Goal: Task Accomplishment & Management: Manage account settings

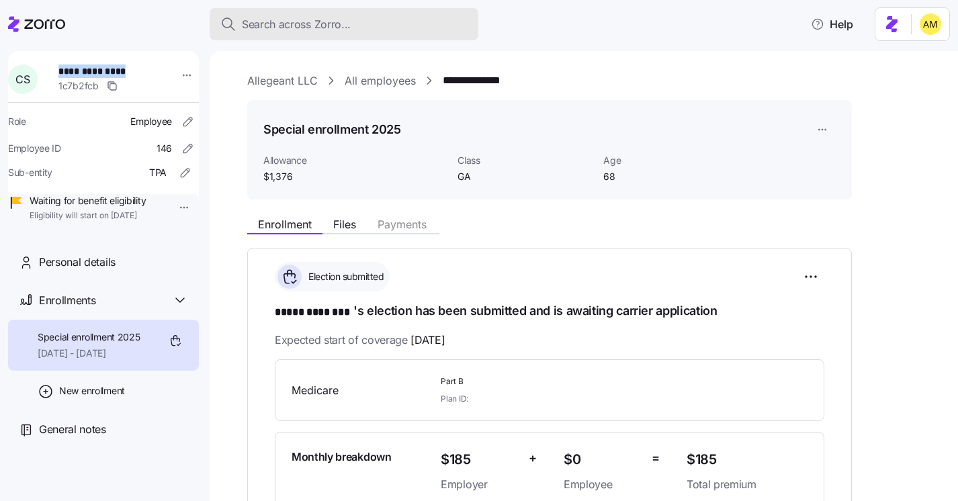
scroll to position [230, 0]
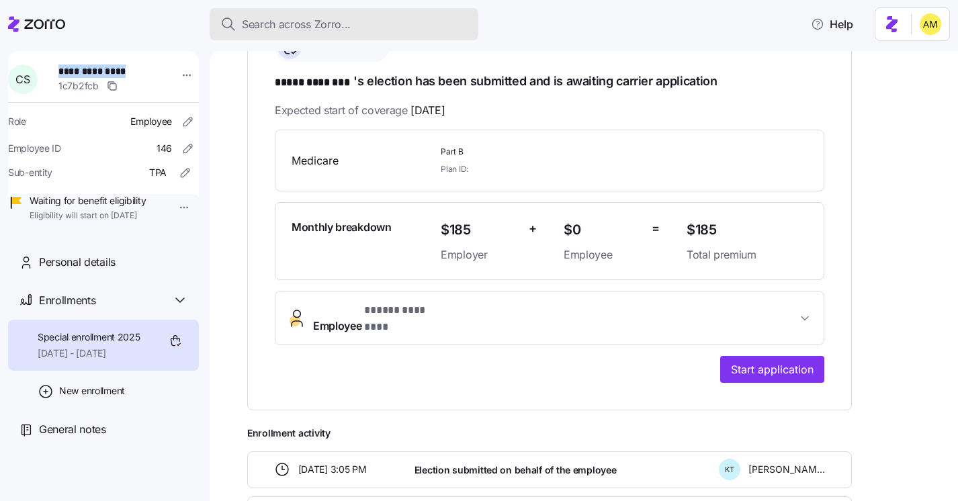
click at [311, 19] on span "Search across Zorro..." at bounding box center [296, 24] width 109 height 17
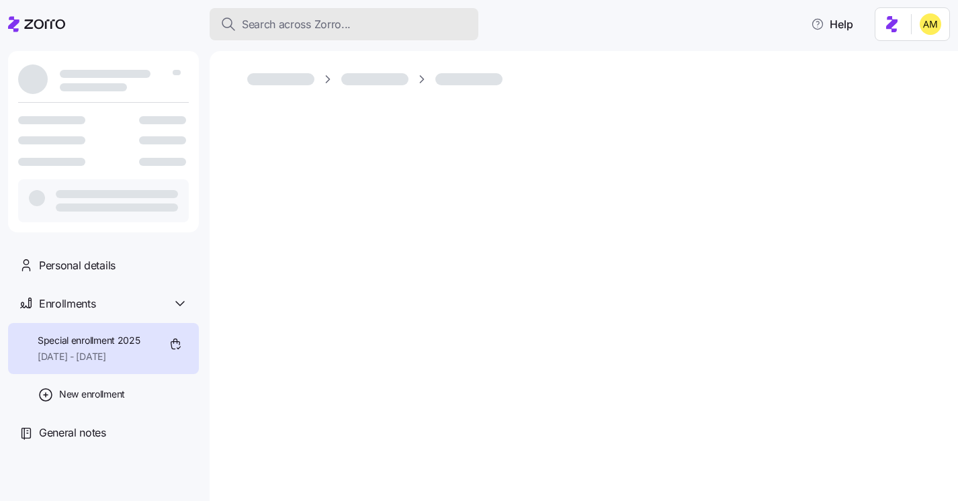
click at [308, 21] on span "Search across Zorro..." at bounding box center [296, 24] width 109 height 17
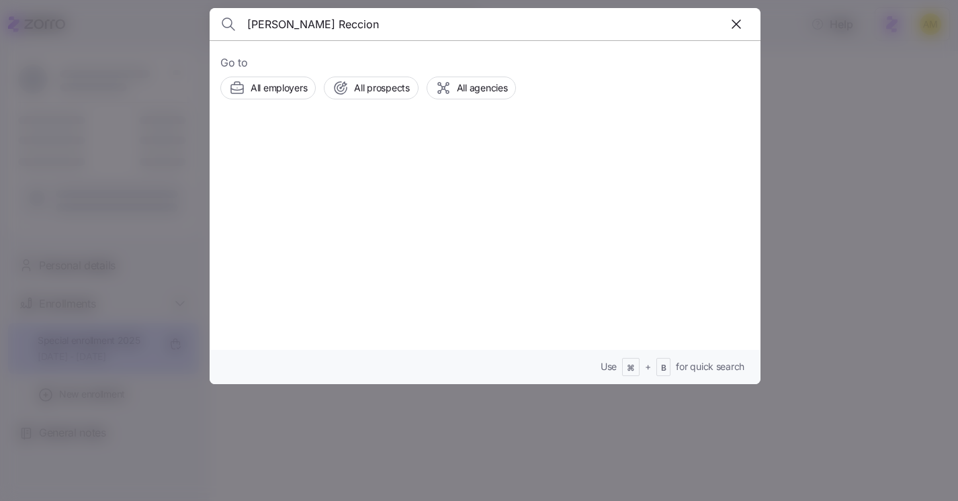
type input "Kirsten Gaelle Reccion"
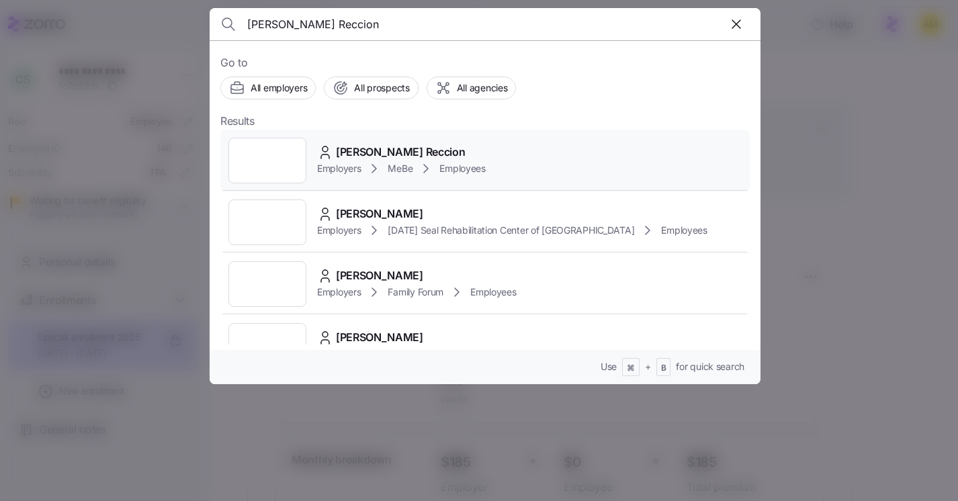
click at [379, 154] on span "Kirsten Gaelle Reccion" at bounding box center [400, 152] width 129 height 17
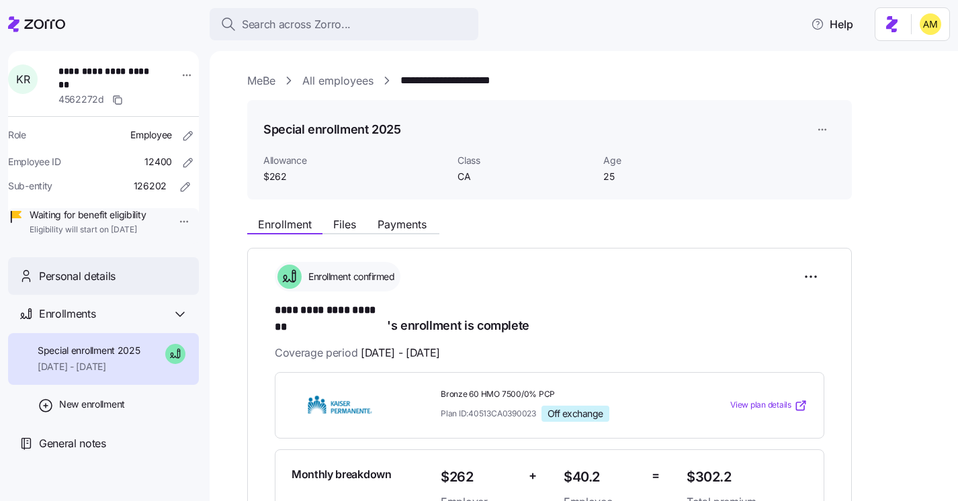
click at [73, 285] on span "Personal details" at bounding box center [77, 276] width 77 height 17
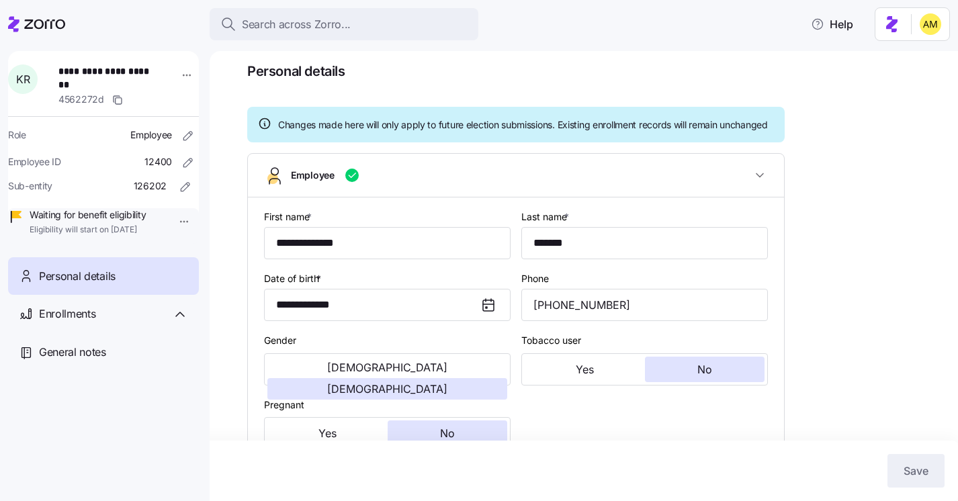
type input "CA"
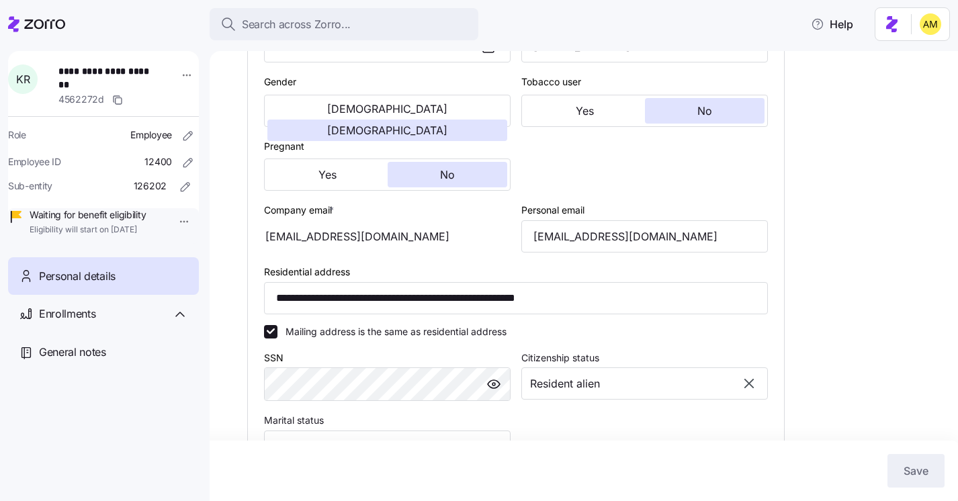
scroll to position [326, 0]
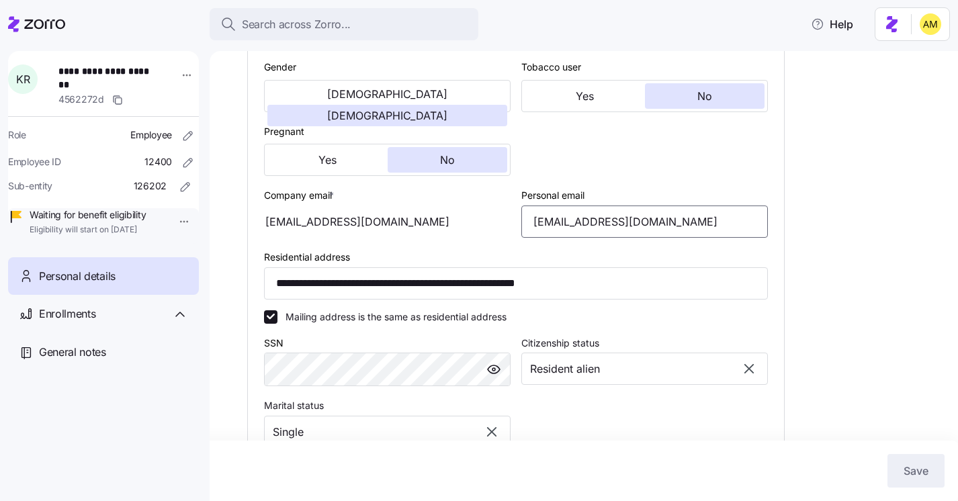
drag, startPoint x: 678, startPoint y: 238, endPoint x: 484, endPoint y: 238, distance: 194.1
click at [484, 238] on div "**********" at bounding box center [516, 273] width 514 height 688
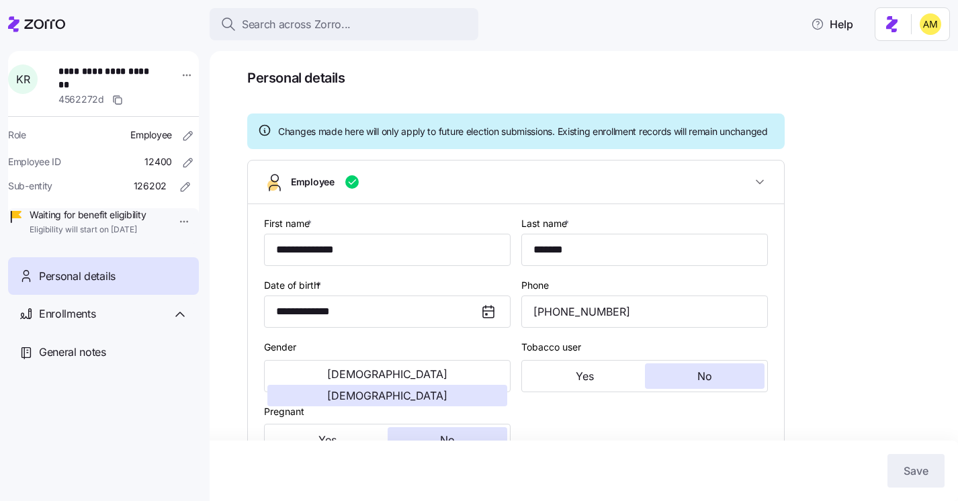
scroll to position [0, 0]
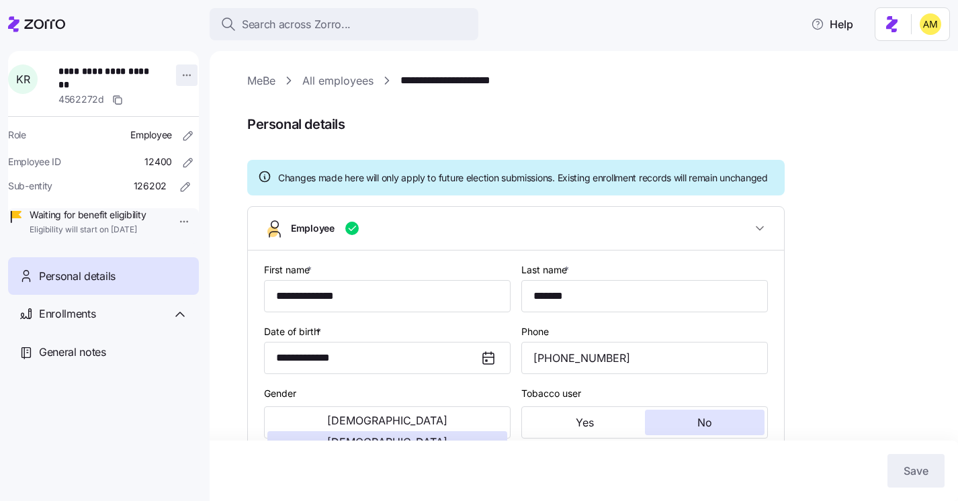
click at [172, 75] on html "**********" at bounding box center [479, 246] width 958 height 493
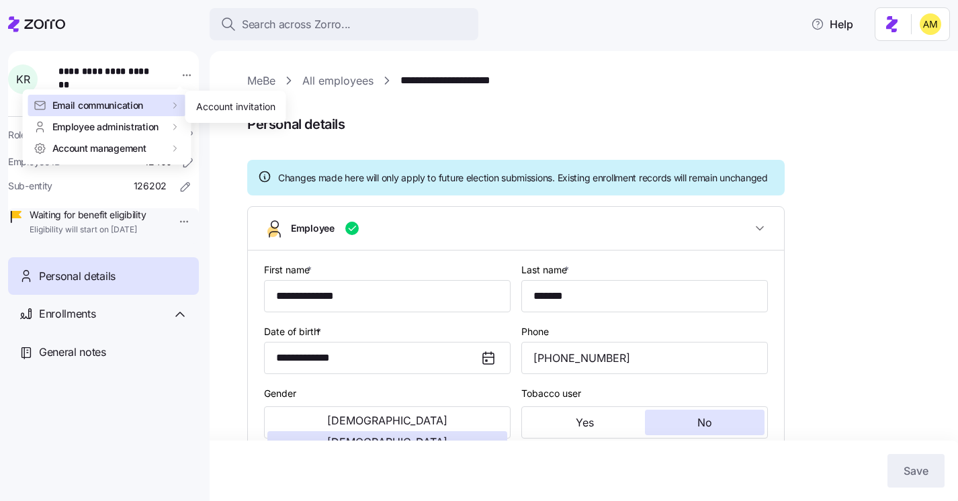
click at [113, 103] on span "Email communication" at bounding box center [97, 105] width 91 height 13
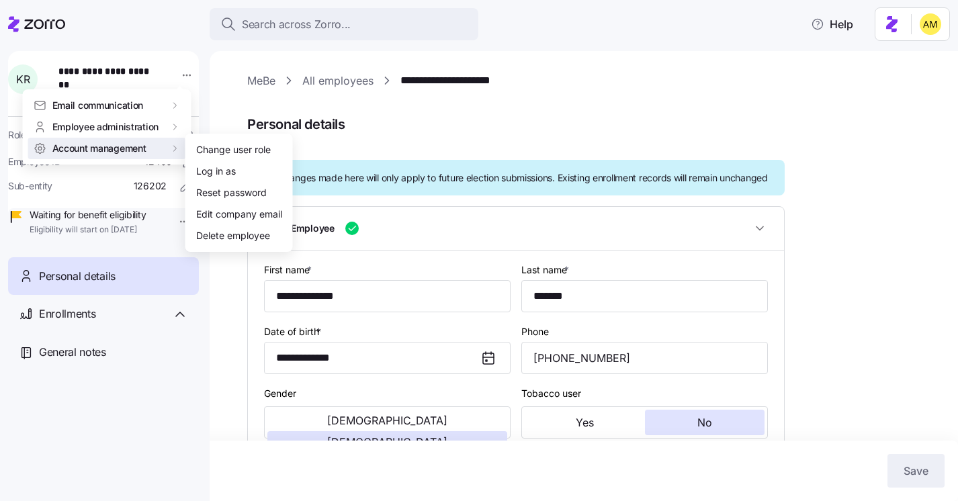
click at [390, 127] on html "**********" at bounding box center [479, 246] width 958 height 493
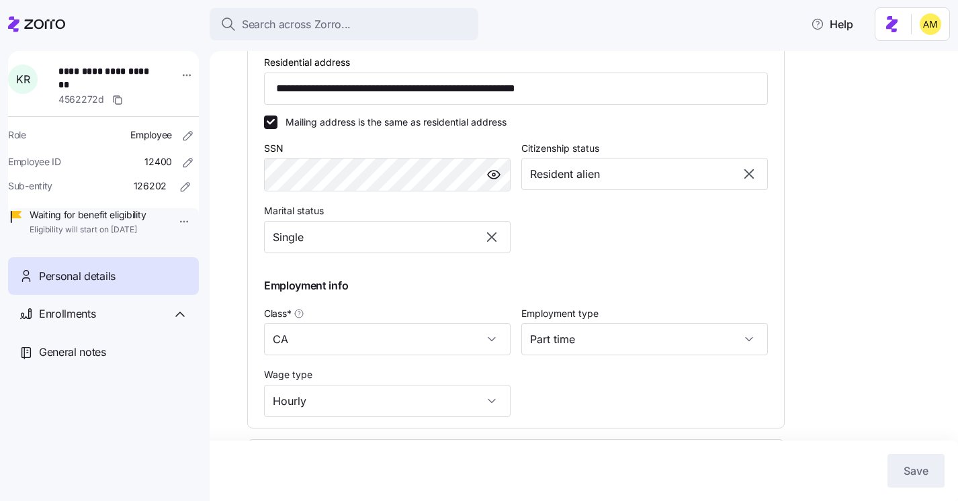
scroll to position [623, 0]
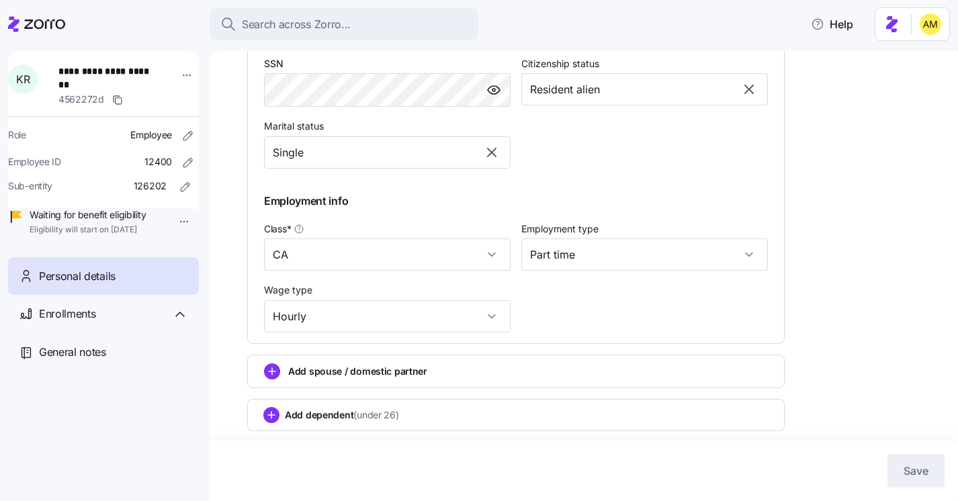
click at [84, 285] on span "Personal details" at bounding box center [77, 276] width 77 height 17
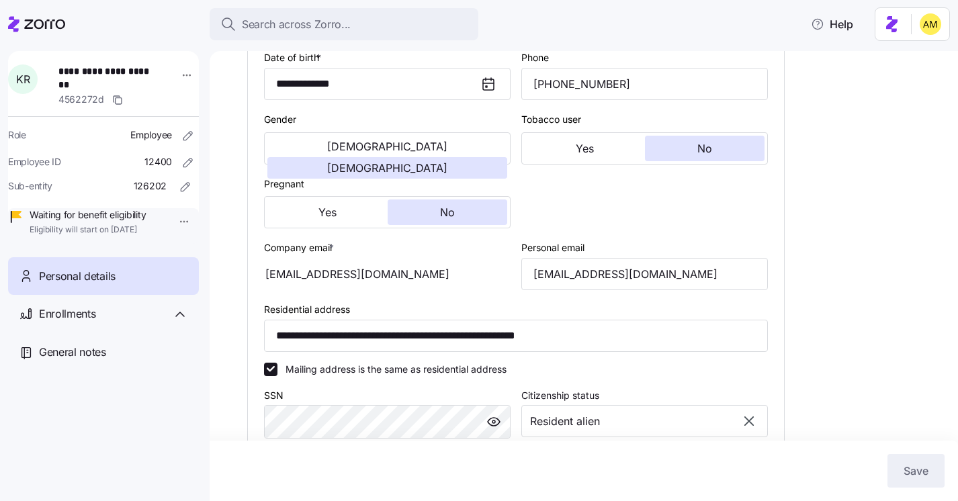
scroll to position [0, 0]
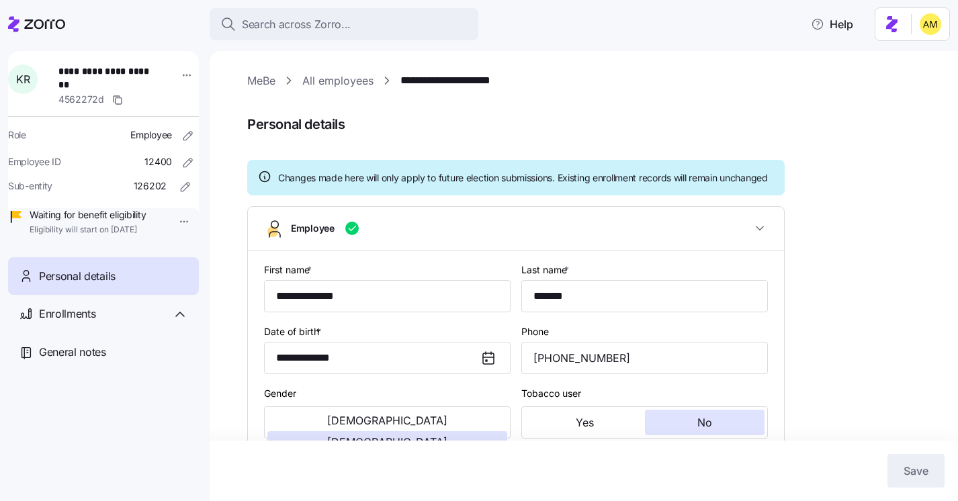
click at [360, 77] on link "All employees" at bounding box center [337, 81] width 71 height 17
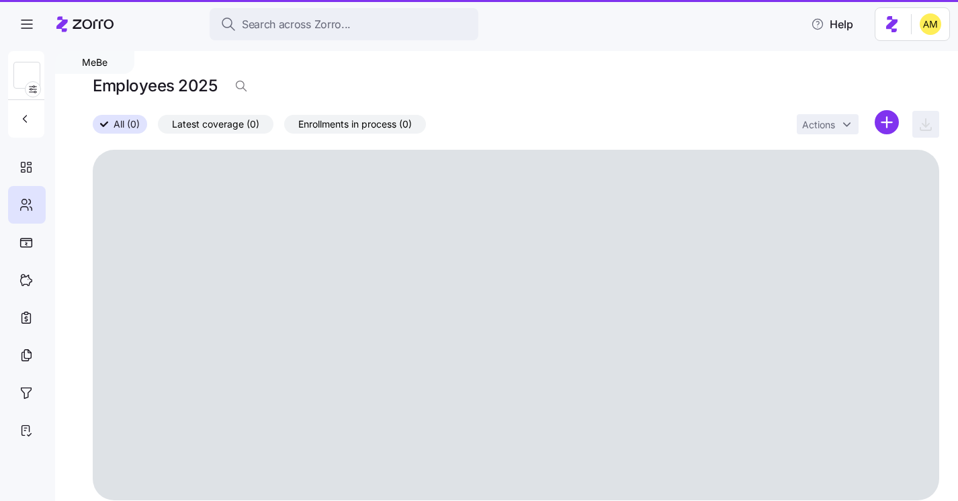
click at [439, 85] on div "Employees 2025" at bounding box center [516, 86] width 846 height 27
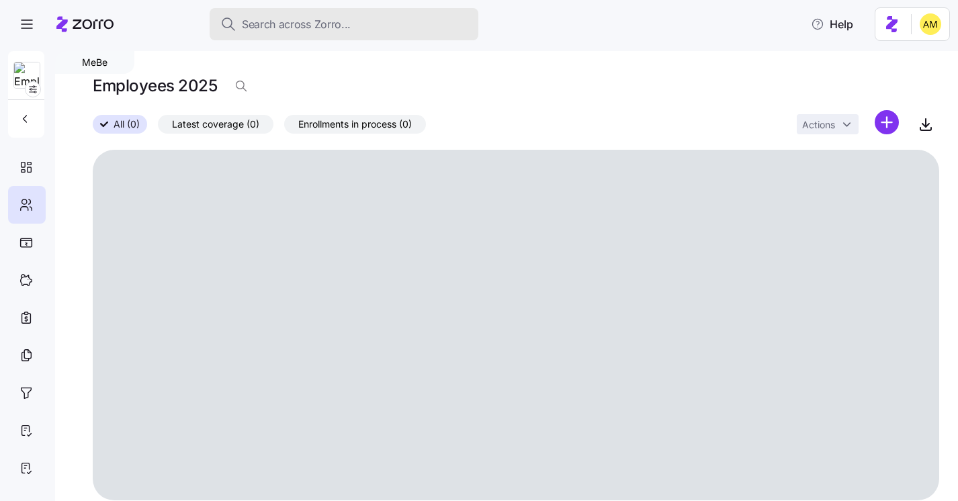
click at [298, 28] on span "Search across Zorro..." at bounding box center [296, 24] width 109 height 17
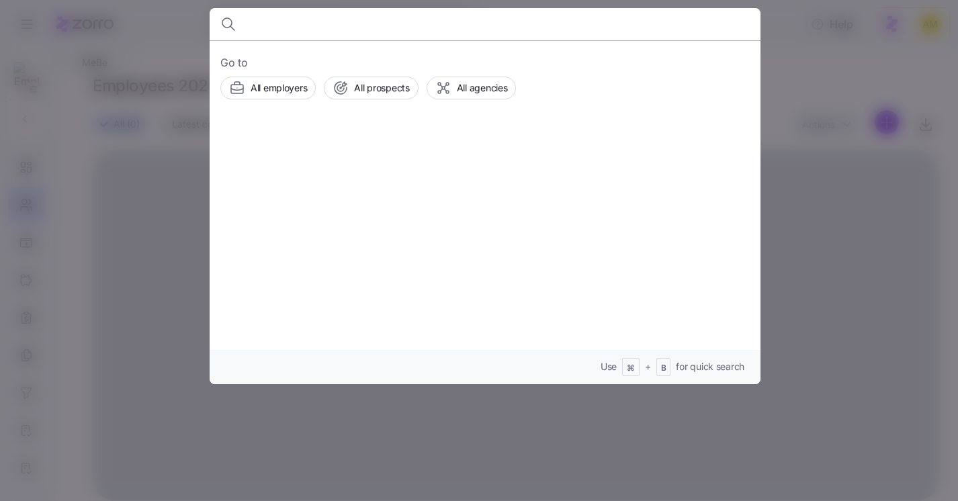
type input "​ Important Action Required - Cancel Your UHC Plan: Please note that Zorro cann…"
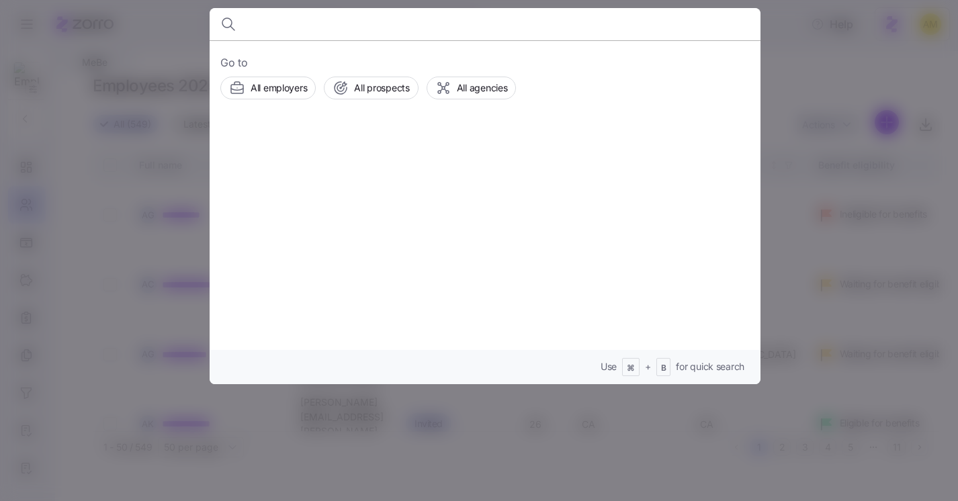
paste input "Kirsten Gaelle Reccion"
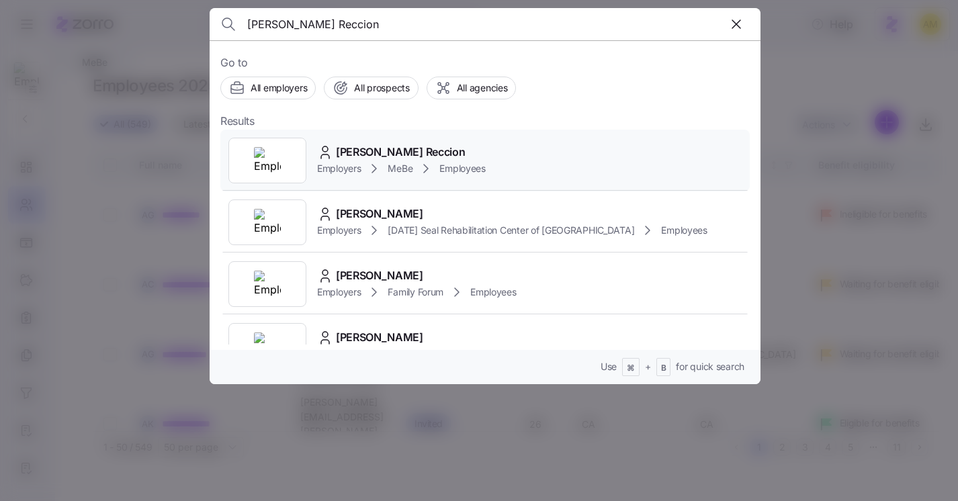
type input "Kirsten Gaelle Reccion"
click at [398, 149] on span "Kirsten Gaelle Reccion" at bounding box center [400, 152] width 129 height 17
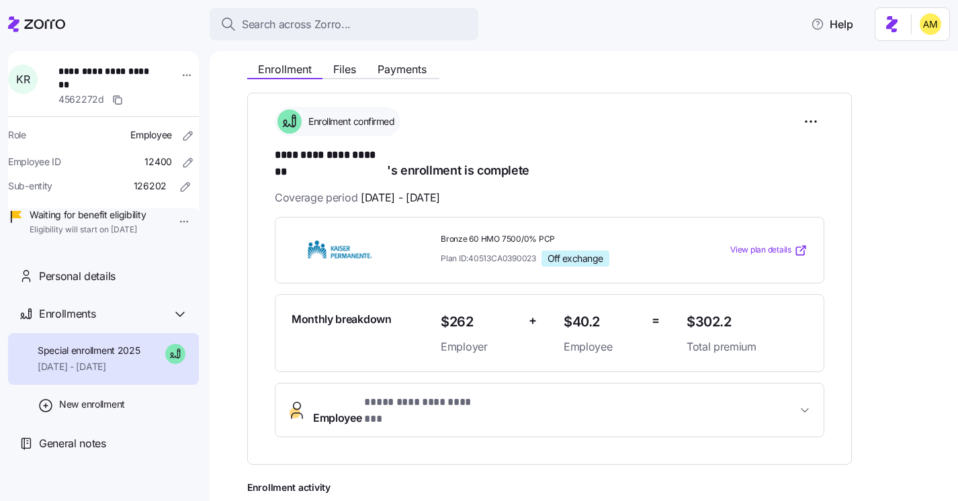
scroll to position [154, 0]
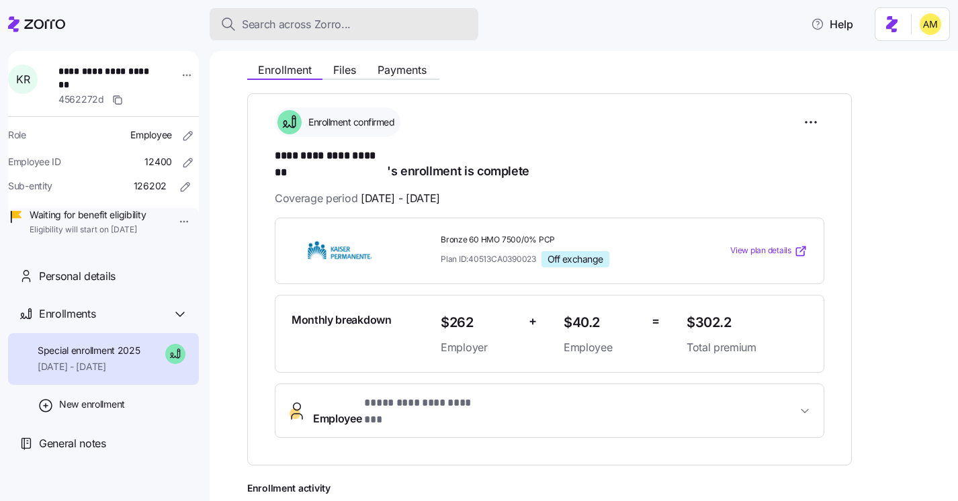
click at [298, 26] on span "Search across Zorro..." at bounding box center [296, 24] width 109 height 17
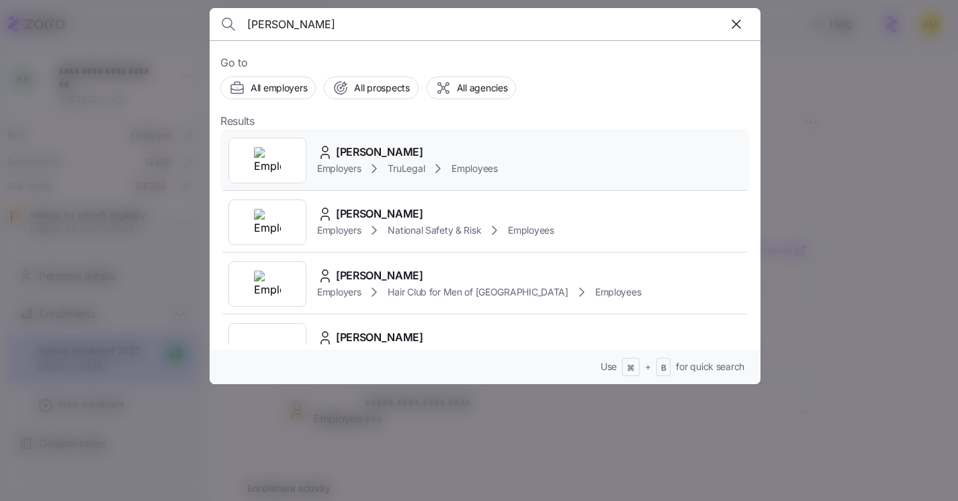
type input "Jared Coseglia"
click at [353, 154] on span "Jared Coseglia" at bounding box center [379, 152] width 87 height 17
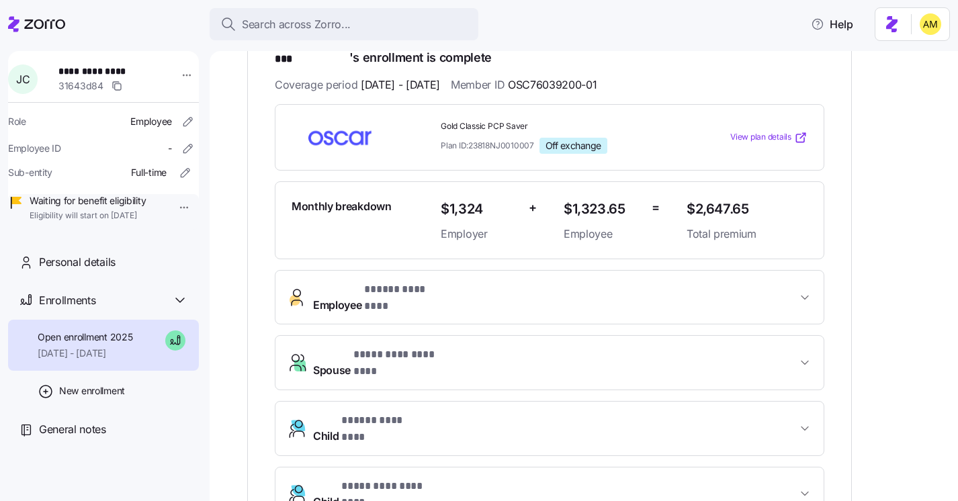
scroll to position [187, 0]
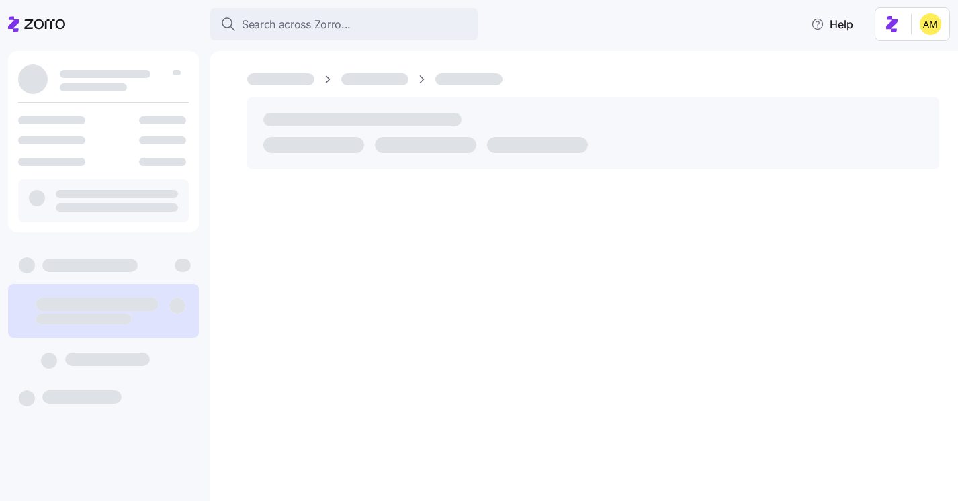
click at [299, 192] on div at bounding box center [584, 276] width 748 height 450
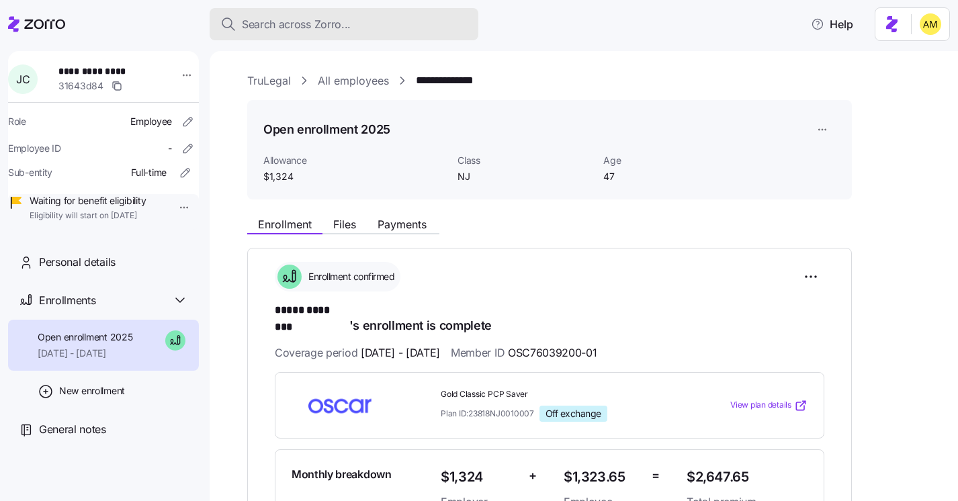
click at [310, 24] on span "Search across Zorro..." at bounding box center [296, 24] width 109 height 17
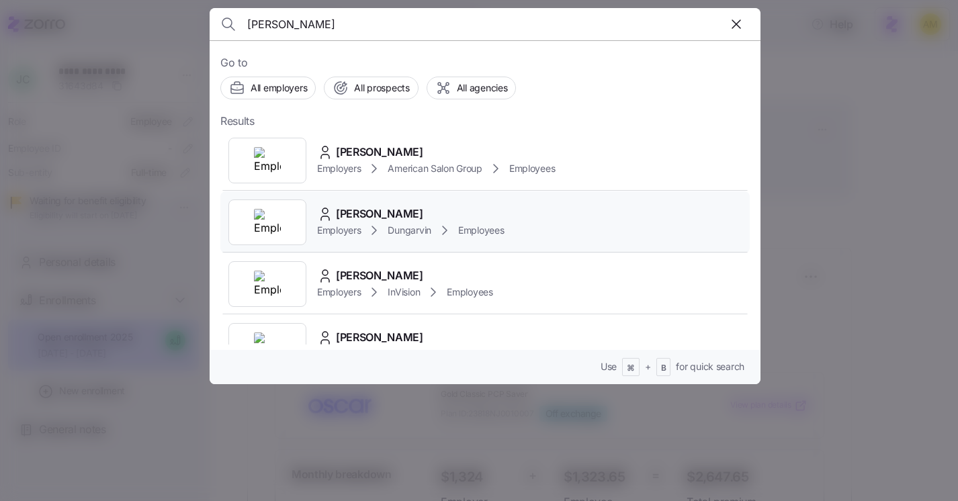
type input "Althea"
click at [392, 212] on span "Althea Readus" at bounding box center [379, 214] width 87 height 17
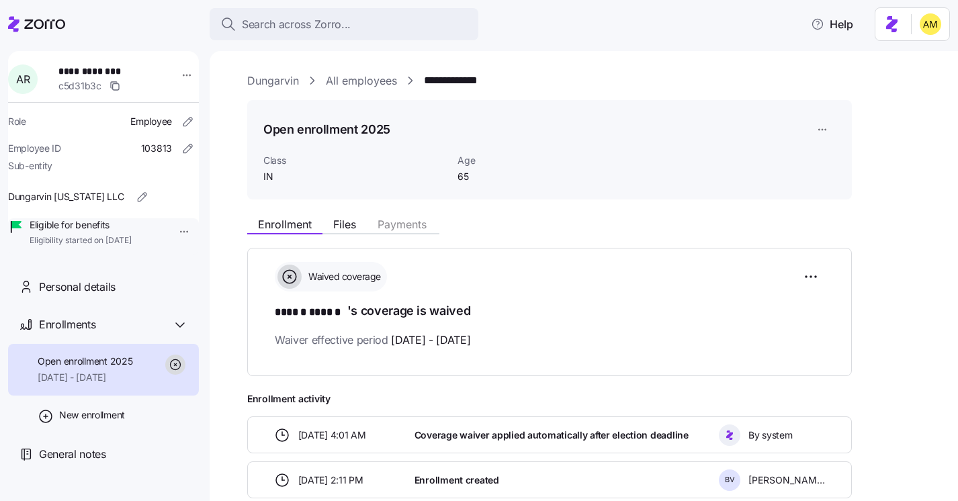
scroll to position [77, 0]
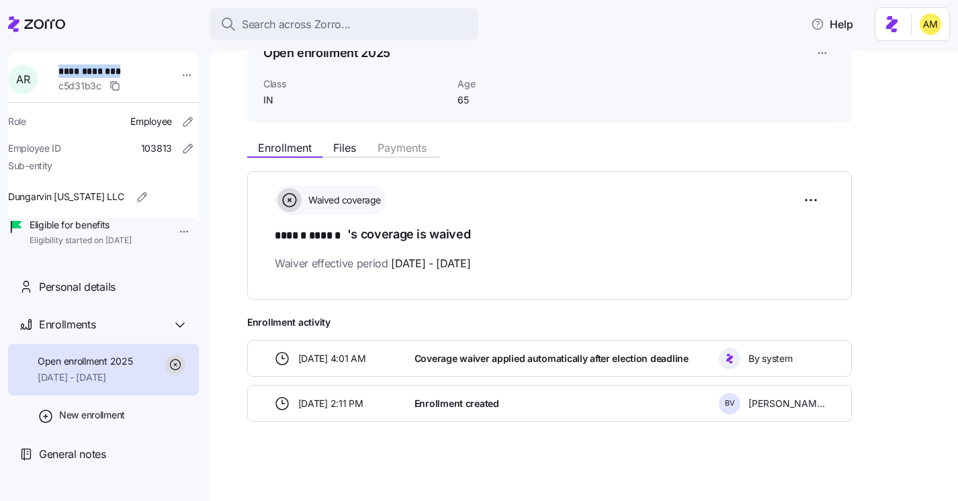
drag, startPoint x: 129, startPoint y: 70, endPoint x: 58, endPoint y: 71, distance: 70.5
click at [58, 71] on div "**********" at bounding box center [112, 79] width 118 height 40
copy span "**********"
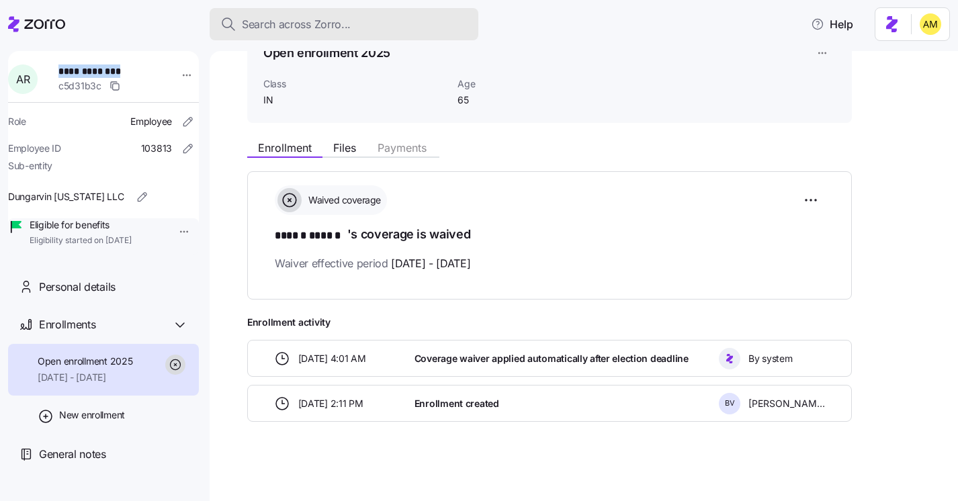
click at [300, 20] on span "Search across Zorro..." at bounding box center [296, 24] width 109 height 17
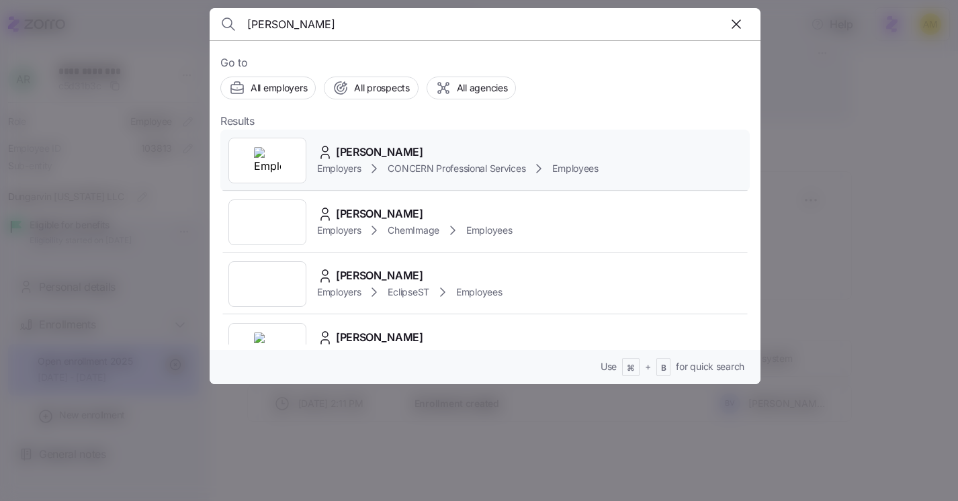
type input "Kieaira Lucas"
click at [355, 156] on span "Kieaira Lucas" at bounding box center [379, 152] width 87 height 17
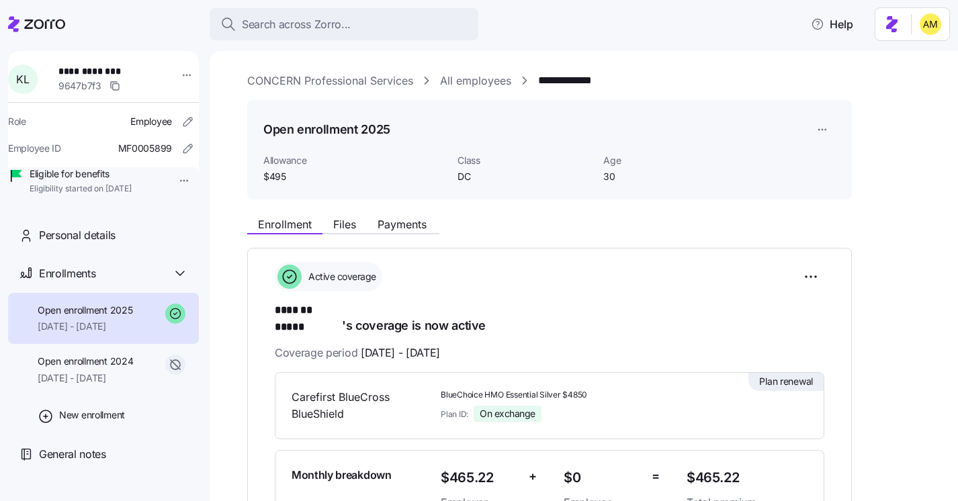
click at [823, 130] on html "**********" at bounding box center [479, 246] width 958 height 493
click at [735, 245] on html "**********" at bounding box center [479, 246] width 958 height 493
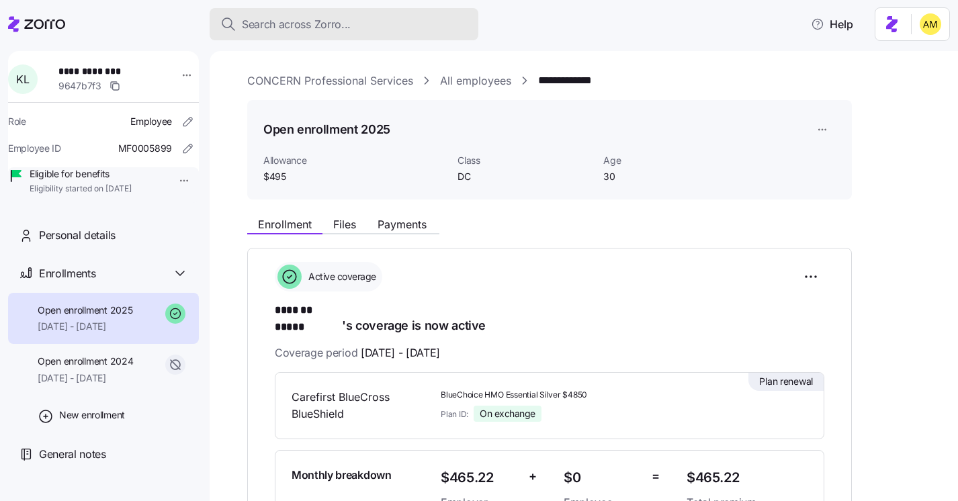
click at [293, 26] on span "Search across Zorro..." at bounding box center [296, 24] width 109 height 17
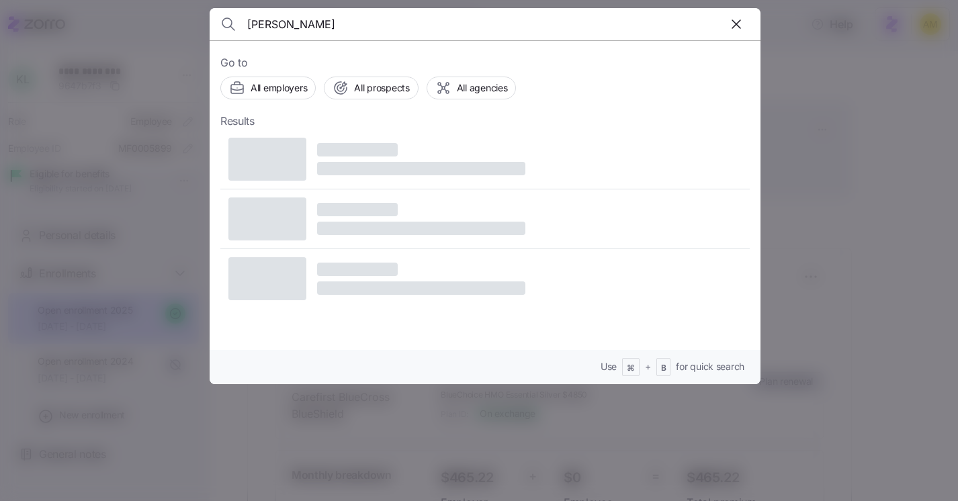
click at [281, 26] on input "cherly Brackett" at bounding box center [419, 24] width 344 height 32
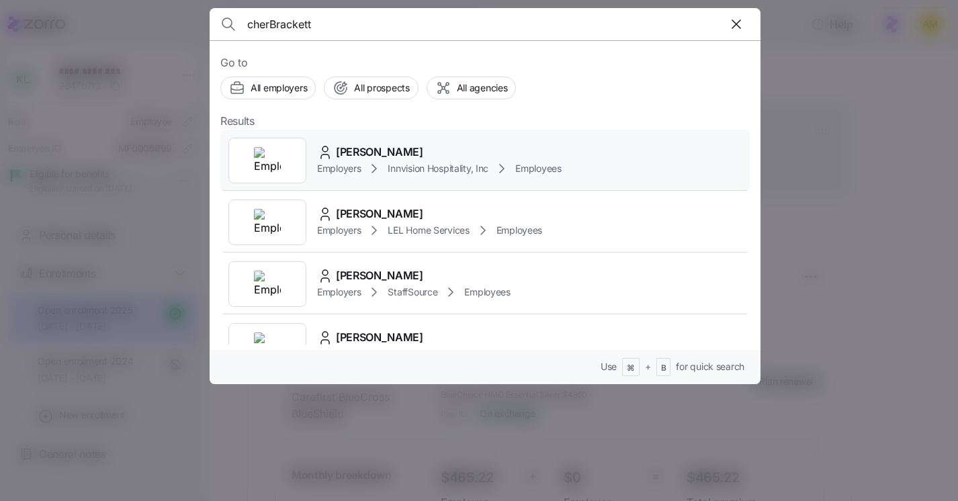
type input "cherBrackett"
click at [368, 154] on span "Cheryl Brackett" at bounding box center [379, 152] width 87 height 17
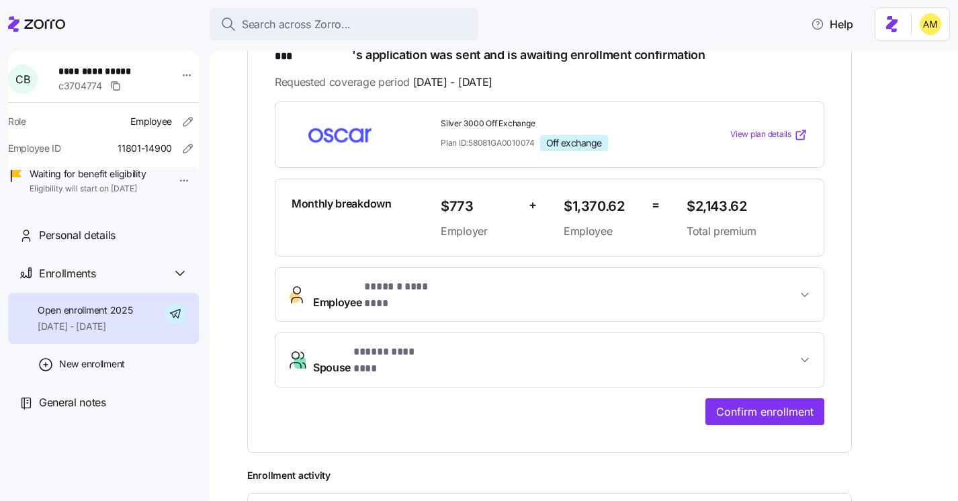
scroll to position [280, 0]
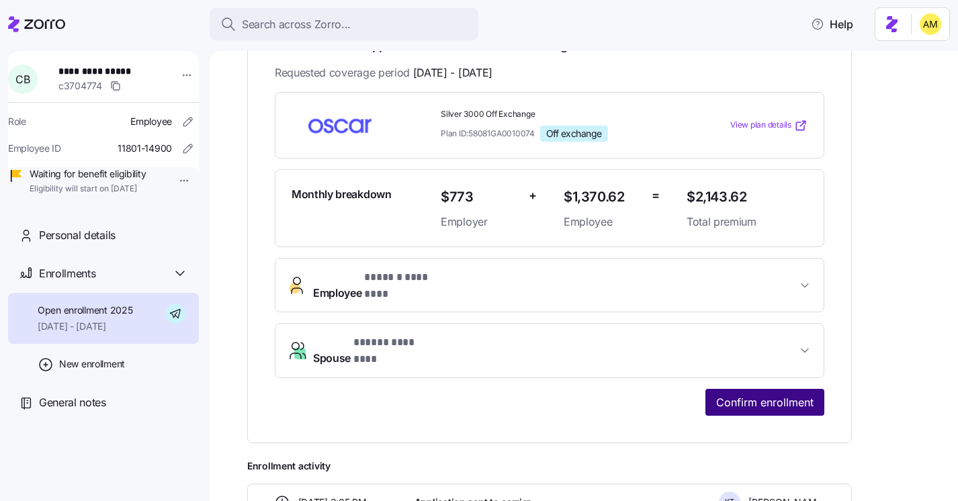
click at [733, 394] on span "Confirm enrollment" at bounding box center [764, 402] width 97 height 16
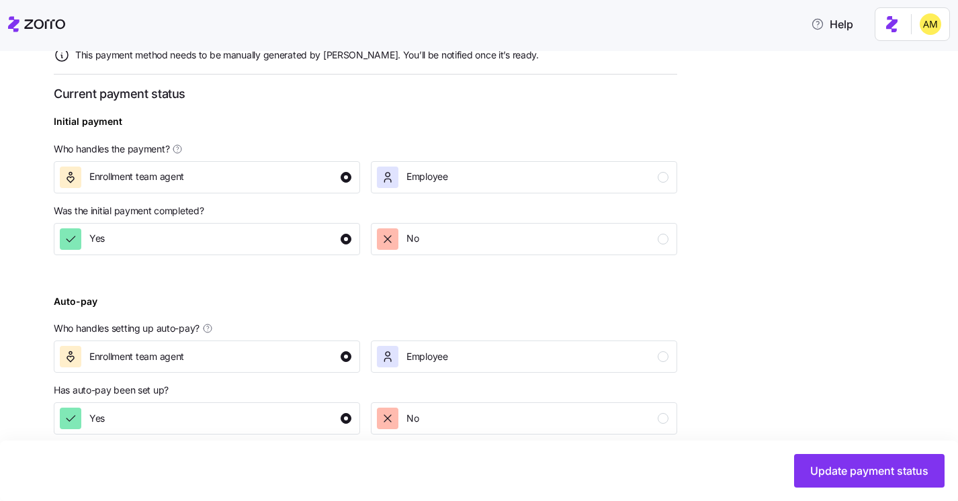
scroll to position [522, 0]
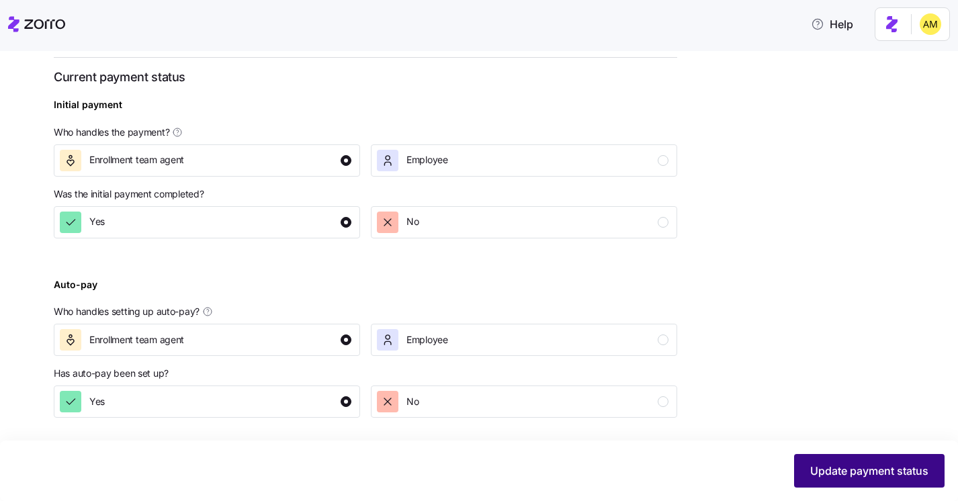
click at [838, 478] on span "Update payment status" at bounding box center [869, 471] width 118 height 16
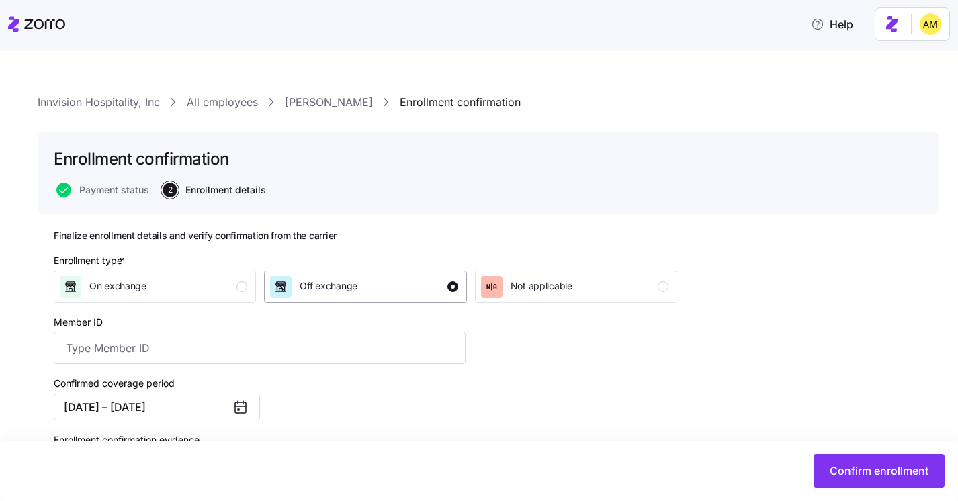
click at [364, 284] on div "Off exchange" at bounding box center [363, 286] width 187 height 21
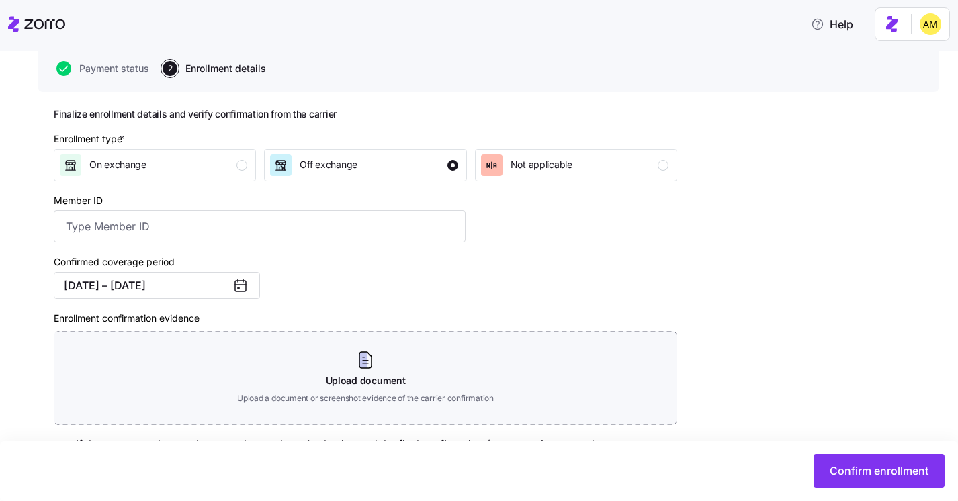
scroll to position [148, 0]
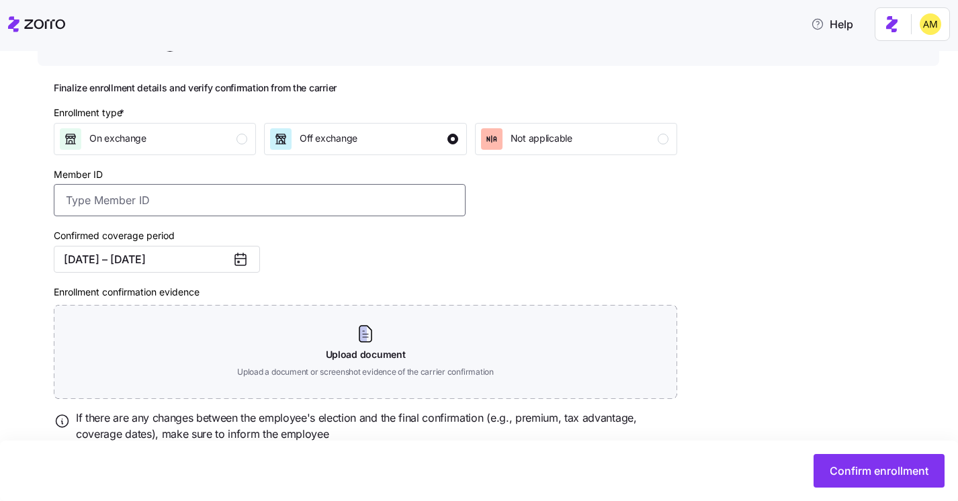
click at [194, 201] on input "Member ID" at bounding box center [260, 200] width 412 height 32
paste input "OSC76031864-01"
type input "OSC76031864-01"
click at [351, 261] on div "Confirmed coverage period 10/01/2025 – 12/31/2025" at bounding box center [259, 250] width 422 height 56
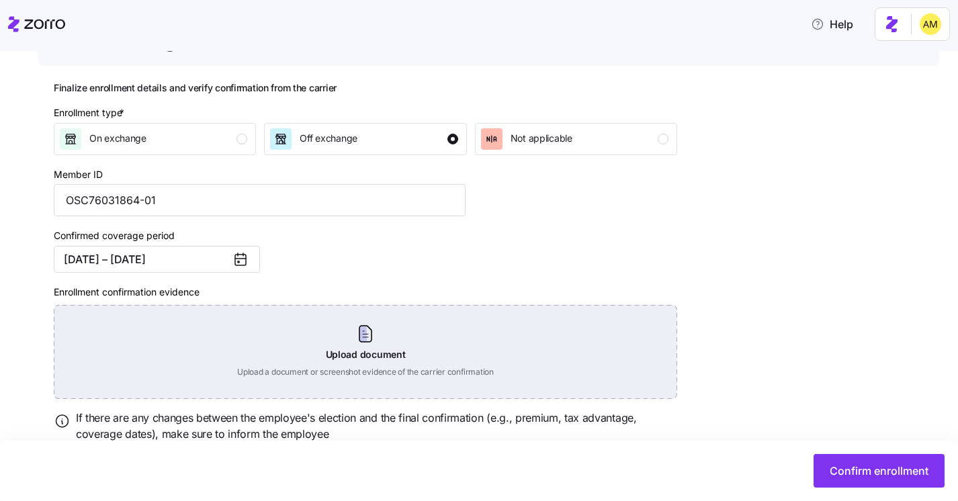
click at [372, 351] on div "Upload document Upload a document or screenshot evidence of the carrier confirm…" at bounding box center [365, 352] width 623 height 94
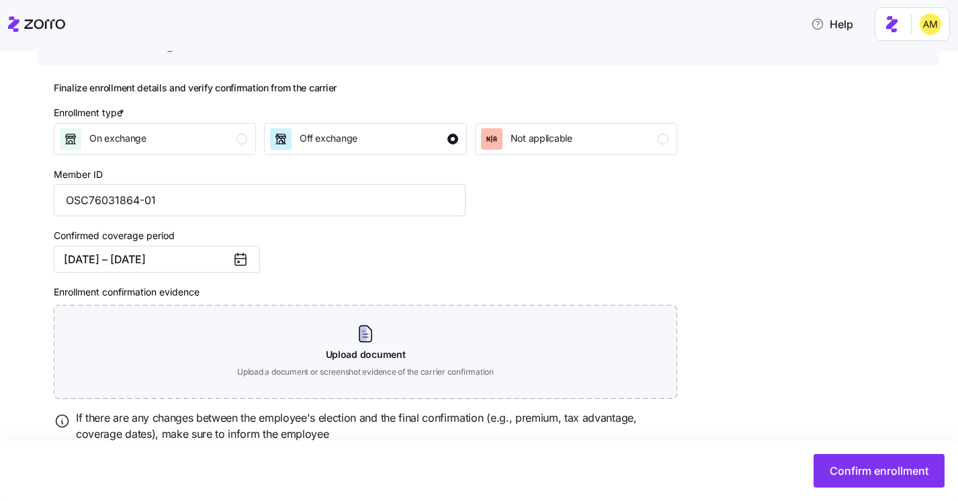
scroll to position [137, 0]
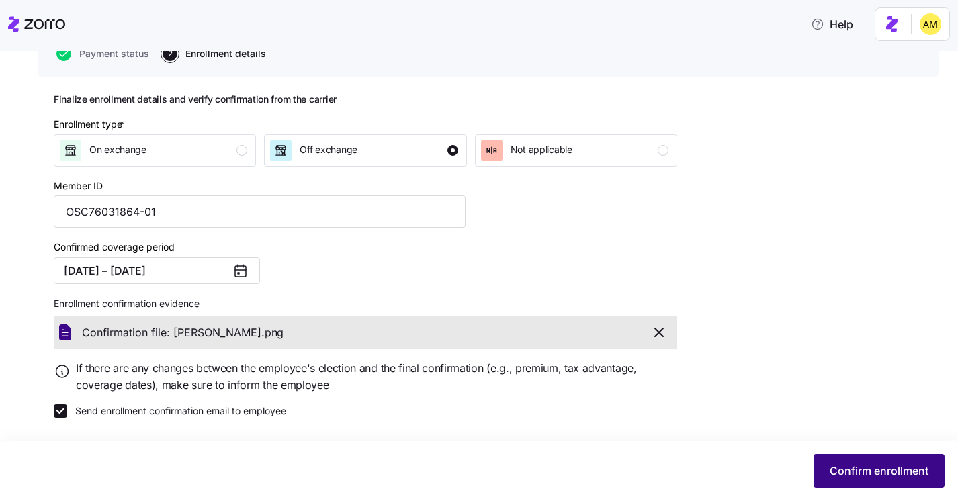
click at [858, 473] on span "Confirm enrollment" at bounding box center [878, 471] width 99 height 16
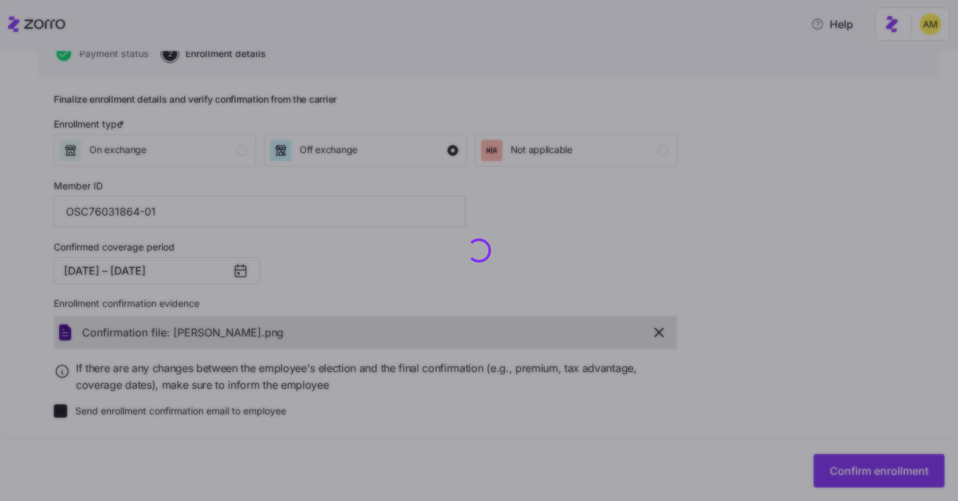
checkbox input "false"
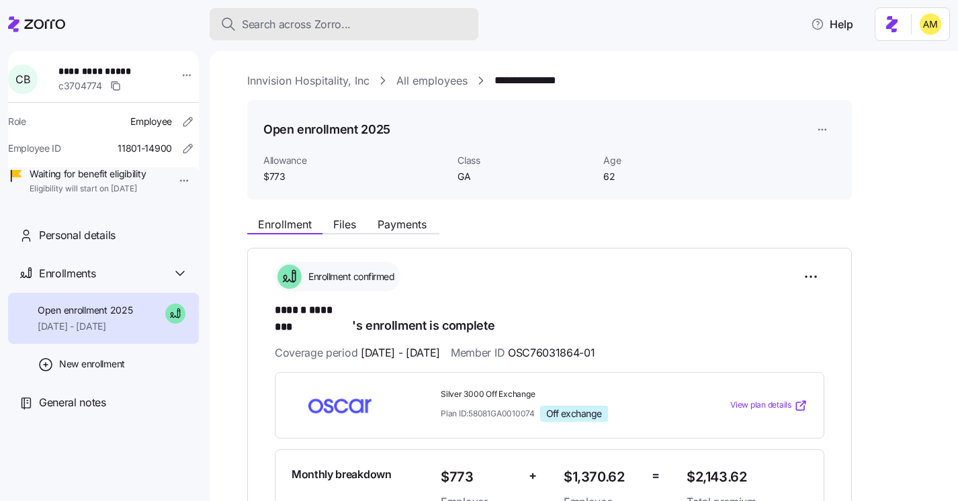
click at [308, 30] on span "Search across Zorro..." at bounding box center [296, 24] width 109 height 17
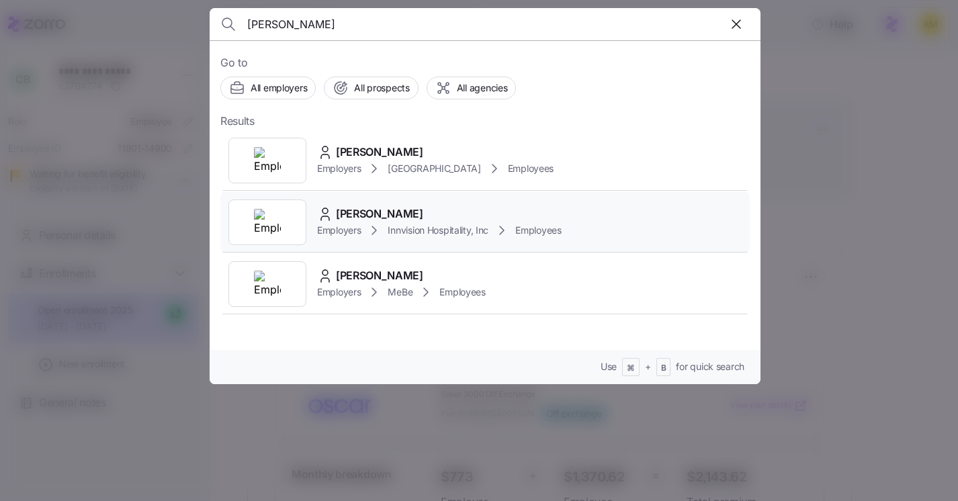
type input "Dumas"
click at [375, 212] on span "Sheree Dumas" at bounding box center [379, 214] width 87 height 17
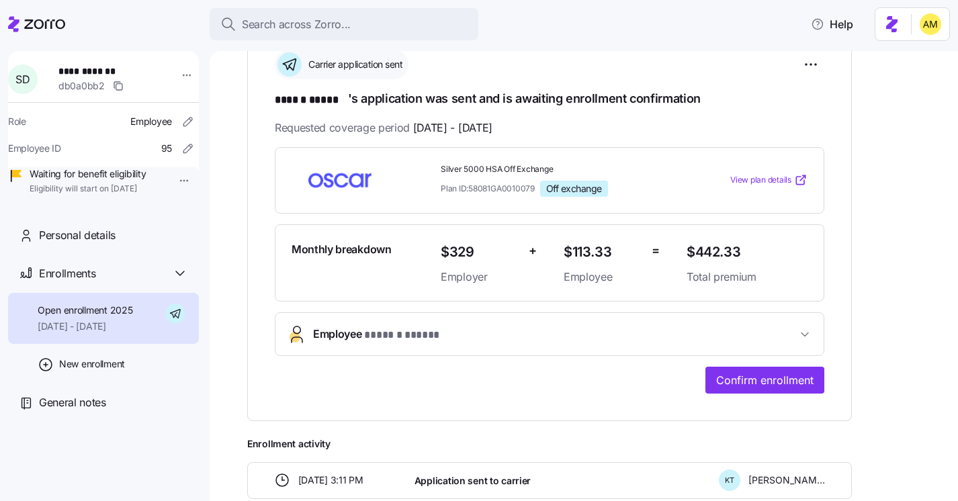
scroll to position [284, 0]
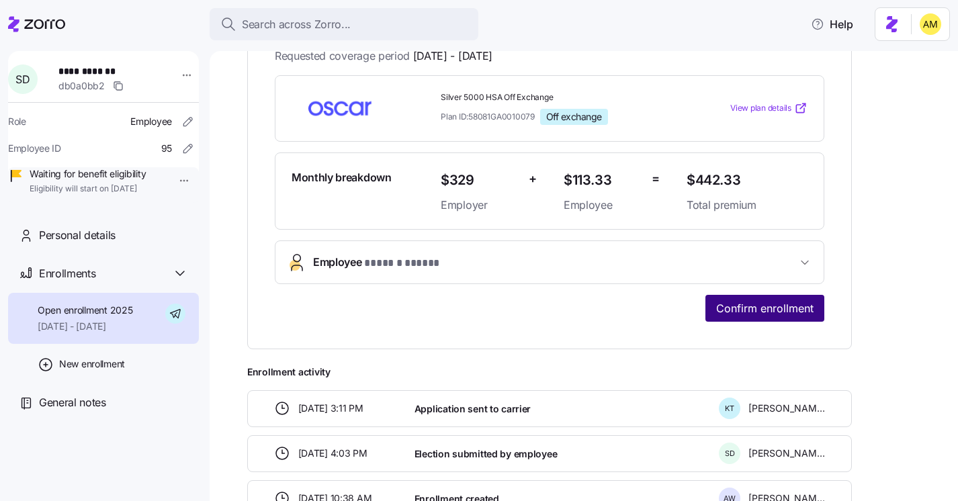
click at [739, 306] on span "Confirm enrollment" at bounding box center [764, 308] width 97 height 16
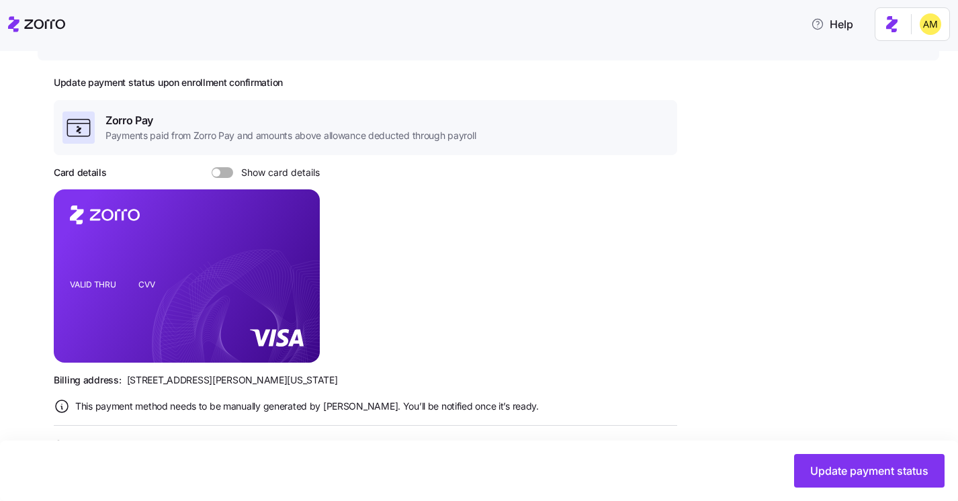
scroll to position [208, 0]
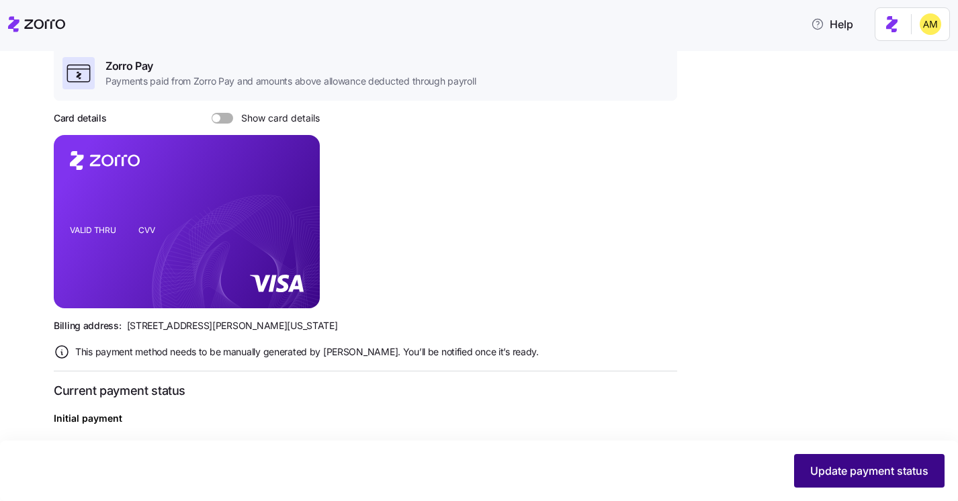
click at [833, 463] on span "Update payment status" at bounding box center [869, 471] width 118 height 16
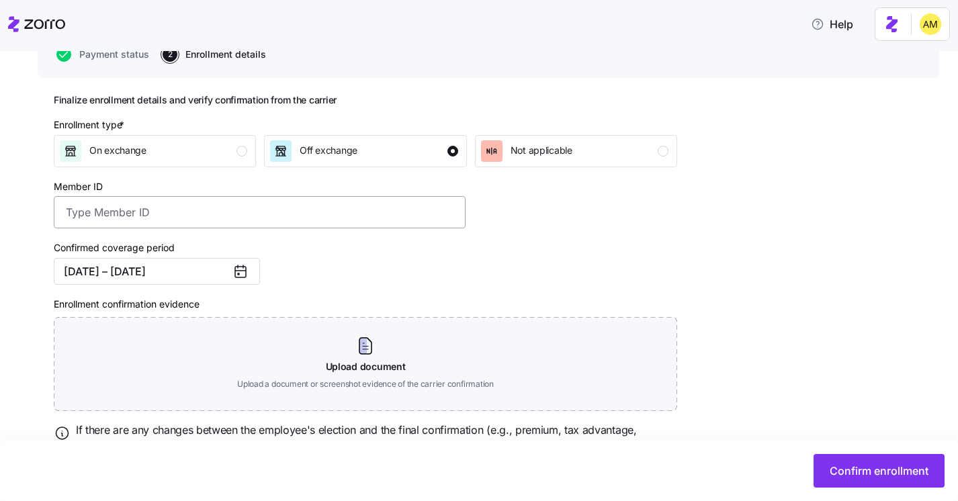
scroll to position [198, 0]
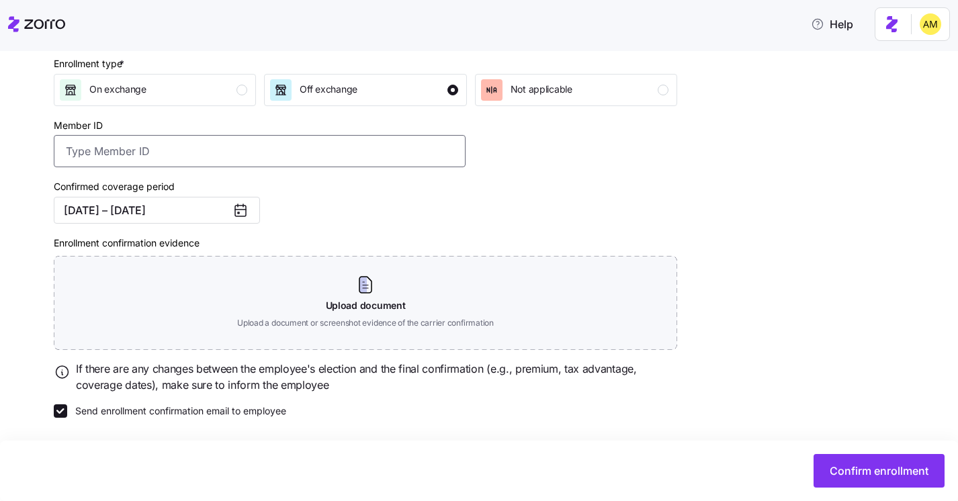
click at [181, 148] on input "Member ID" at bounding box center [260, 151] width 412 height 32
paste input "OSC76031863-01"
type input "OSC76031863-01"
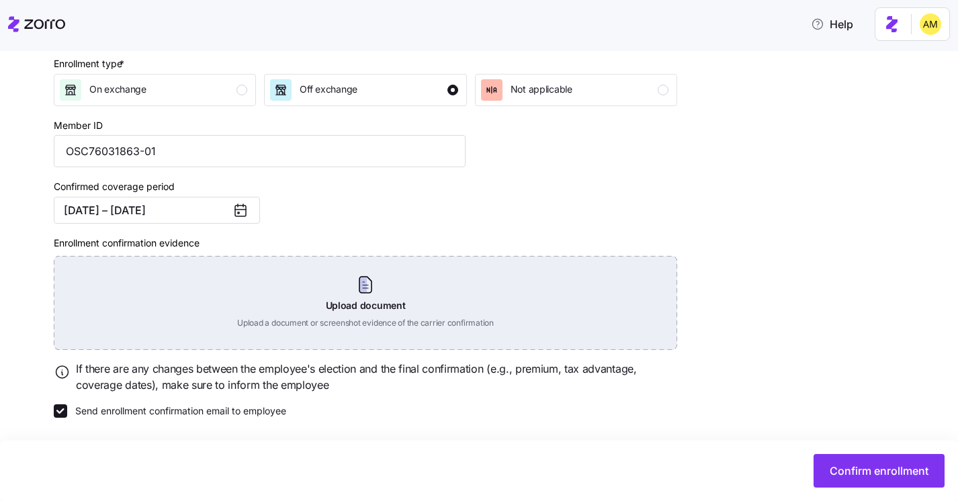
click at [355, 295] on div "Upload document Upload a document or screenshot evidence of the carrier confirm…" at bounding box center [365, 303] width 623 height 94
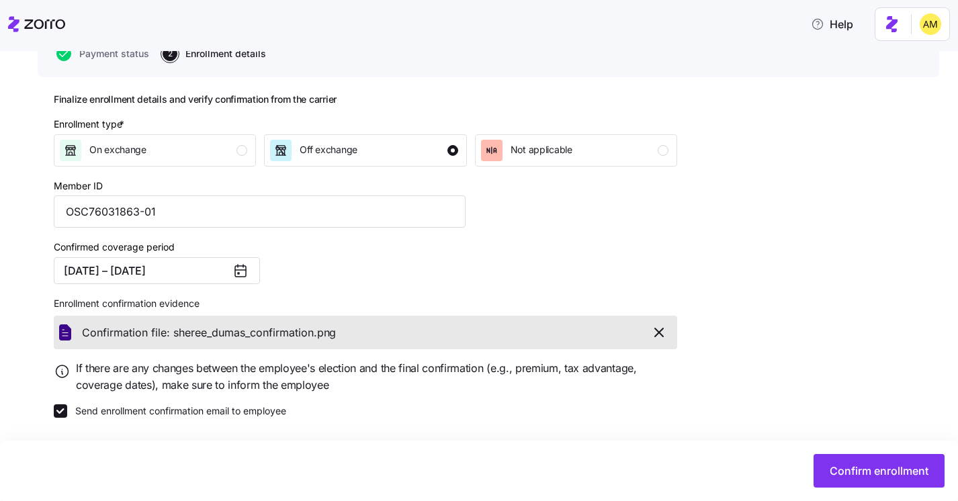
scroll to position [137, 0]
click at [889, 473] on span "Confirm enrollment" at bounding box center [878, 471] width 99 height 16
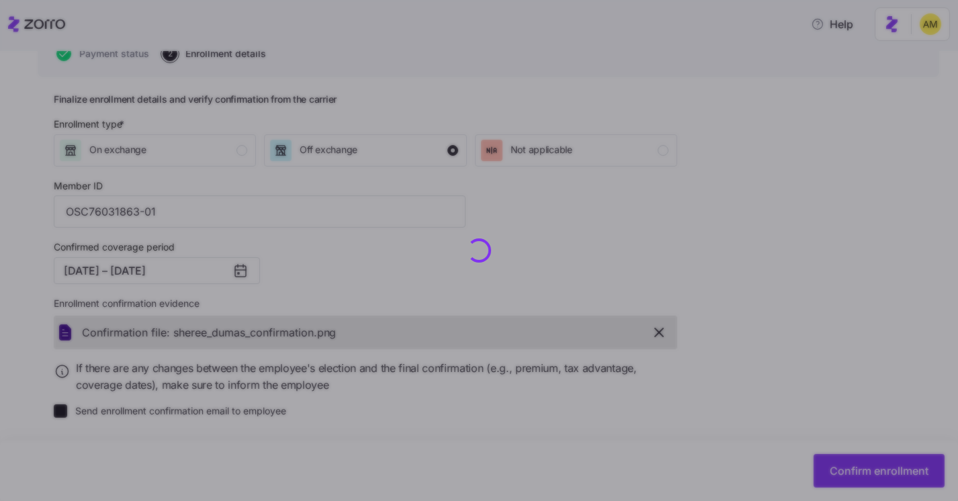
checkbox input "false"
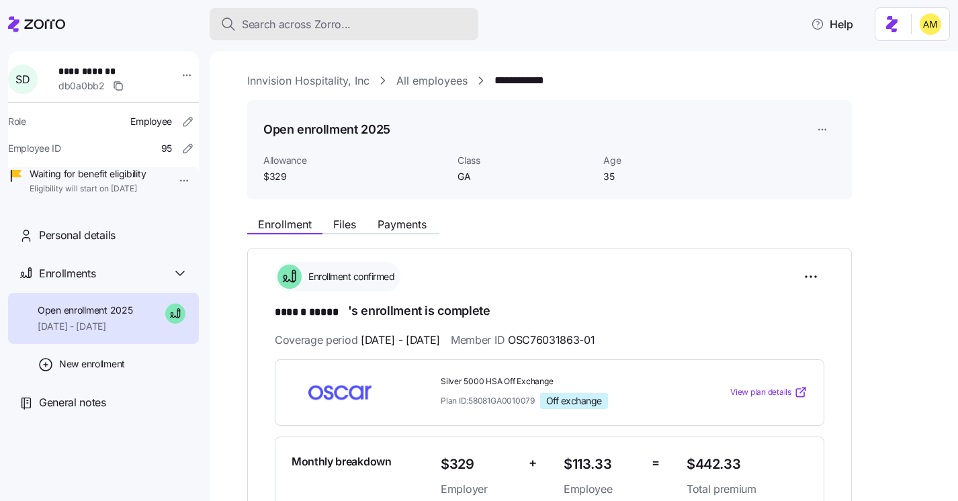
click at [271, 29] on span "Search across Zorro..." at bounding box center [296, 24] width 109 height 17
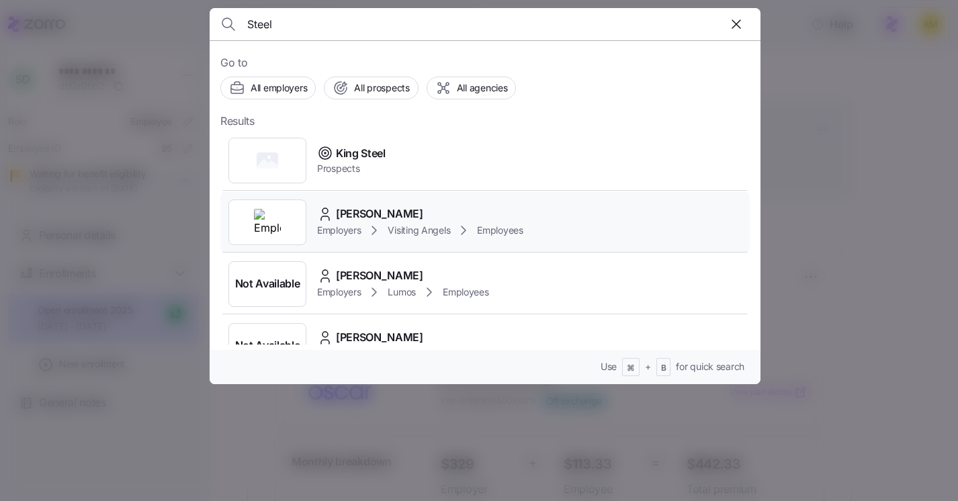
type input "Steel"
click at [392, 215] on span "Heather Steel" at bounding box center [379, 214] width 87 height 17
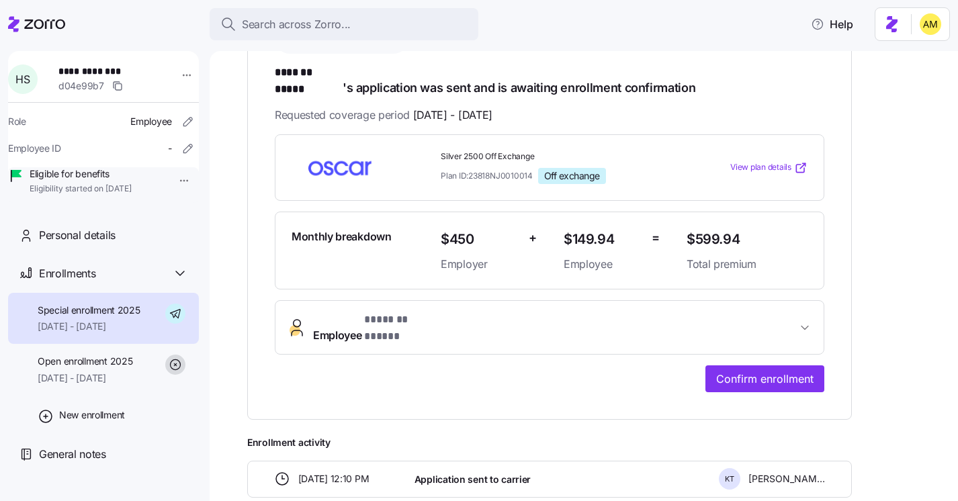
scroll to position [238, 0]
click at [747, 370] on span "Confirm enrollment" at bounding box center [764, 378] width 97 height 16
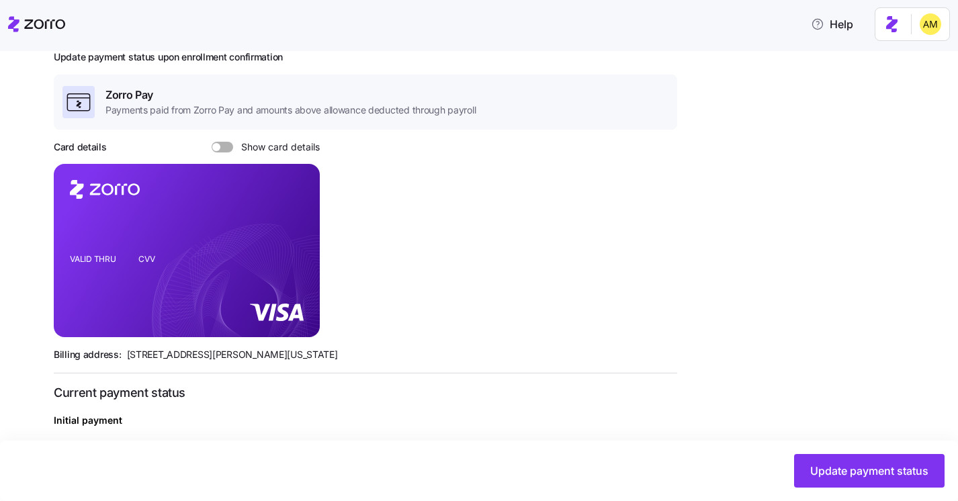
scroll to position [182, 0]
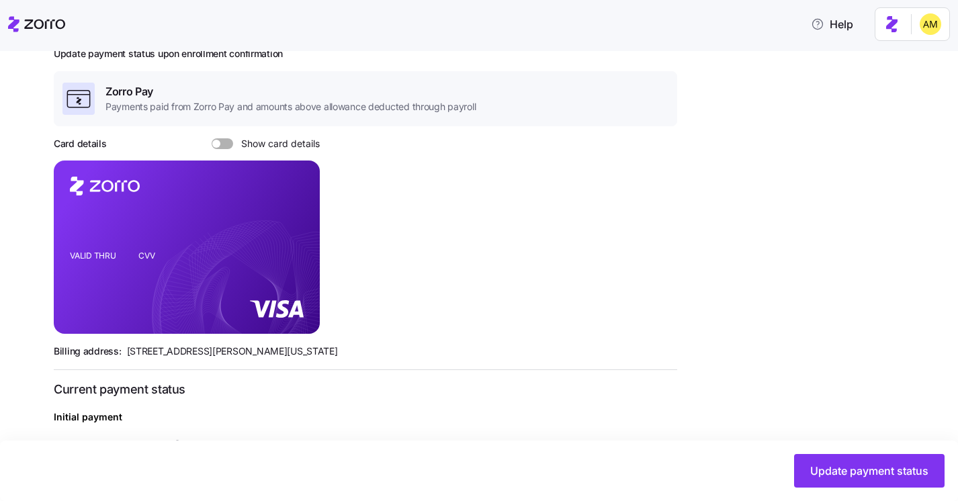
click at [221, 142] on span at bounding box center [226, 143] width 13 height 11
click at [212, 138] on input "Show card details" at bounding box center [212, 138] width 0 height 0
click at [292, 222] on icon "copy-to-clipboard" at bounding box center [295, 224] width 7 height 7
click at [861, 484] on button "Update payment status" at bounding box center [869, 471] width 150 height 34
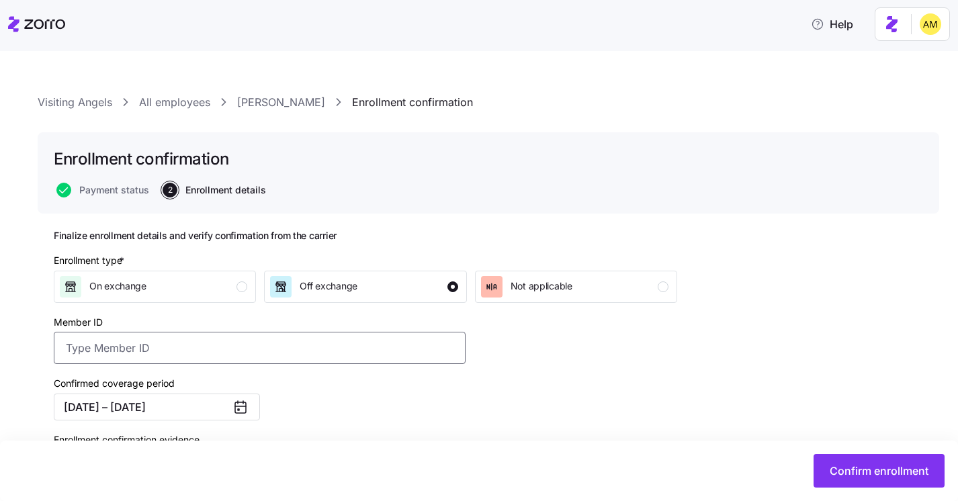
click at [208, 340] on input "Member ID" at bounding box center [260, 348] width 412 height 32
paste input "OSC76031840-01"
type input "OSC76031840-01"
click at [321, 402] on div "Confirmed coverage period 10/01/2025 – 12/31/2025" at bounding box center [259, 397] width 422 height 56
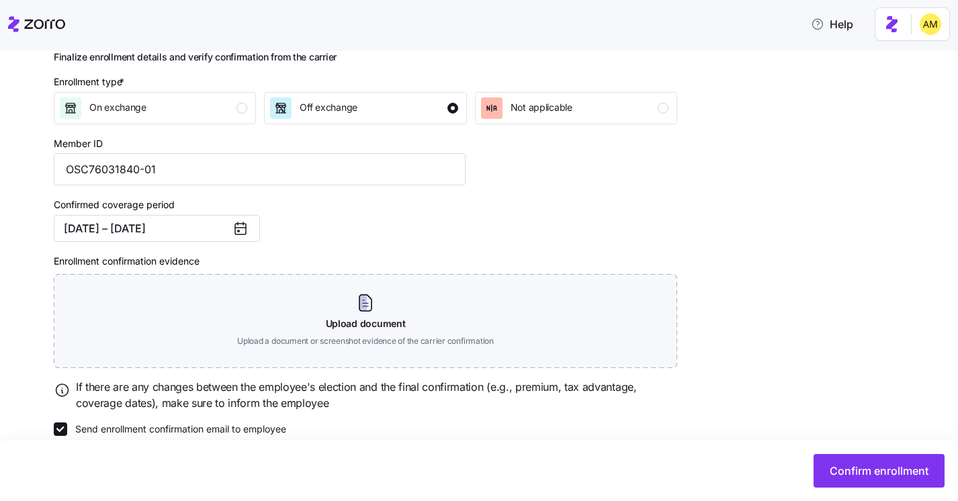
scroll to position [185, 0]
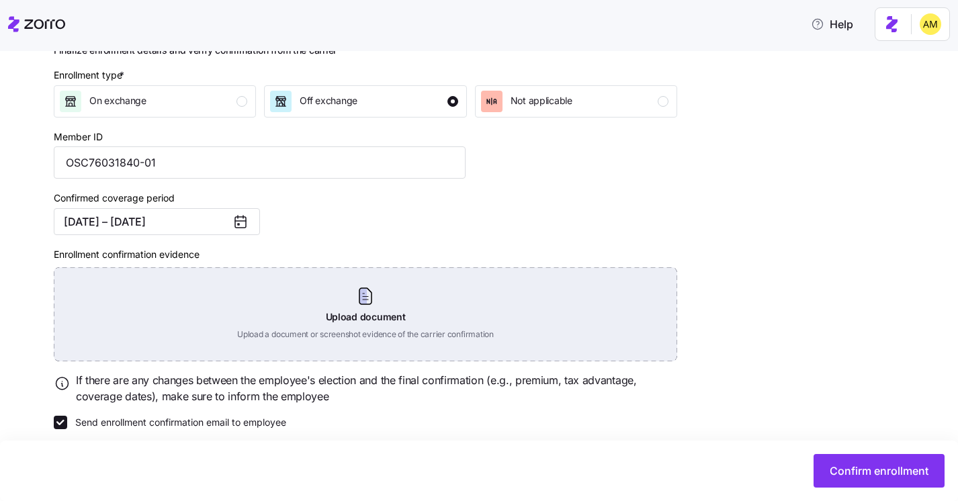
click at [365, 306] on div "Upload document Upload a document or screenshot evidence of the carrier confirm…" at bounding box center [365, 314] width 623 height 94
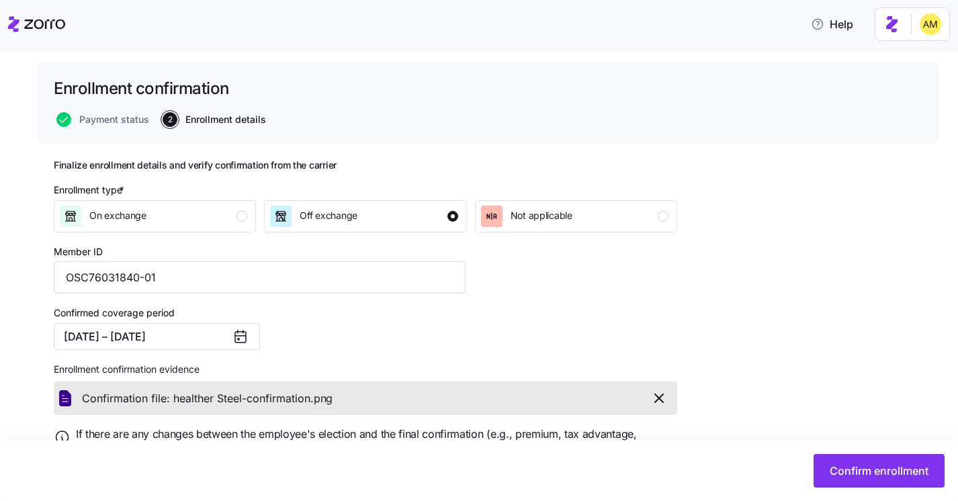
scroll to position [69, 0]
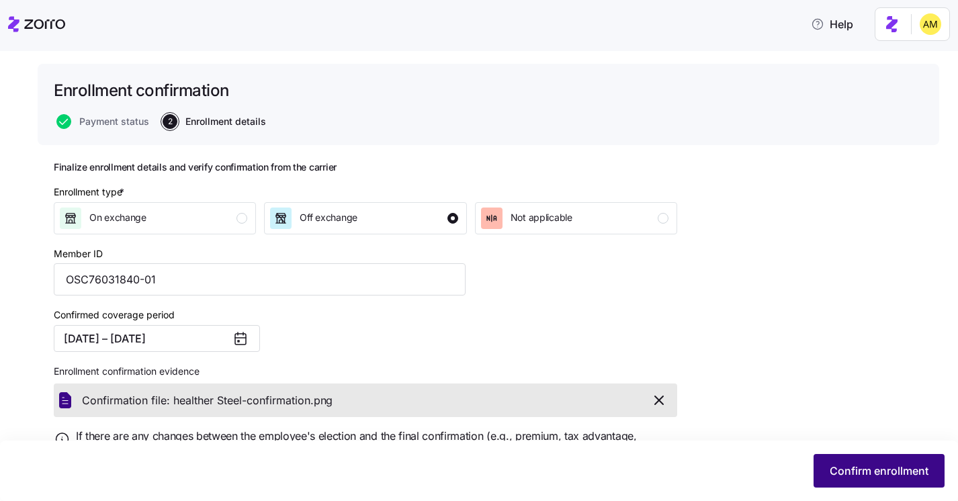
click at [835, 465] on span "Confirm enrollment" at bounding box center [878, 471] width 99 height 16
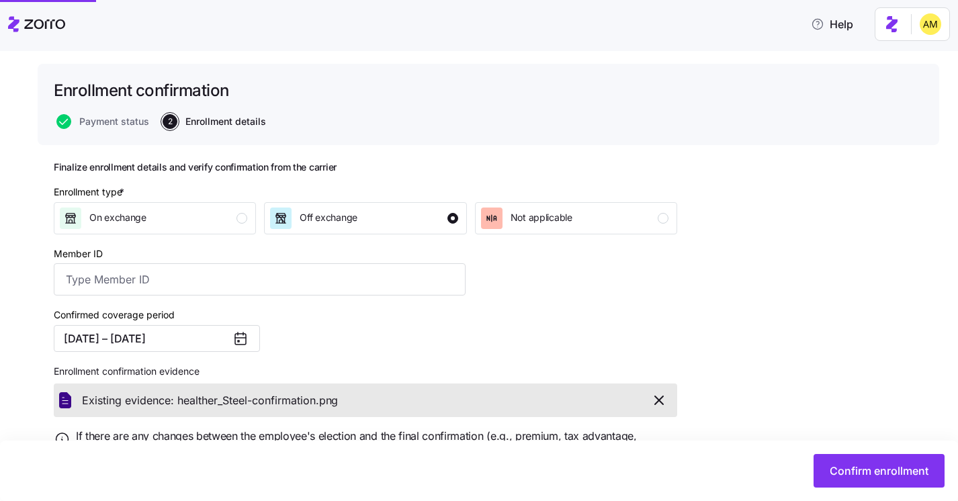
type input "OSC76031840-01"
checkbox input "false"
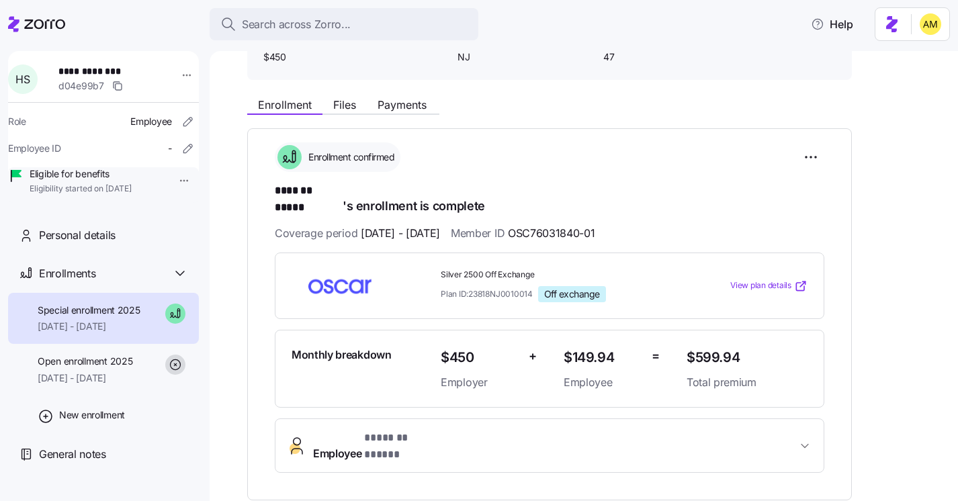
scroll to position [114, 0]
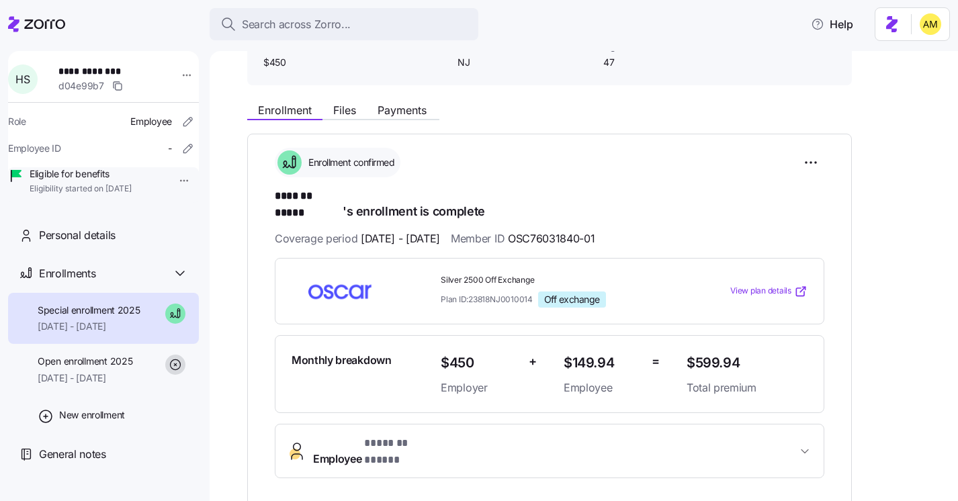
click at [410, 100] on div "Enrollment Files Payments" at bounding box center [549, 108] width 604 height 24
click at [409, 109] on span "Payments" at bounding box center [401, 110] width 49 height 11
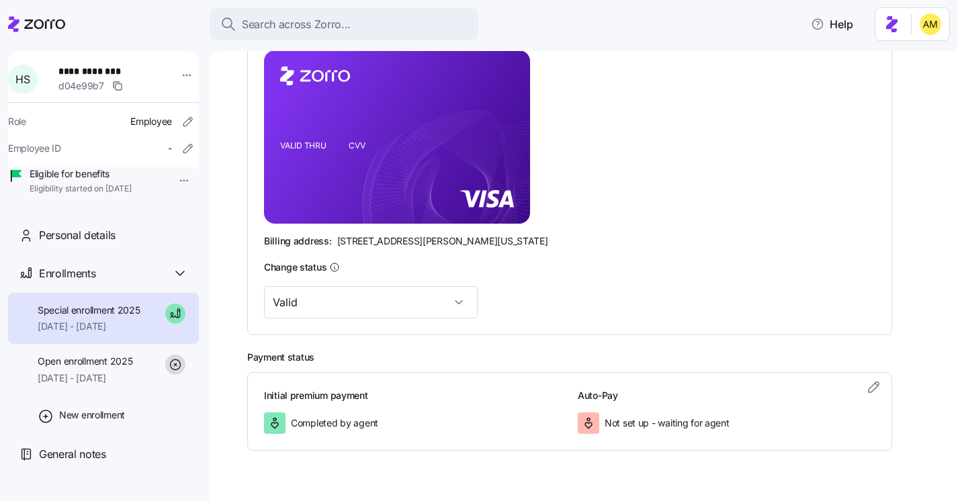
scroll to position [355, 0]
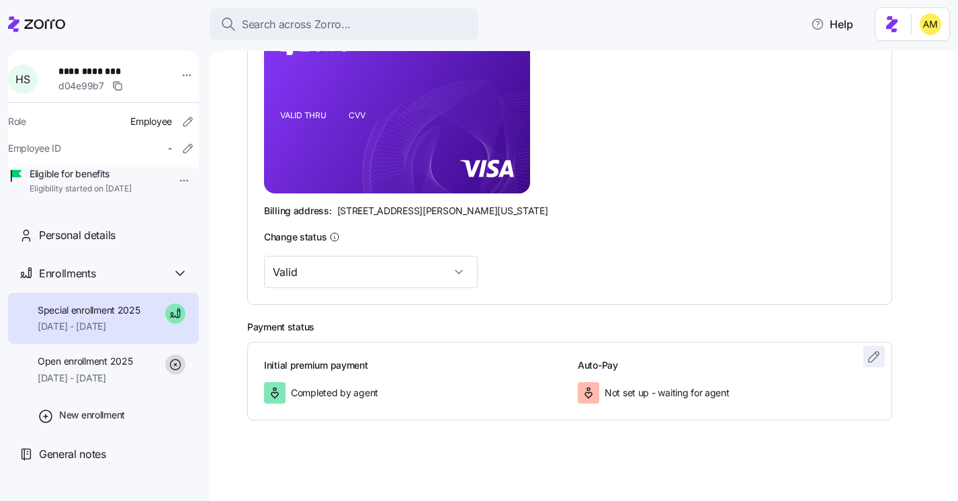
click at [875, 358] on icon "button" at bounding box center [874, 357] width 16 height 16
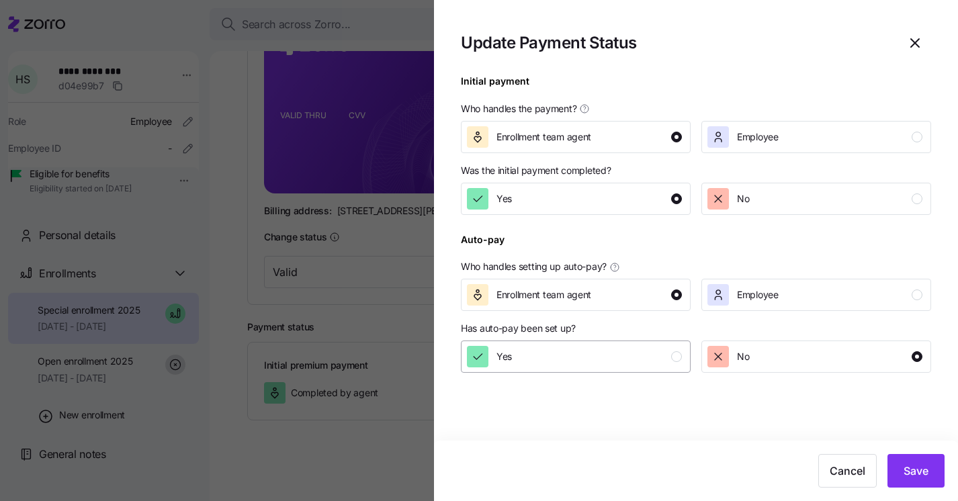
click at [652, 356] on div "Yes" at bounding box center [574, 356] width 215 height 21
click at [925, 471] on span "Save" at bounding box center [915, 471] width 25 height 16
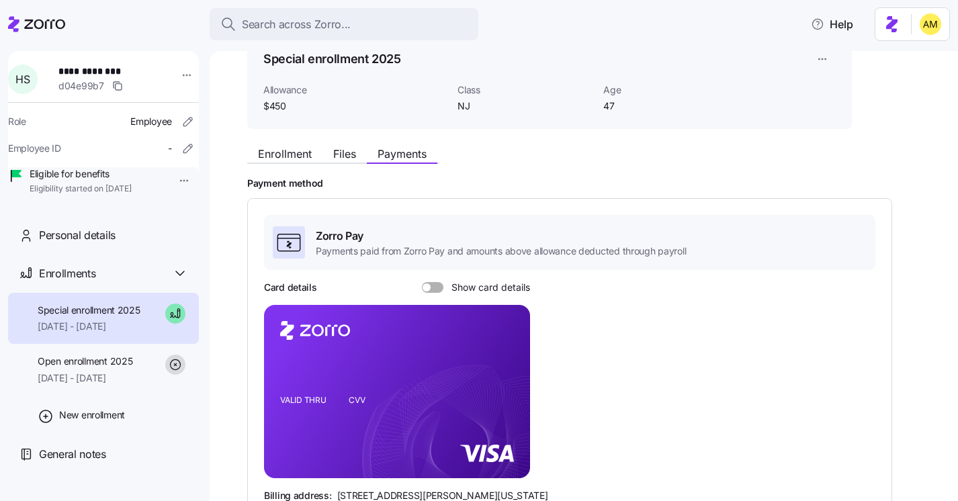
scroll to position [28, 0]
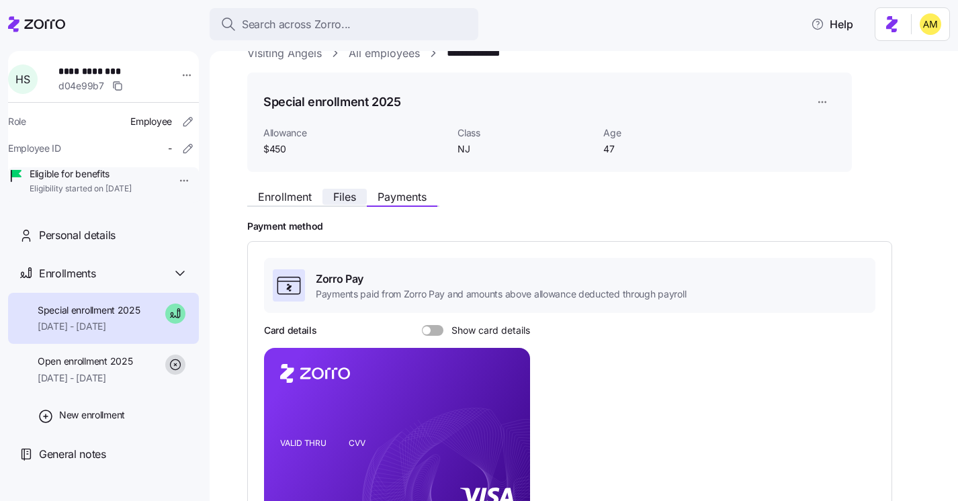
click at [343, 198] on span "Files" at bounding box center [344, 196] width 23 height 11
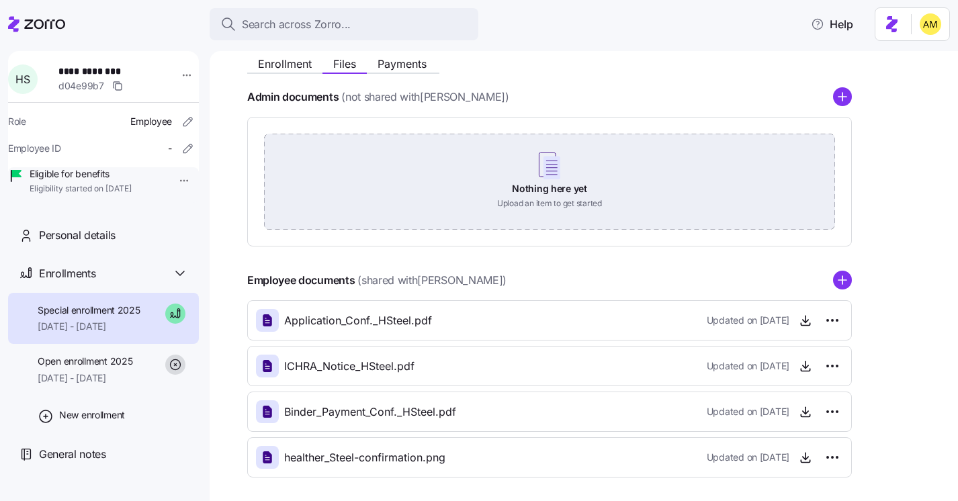
scroll to position [185, 0]
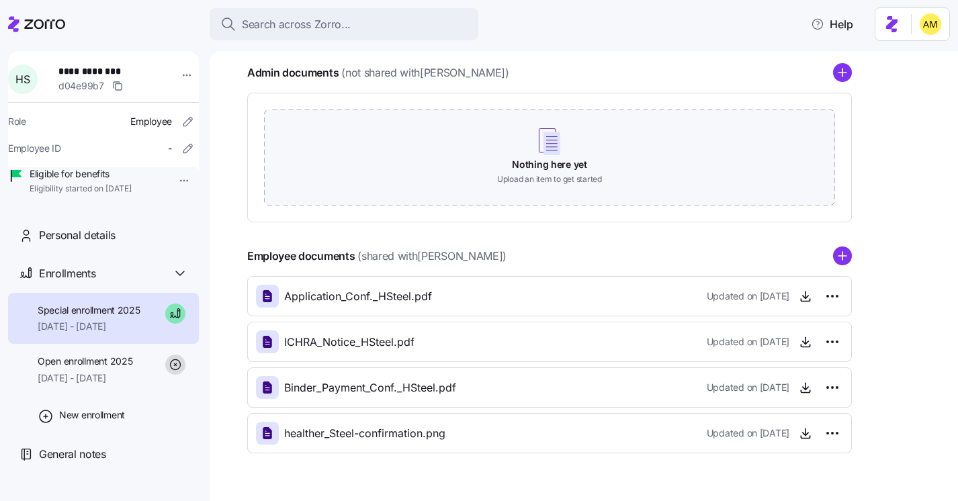
click at [841, 256] on g "add icon" at bounding box center [842, 256] width 8 height 8
click at [841, 259] on circle "add icon" at bounding box center [841, 256] width 17 height 17
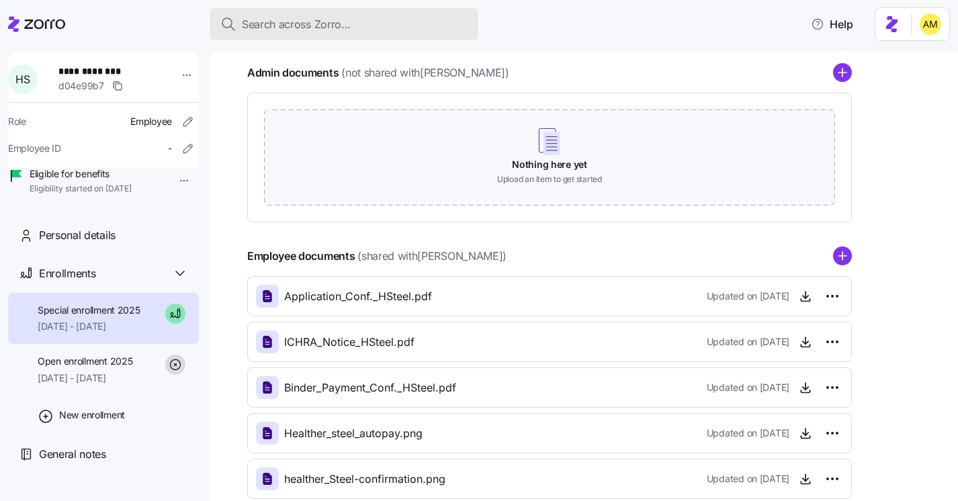
click at [300, 26] on span "Search across Zorro..." at bounding box center [296, 24] width 109 height 17
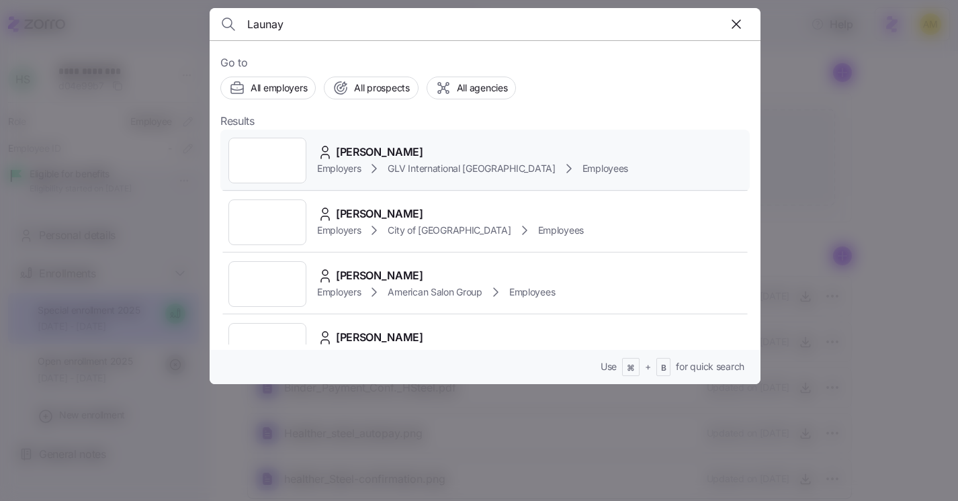
type input "Launay"
click at [386, 154] on span "Damien Launay" at bounding box center [379, 152] width 87 height 17
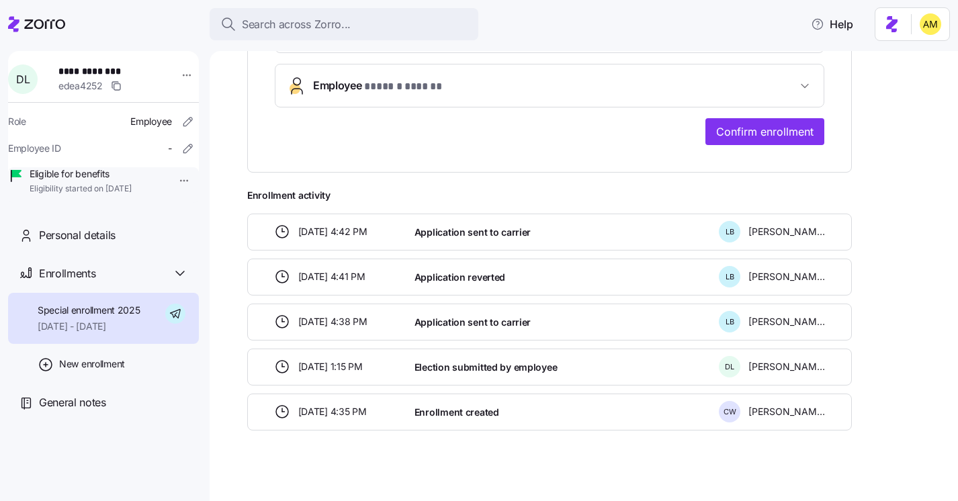
scroll to position [466, 0]
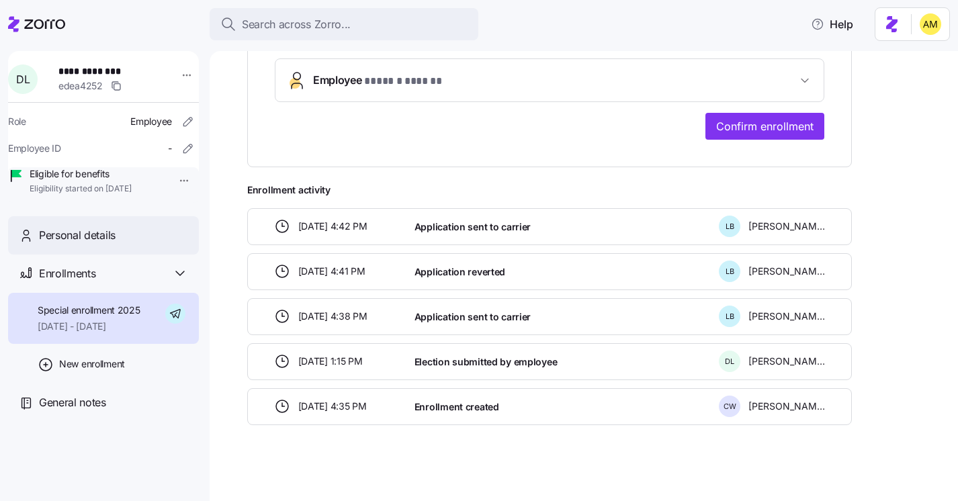
click at [127, 244] on div "Personal details" at bounding box center [113, 235] width 149 height 17
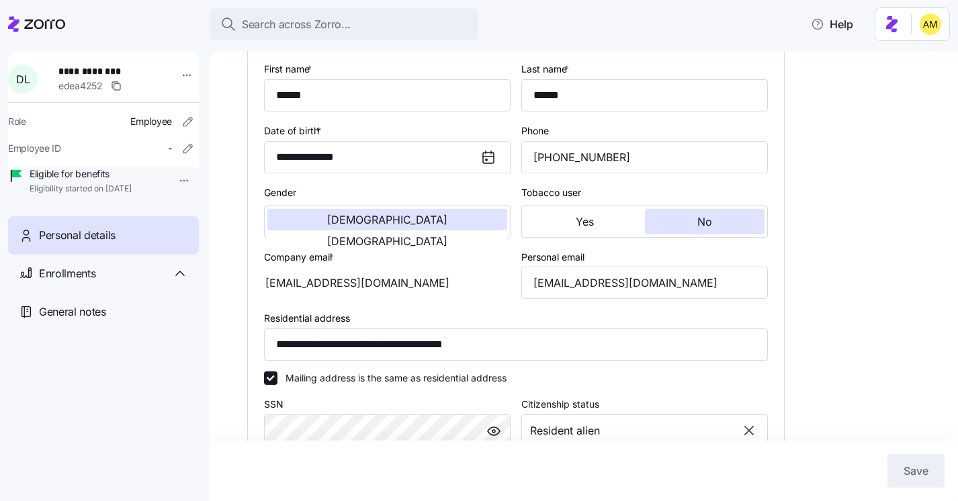
scroll to position [222, 0]
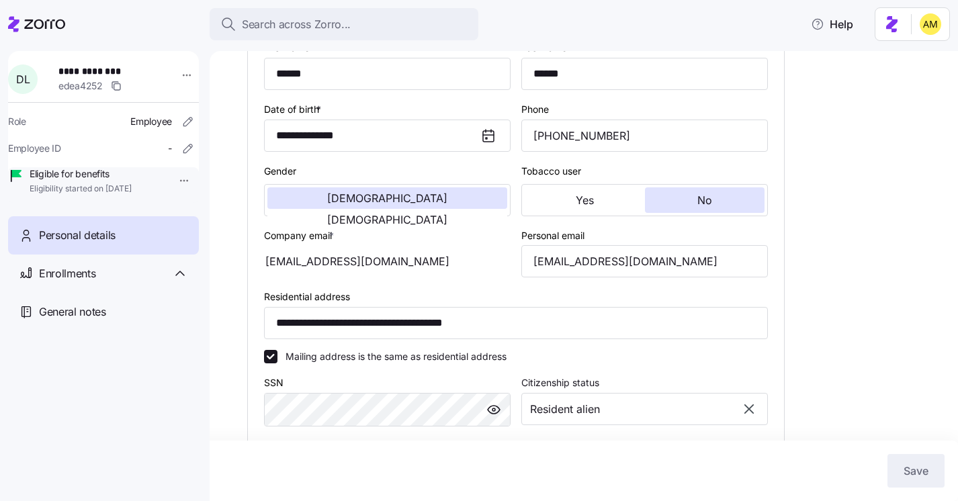
type input "All Employees"
drag, startPoint x: 683, startPoint y: 277, endPoint x: 512, endPoint y: 272, distance: 170.7
click at [513, 272] on div "**********" at bounding box center [516, 345] width 514 height 623
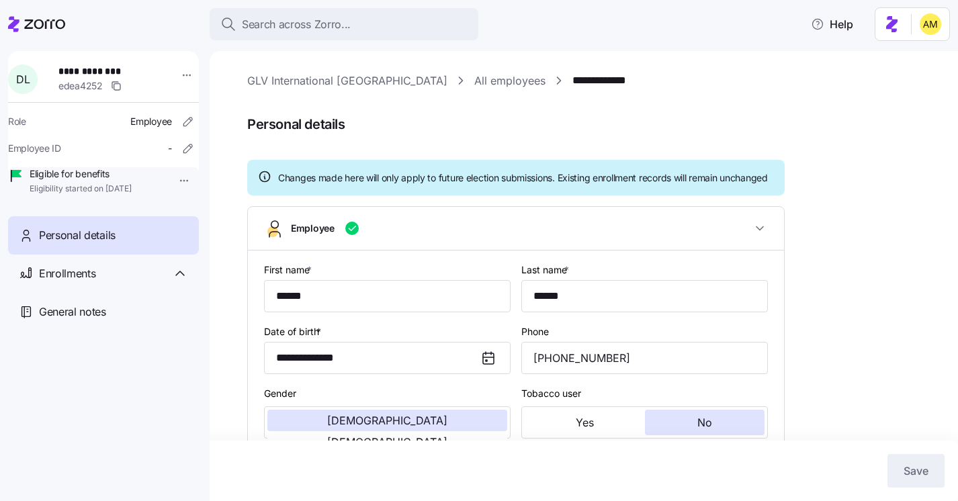
click at [474, 77] on link "All employees" at bounding box center [509, 81] width 71 height 17
click at [572, 85] on link "**********" at bounding box center [611, 81] width 78 height 17
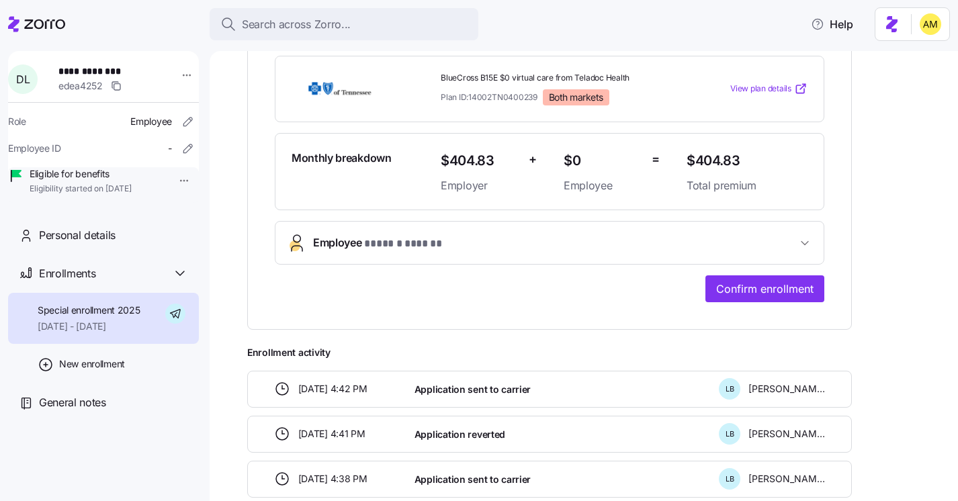
scroll to position [302, 0]
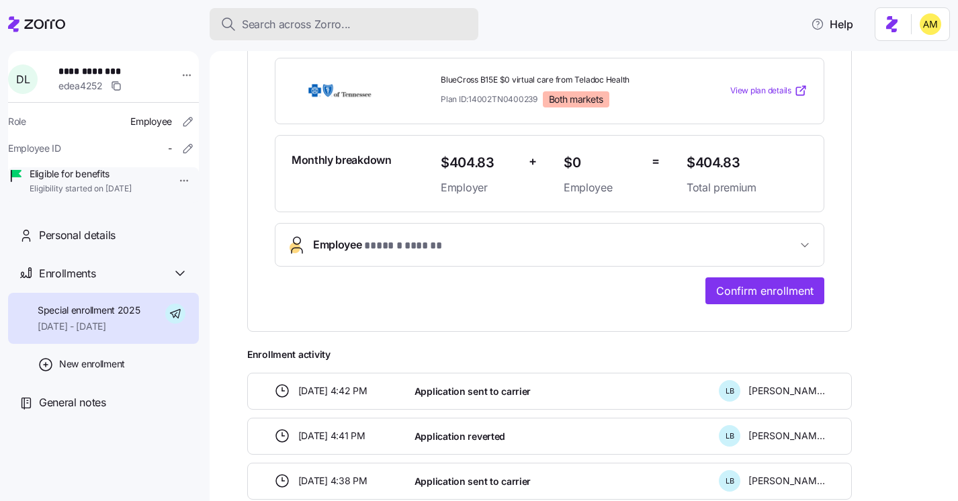
click at [294, 33] on button "Search across Zorro..." at bounding box center [344, 24] width 269 height 32
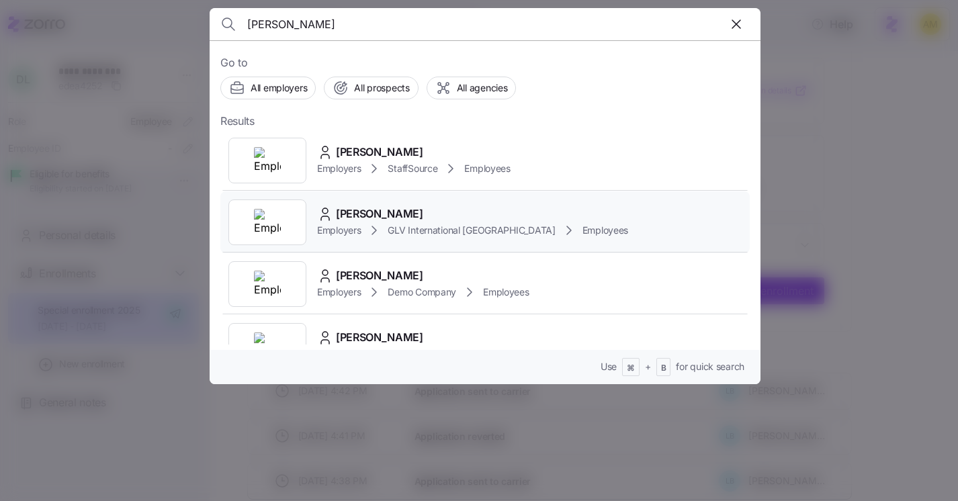
type input "Brooks ch"
click at [367, 215] on span "Christy Brooks" at bounding box center [379, 214] width 87 height 17
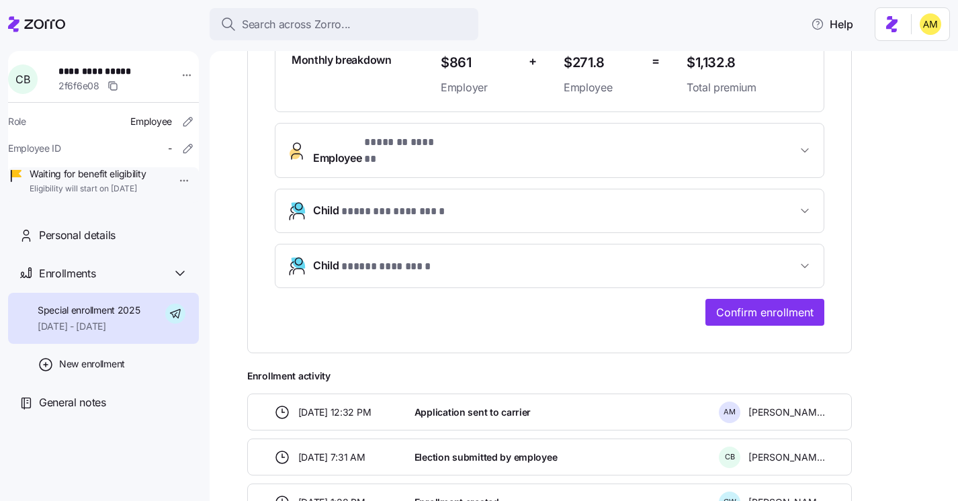
scroll to position [405, 0]
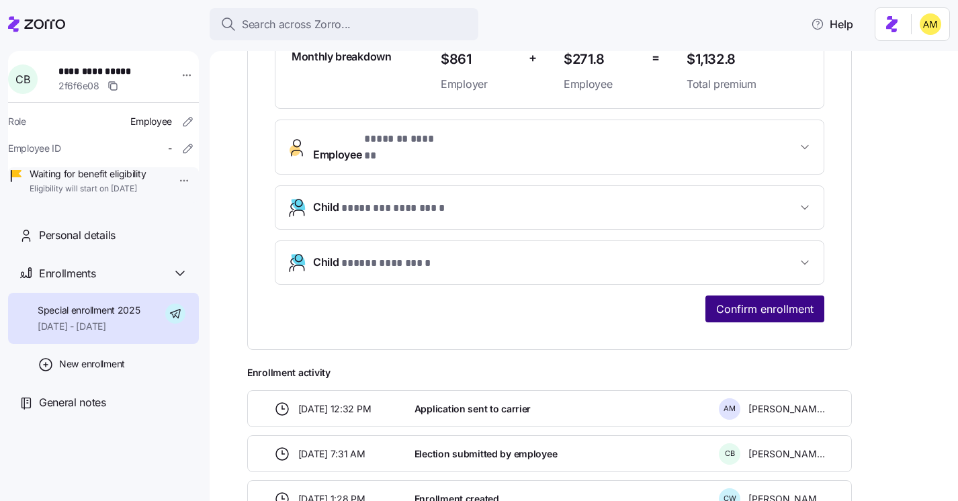
click at [761, 301] on span "Confirm enrollment" at bounding box center [764, 309] width 97 height 16
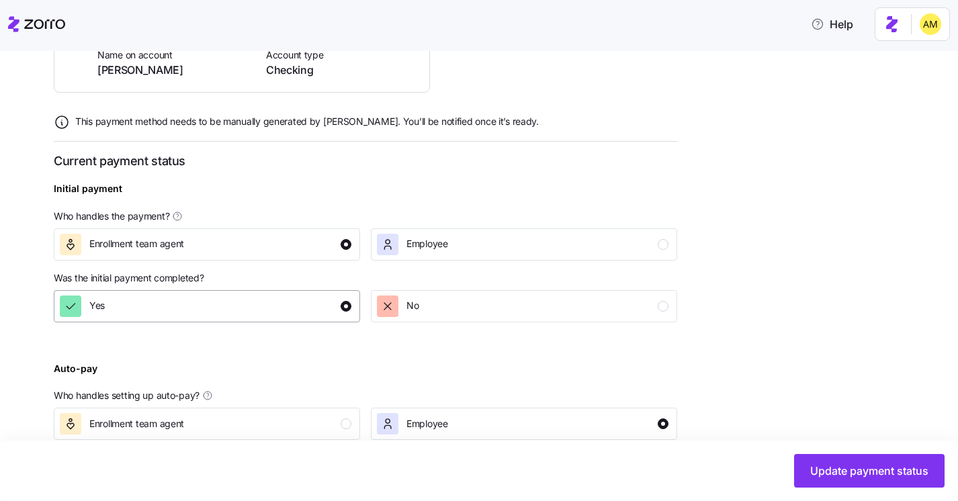
scroll to position [518, 0]
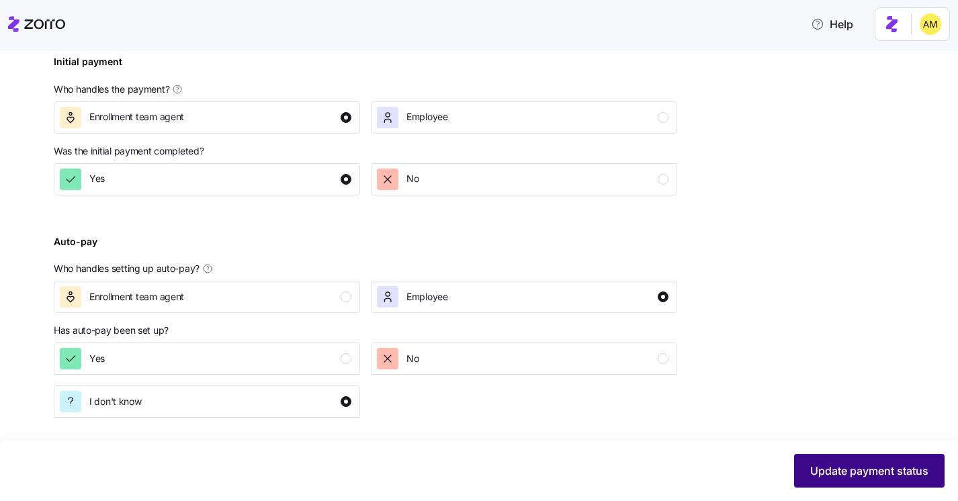
click at [815, 467] on span "Update payment status" at bounding box center [869, 471] width 118 height 16
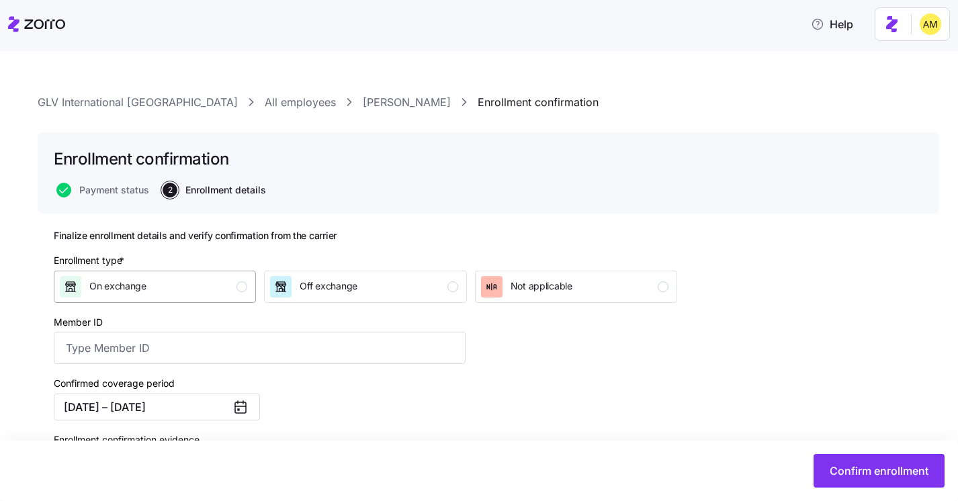
click at [179, 288] on div "On exchange" at bounding box center [153, 286] width 187 height 21
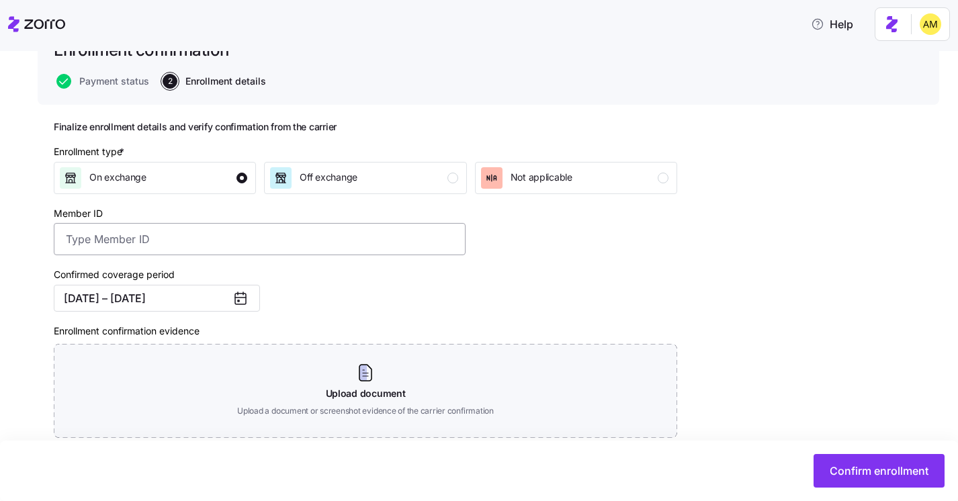
scroll to position [109, 0]
click at [110, 235] on input "Member ID" at bounding box center [260, 238] width 412 height 32
paste input "0005777388"
click at [89, 240] on input "0005777388" at bounding box center [260, 238] width 412 height 32
type input "0005777388"
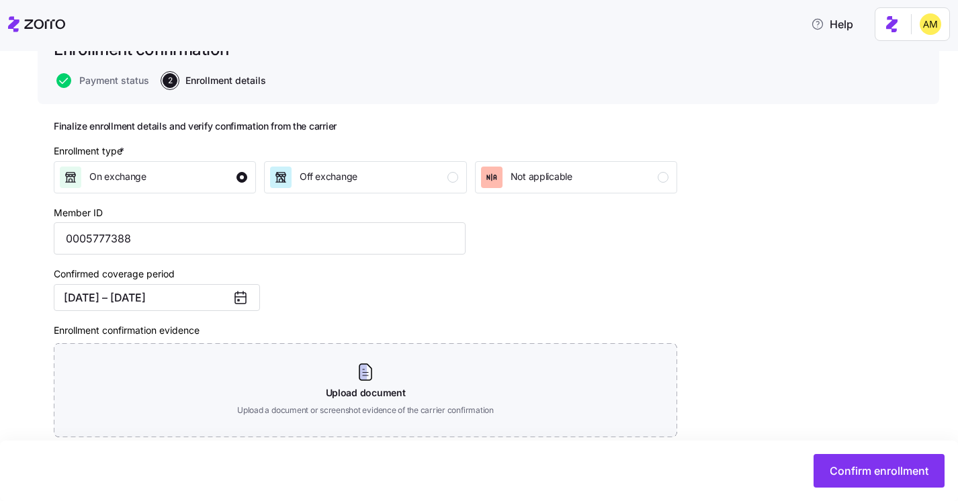
click at [381, 278] on div "Confirmed coverage period 10/01/2025 – 12/31/2025" at bounding box center [259, 288] width 422 height 56
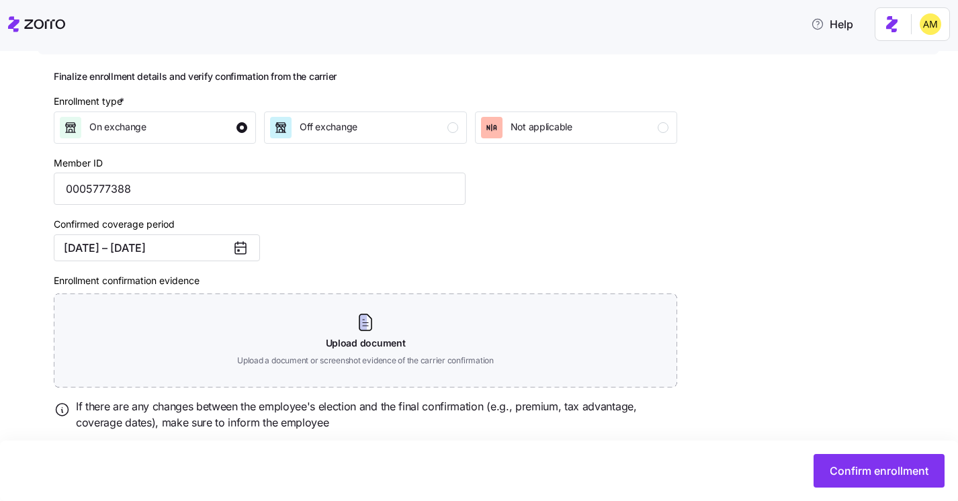
scroll to position [177, 0]
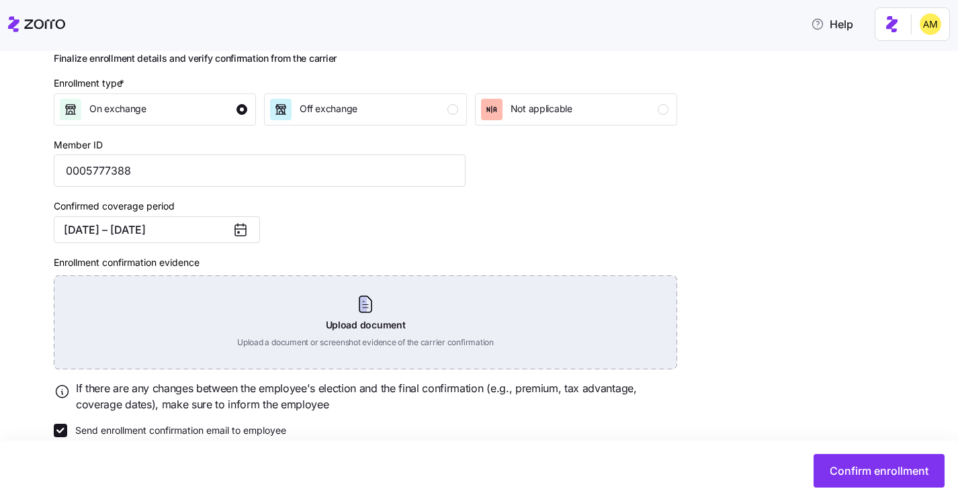
click at [363, 318] on div "Upload document Upload a document or screenshot evidence of the carrier confirm…" at bounding box center [365, 322] width 623 height 94
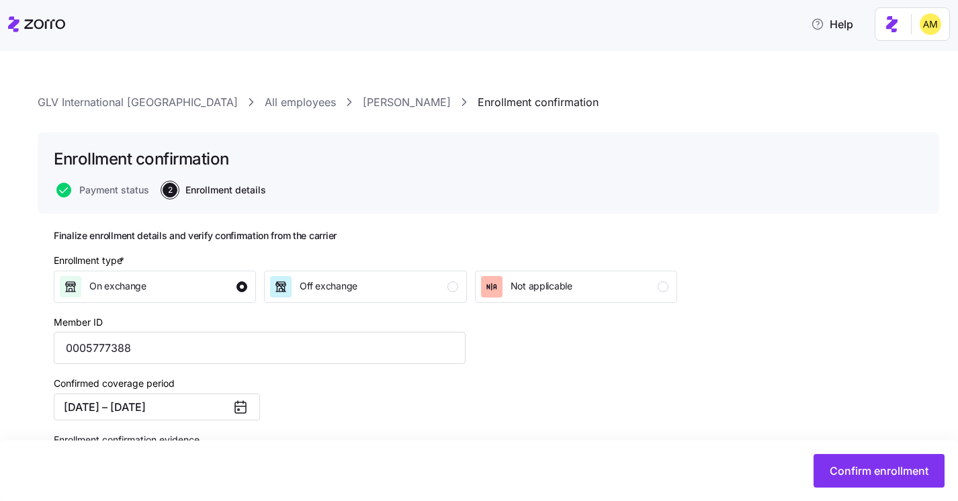
scroll to position [137, 0]
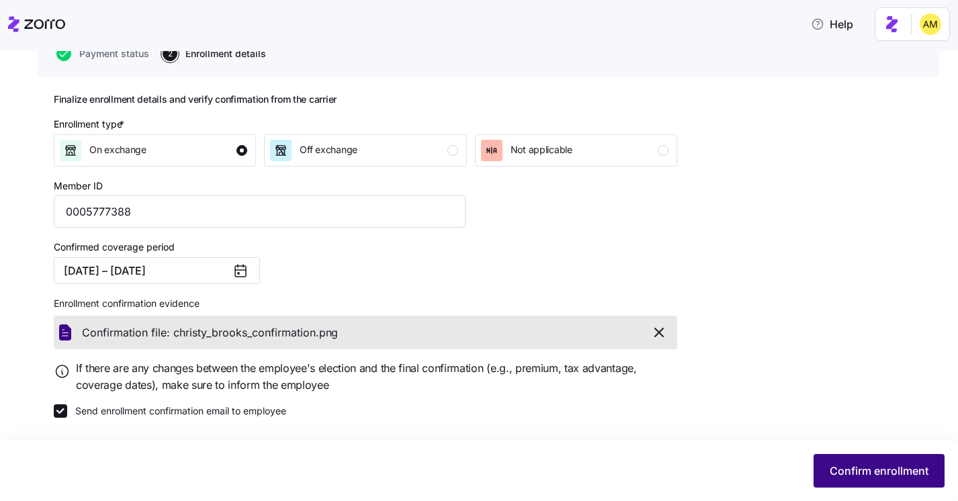
click at [897, 469] on span "Confirm enrollment" at bounding box center [878, 471] width 99 height 16
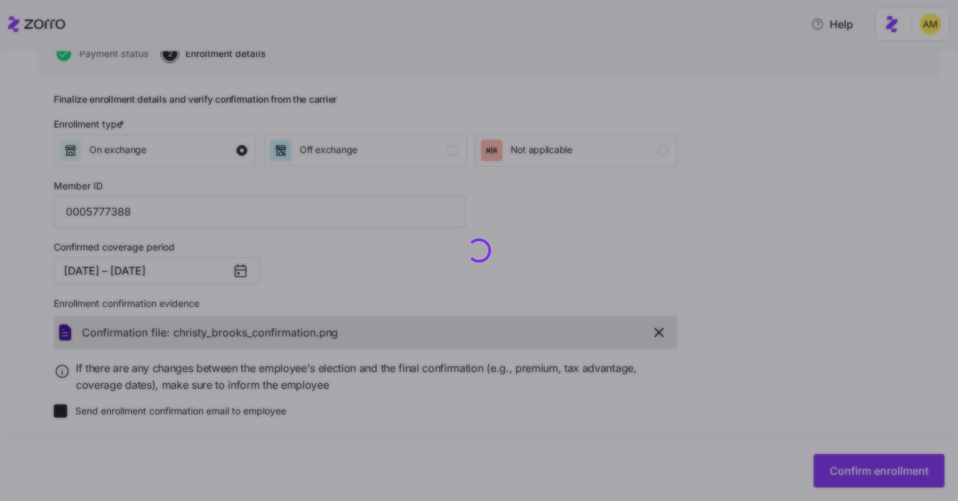
checkbox input "false"
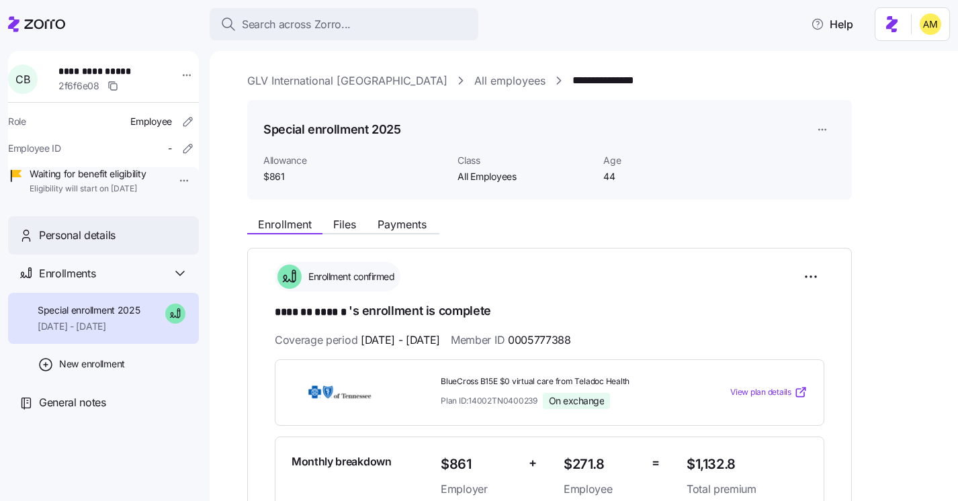
click at [85, 244] on span "Personal details" at bounding box center [77, 235] width 77 height 17
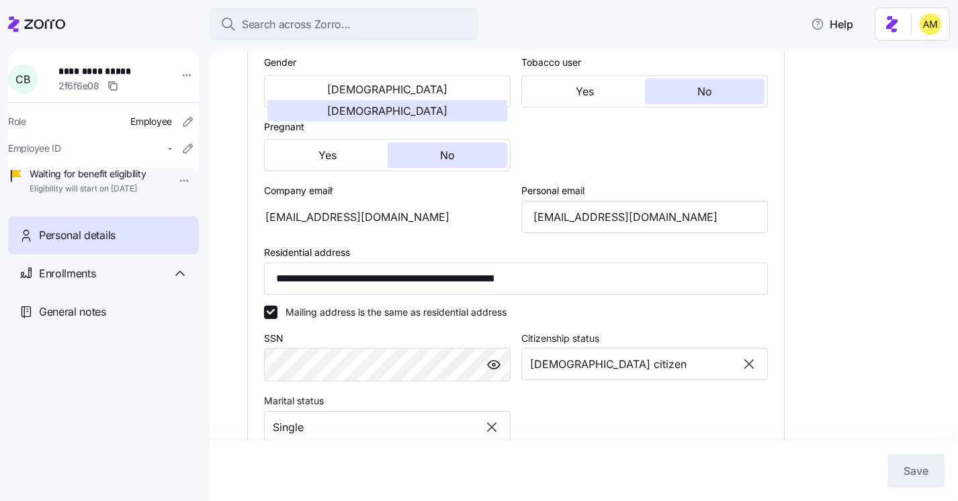
scroll to position [332, 0]
drag, startPoint x: 410, startPoint y: 232, endPoint x: 272, endPoint y: 231, distance: 137.7
click at [272, 231] on div "bdstewart1983@gmail.com" at bounding box center [387, 216] width 246 height 32
drag, startPoint x: 688, startPoint y: 232, endPoint x: 512, endPoint y: 228, distance: 175.3
click at [512, 228] on div "**********" at bounding box center [516, 268] width 514 height 688
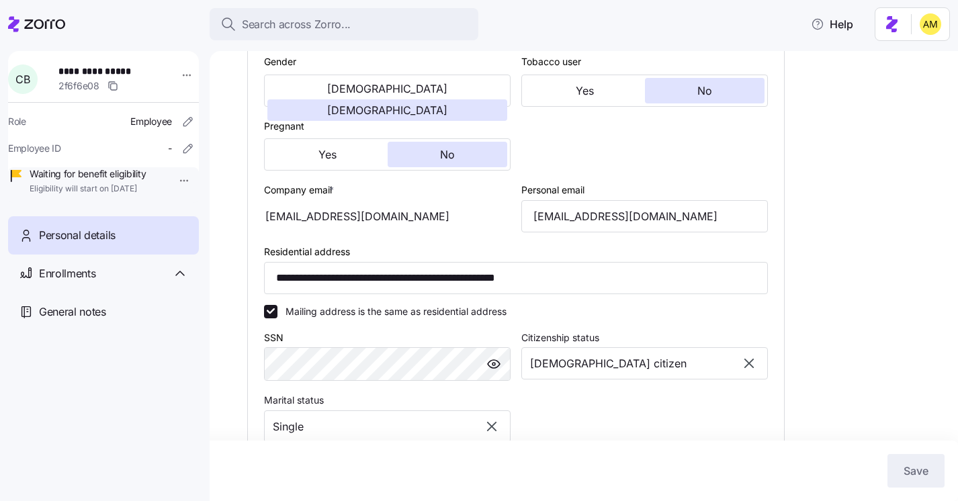
click at [402, 232] on div "bdstewart1983@gmail.com" at bounding box center [387, 216] width 246 height 32
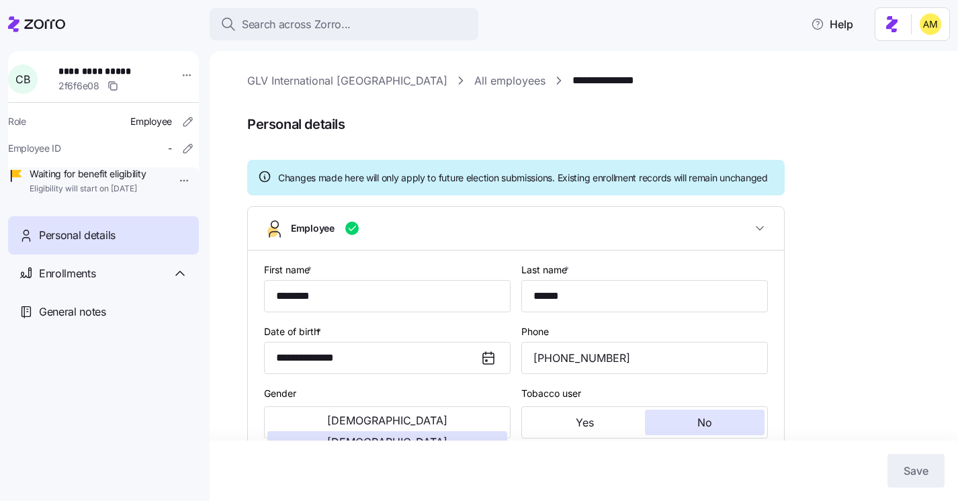
click at [572, 84] on link "**********" at bounding box center [609, 81] width 75 height 17
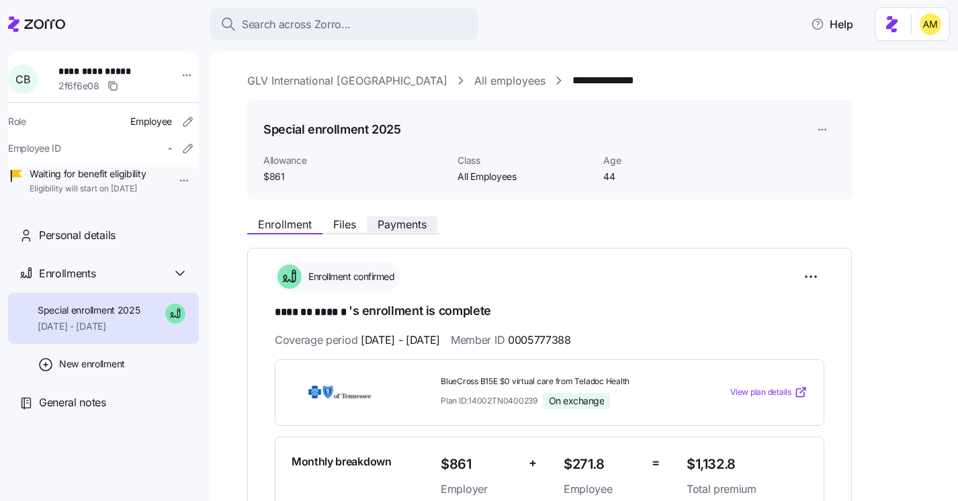
click at [396, 224] on span "Payments" at bounding box center [401, 224] width 49 height 11
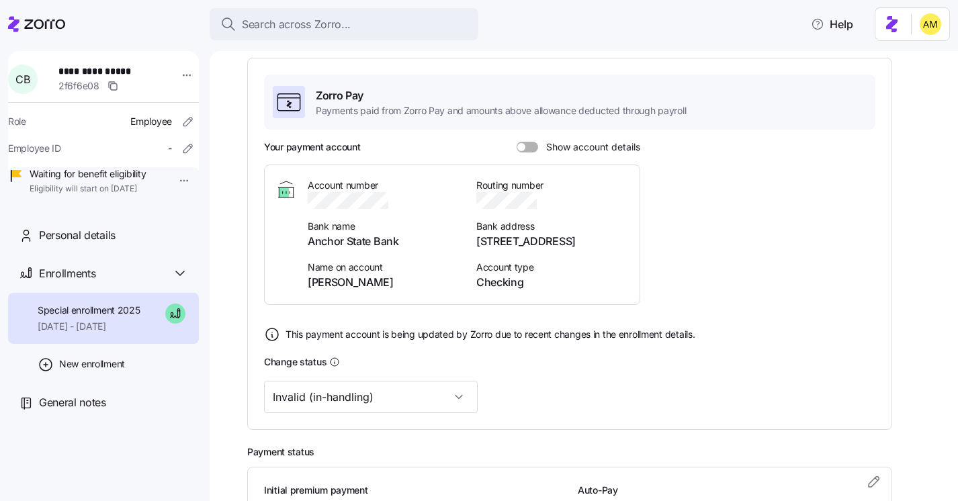
scroll to position [336, 0]
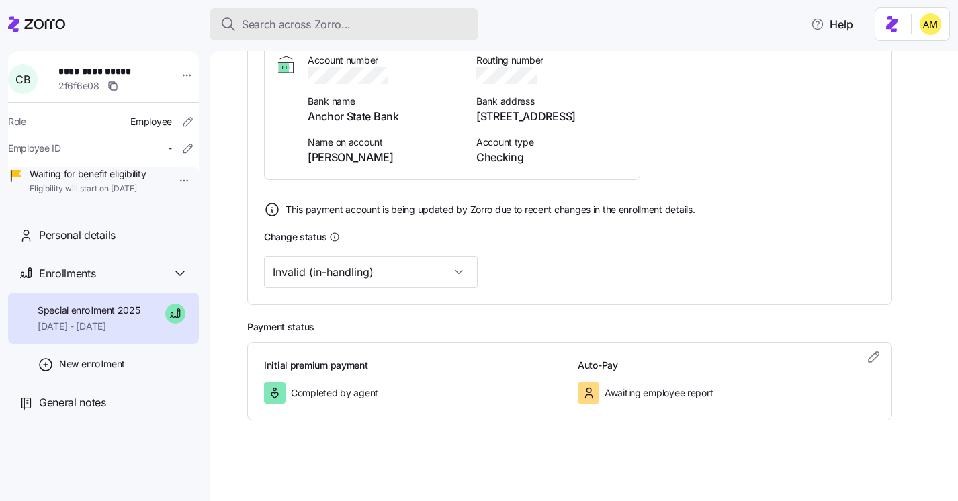
click at [263, 27] on span "Search across Zorro..." at bounding box center [296, 24] width 109 height 17
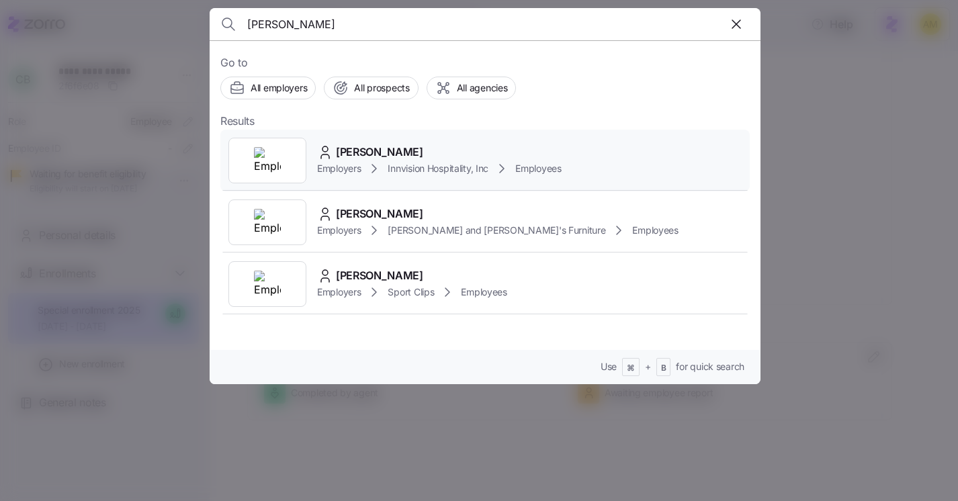
type input "Slater Prather"
click at [380, 154] on span "Slater Prather" at bounding box center [379, 152] width 87 height 17
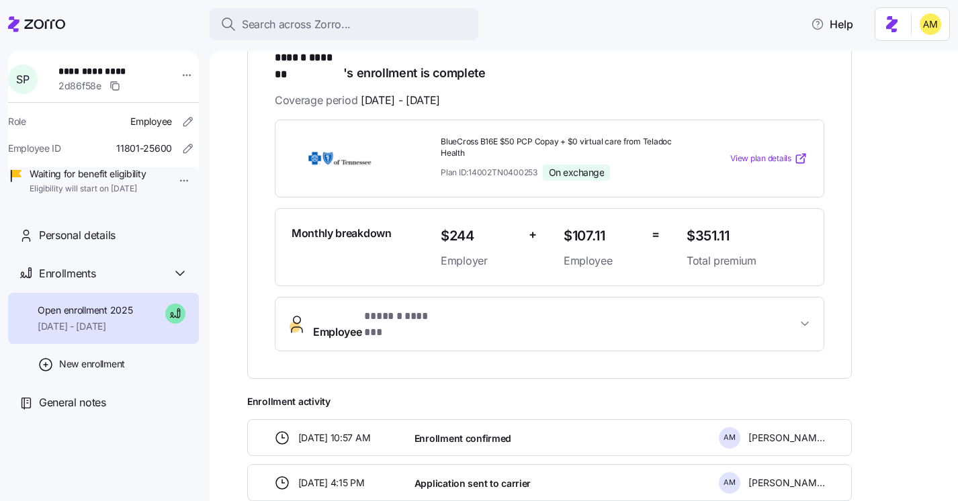
scroll to position [224, 0]
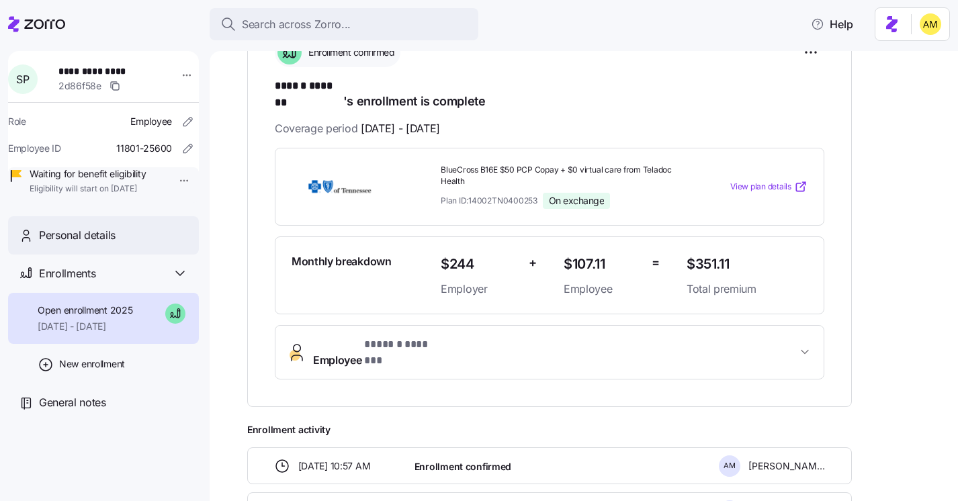
click at [87, 244] on span "Personal details" at bounding box center [77, 235] width 77 height 17
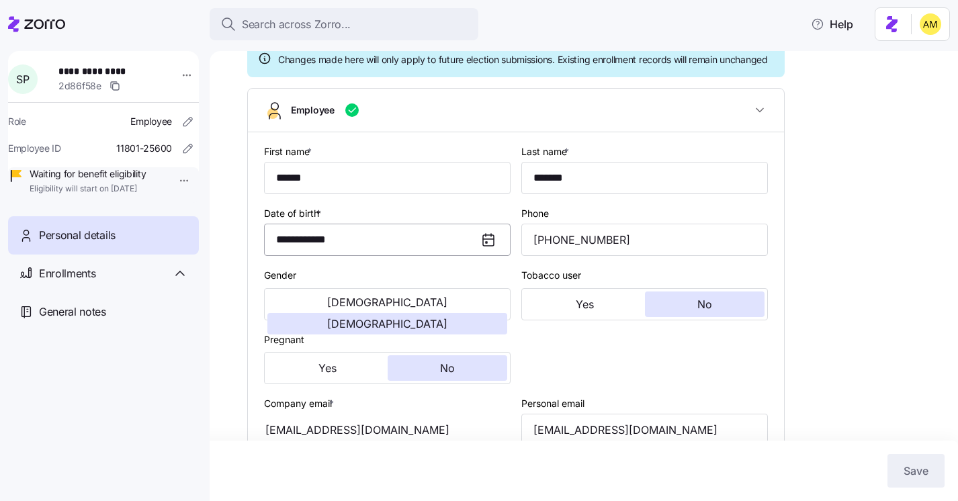
type input "TN"
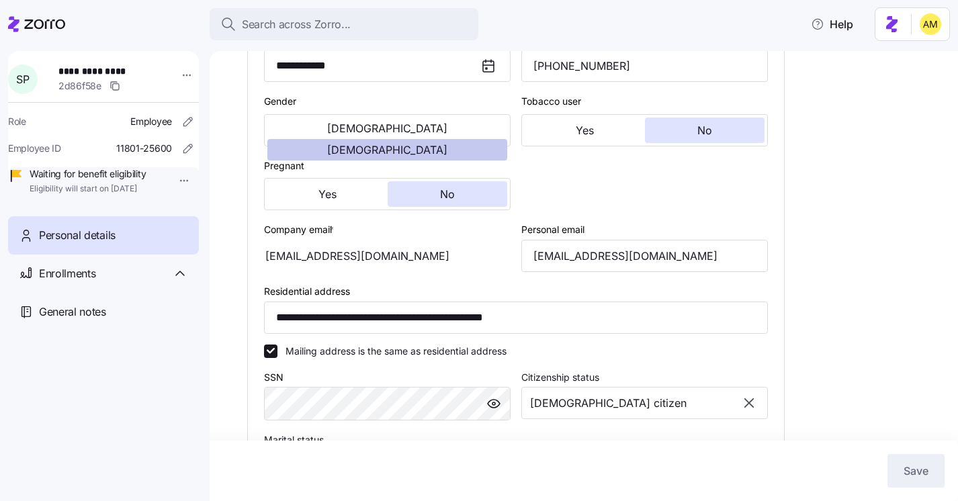
scroll to position [294, 0]
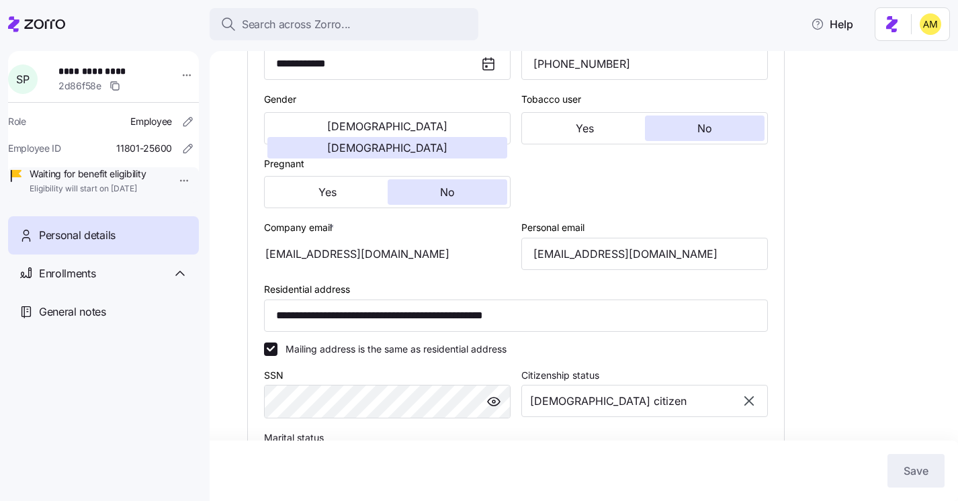
drag, startPoint x: 400, startPoint y: 267, endPoint x: 257, endPoint y: 264, distance: 143.1
click at [257, 264] on div "**********" at bounding box center [516, 305] width 536 height 698
drag, startPoint x: 677, startPoint y: 273, endPoint x: 526, endPoint y: 269, distance: 151.1
click at [527, 269] on input "slaterprather15@gmail.com" at bounding box center [644, 254] width 246 height 32
click at [66, 282] on span "Enrollments" at bounding box center [67, 273] width 56 height 17
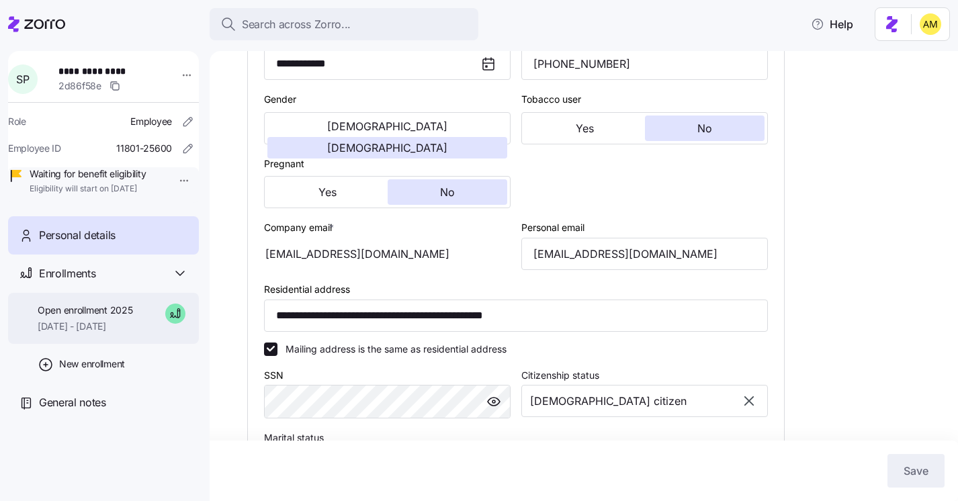
click at [80, 317] on span "Open enrollment 2025" at bounding box center [85, 310] width 95 height 13
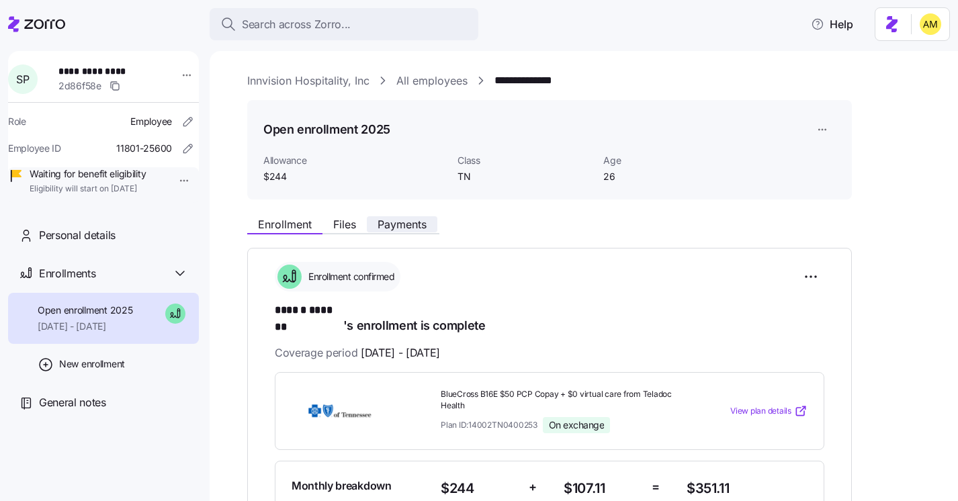
click at [402, 226] on span "Payments" at bounding box center [401, 224] width 49 height 11
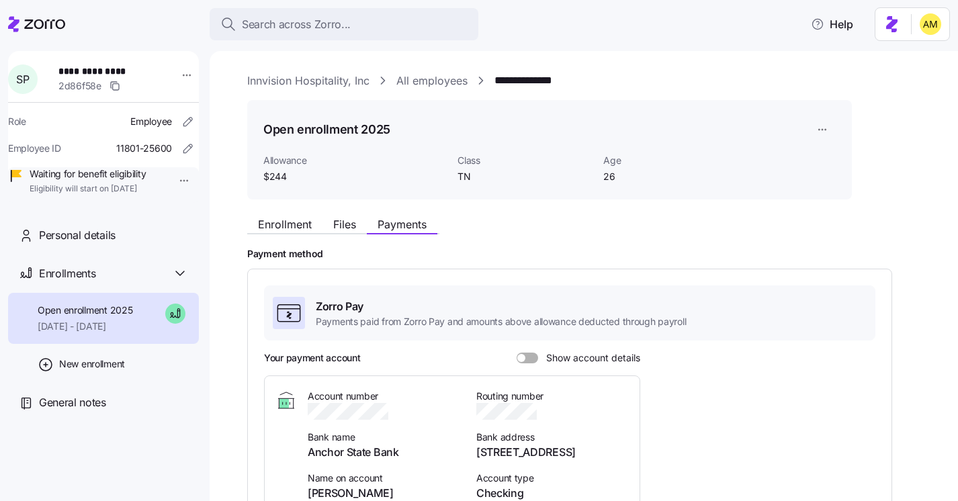
scroll to position [309, 0]
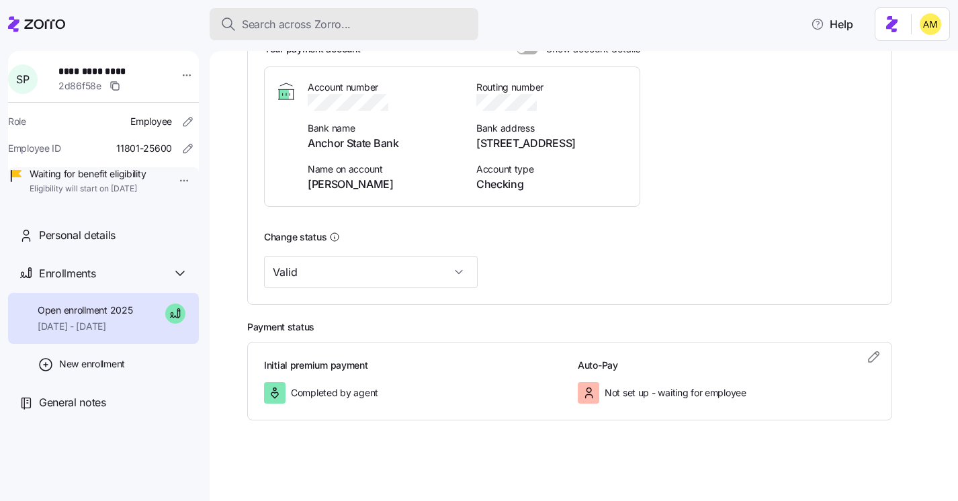
click at [286, 19] on span "Search across Zorro..." at bounding box center [296, 24] width 109 height 17
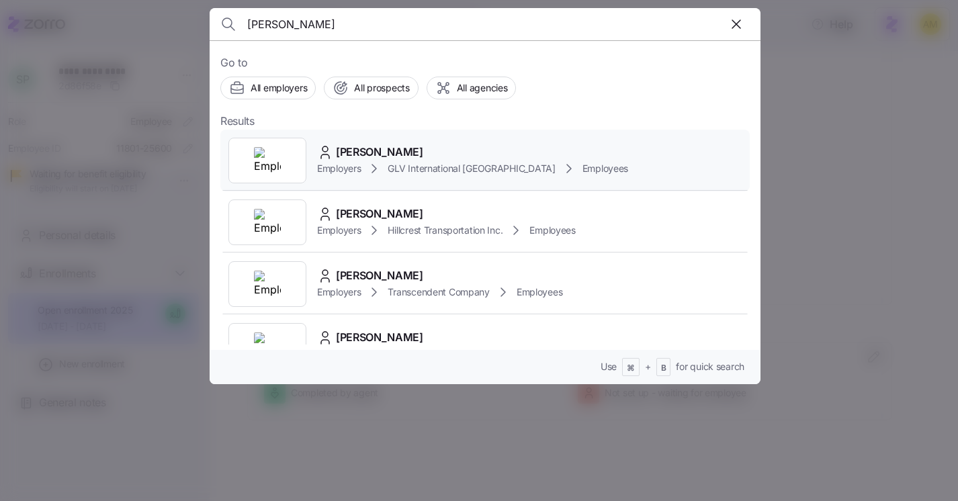
type input "Malcolm Dyson"
click at [346, 154] on span "Malcolm Dyson" at bounding box center [379, 152] width 87 height 17
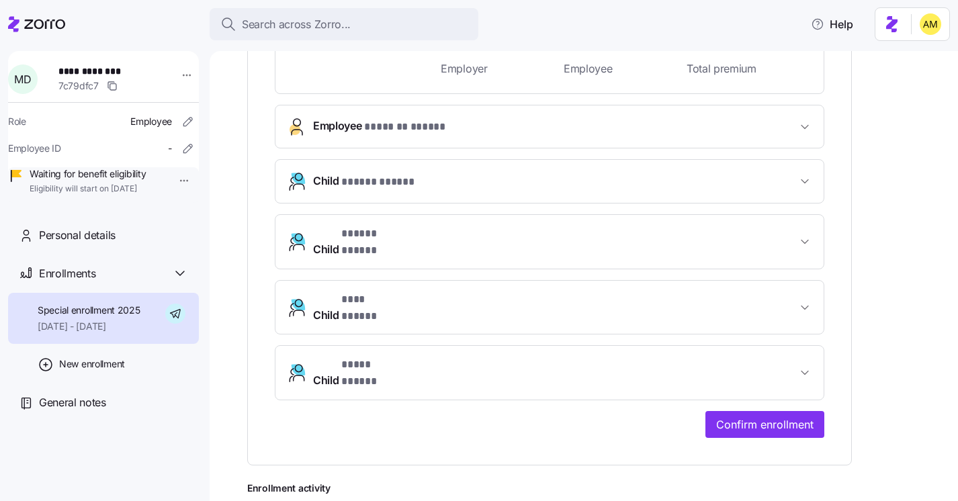
scroll to position [490, 0]
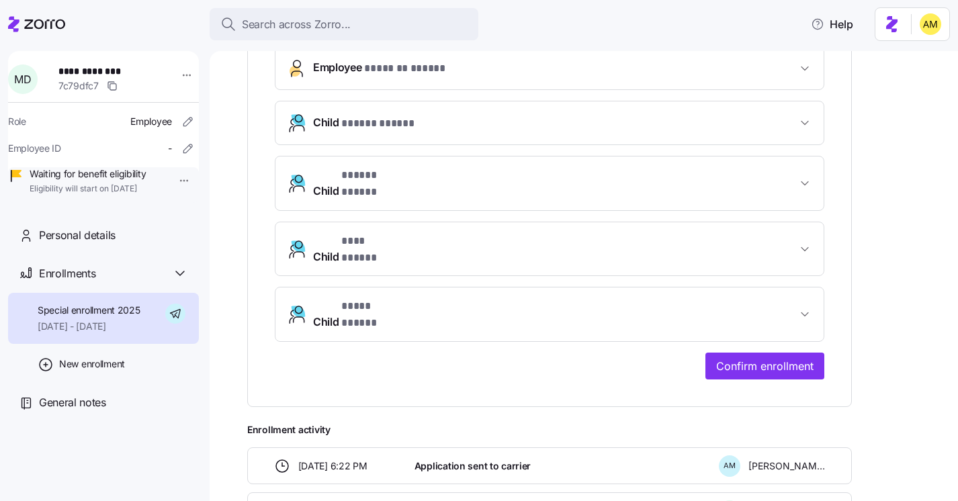
click at [760, 348] on div "**********" at bounding box center [549, 82] width 604 height 649
click at [745, 358] on span "Confirm enrollment" at bounding box center [764, 366] width 97 height 16
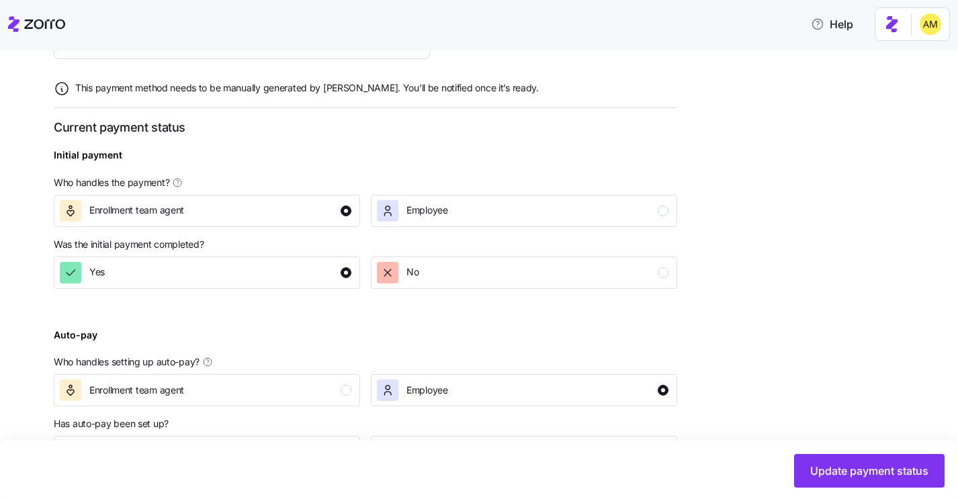
scroll to position [518, 0]
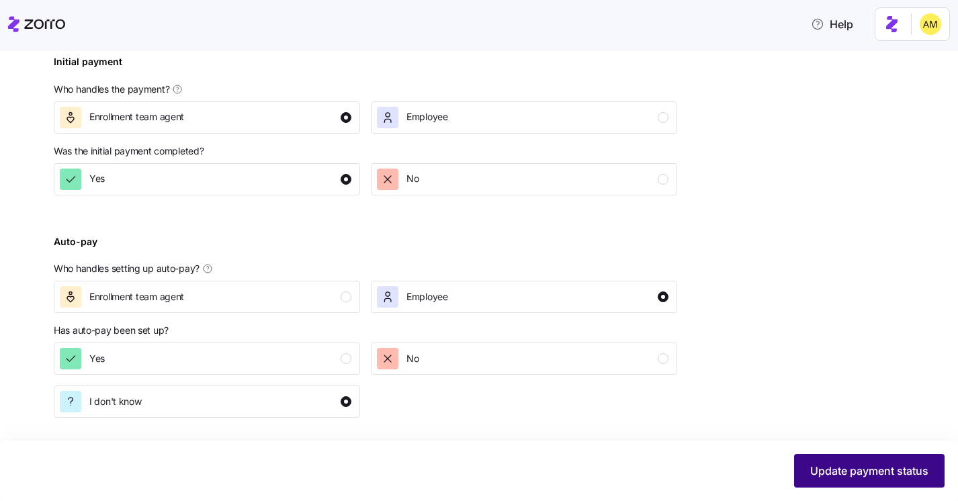
click at [821, 473] on span "Update payment status" at bounding box center [869, 471] width 118 height 16
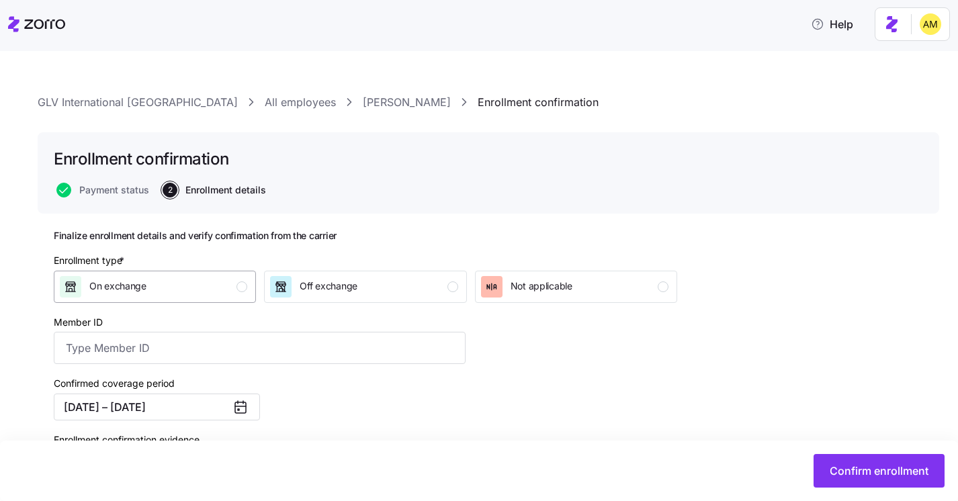
click at [227, 282] on div "On exchange" at bounding box center [153, 286] width 187 height 21
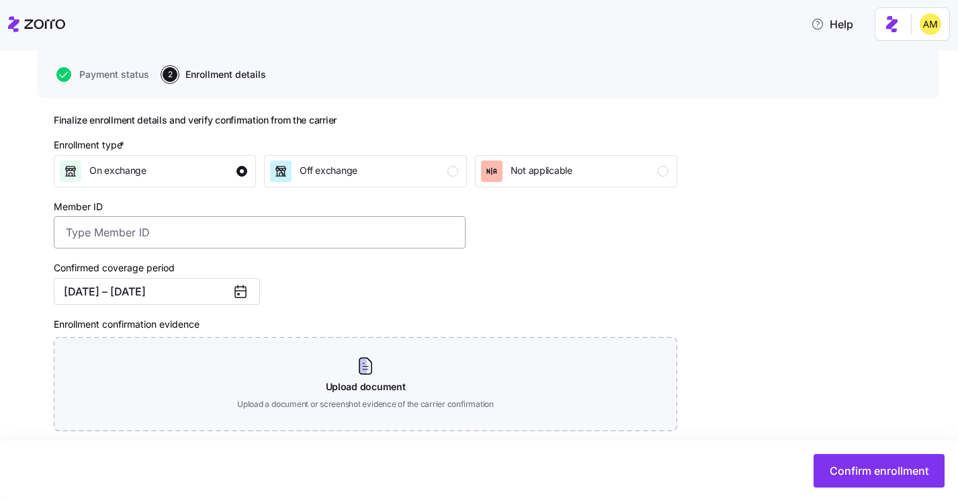
scroll to position [144, 0]
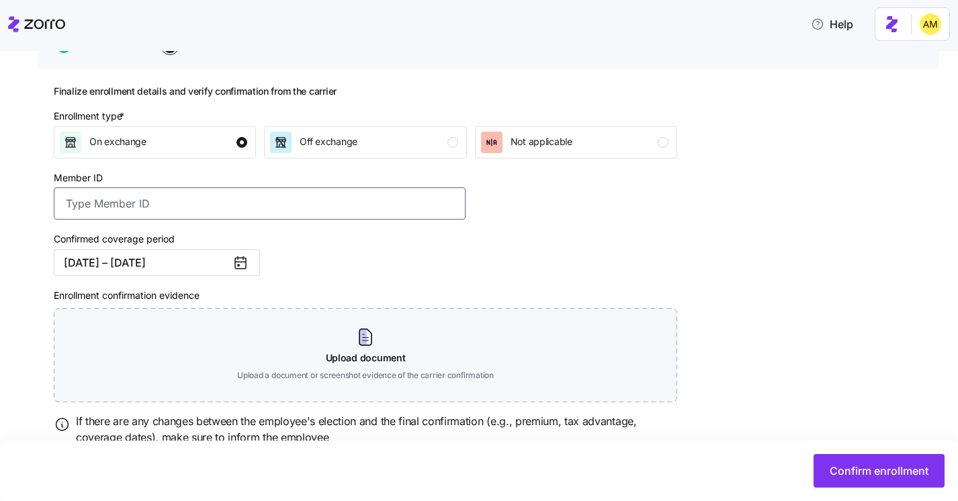
click at [194, 201] on input "Member ID" at bounding box center [260, 203] width 412 height 32
click at [131, 210] on input "Member ID" at bounding box center [260, 203] width 412 height 32
paste input "0005746289"
click at [89, 201] on input "0005746289" at bounding box center [260, 203] width 412 height 32
type input "0005746289"
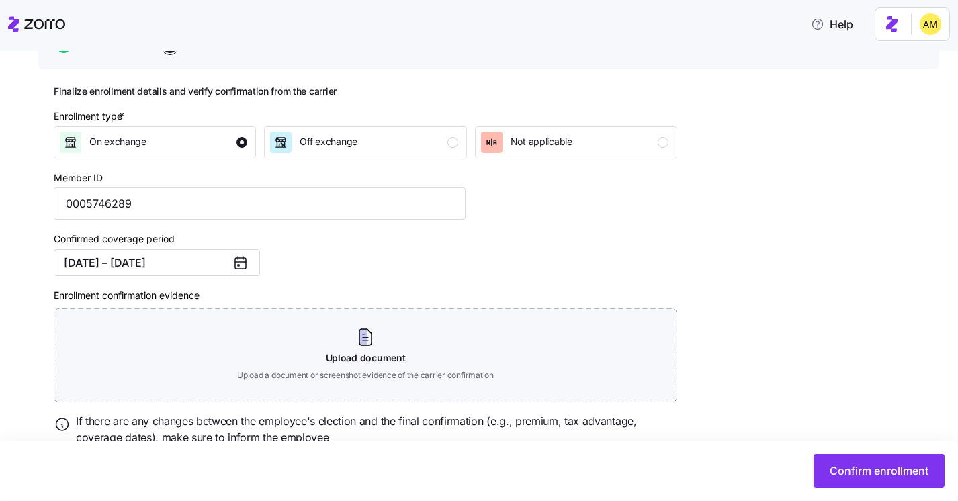
click at [325, 241] on div "Confirmed coverage period 10/01/2025 – 12/31/2025" at bounding box center [259, 253] width 422 height 56
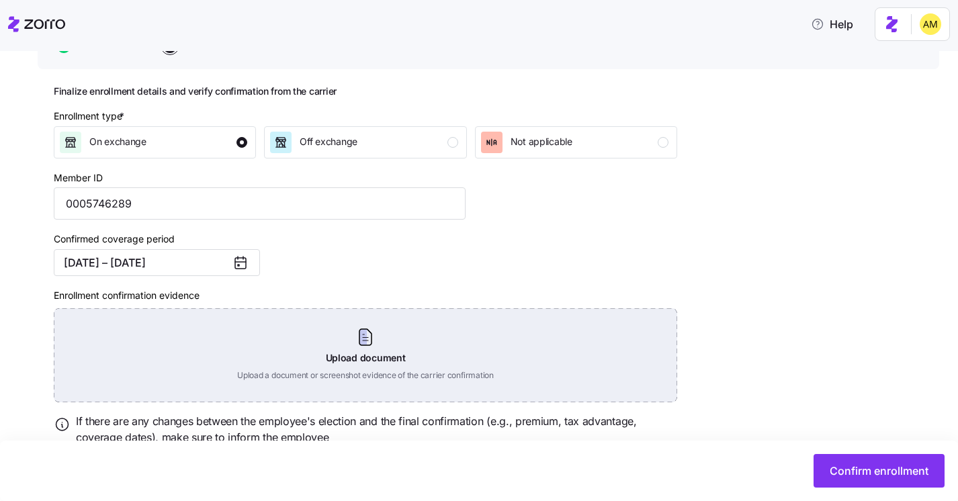
click at [371, 361] on div "Upload document Upload a document or screenshot evidence of the carrier confirm…" at bounding box center [365, 355] width 623 height 94
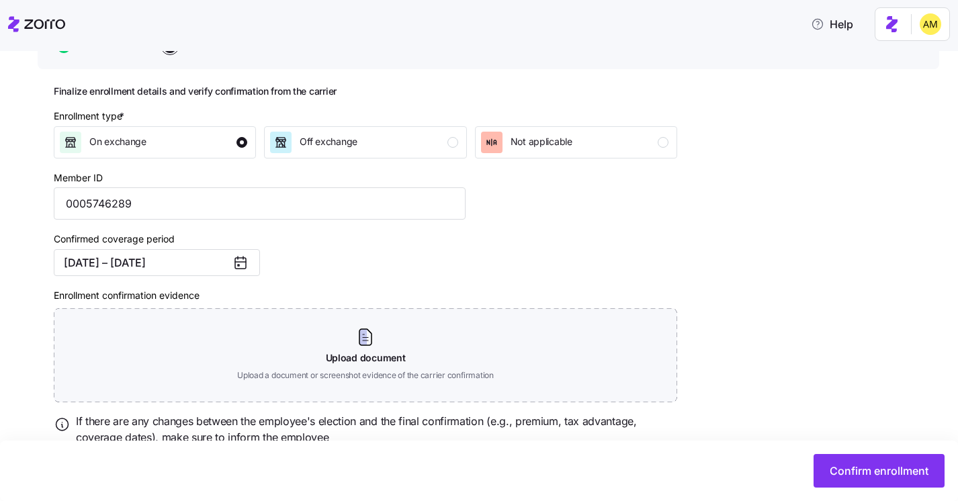
scroll to position [137, 0]
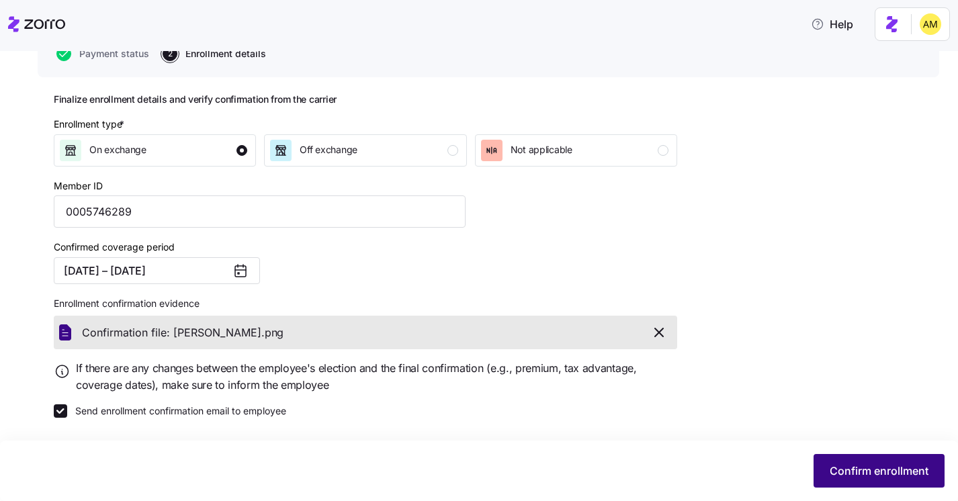
click at [872, 465] on span "Confirm enrollment" at bounding box center [878, 471] width 99 height 16
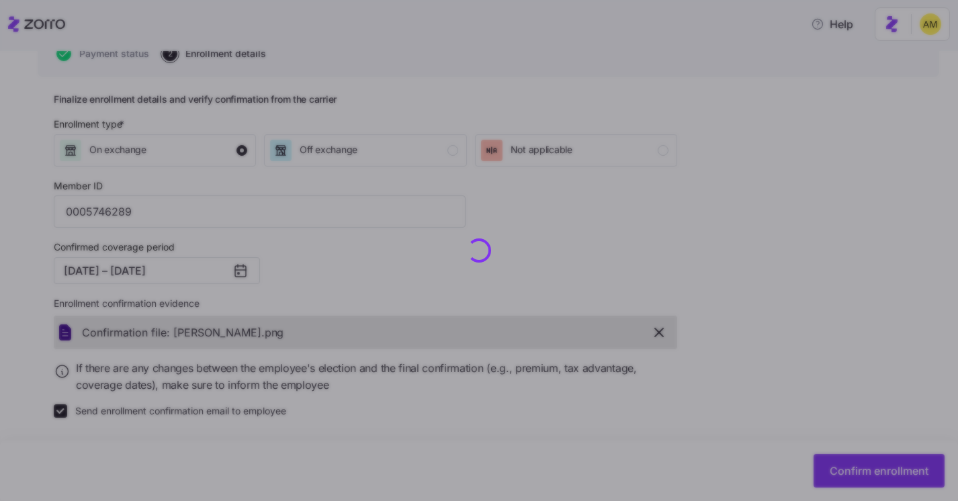
checkbox input "false"
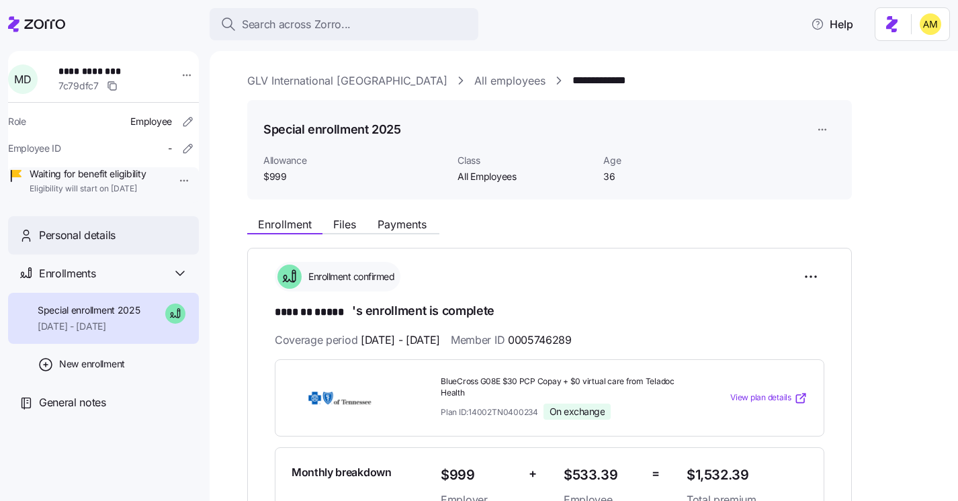
click at [101, 244] on span "Personal details" at bounding box center [77, 235] width 77 height 17
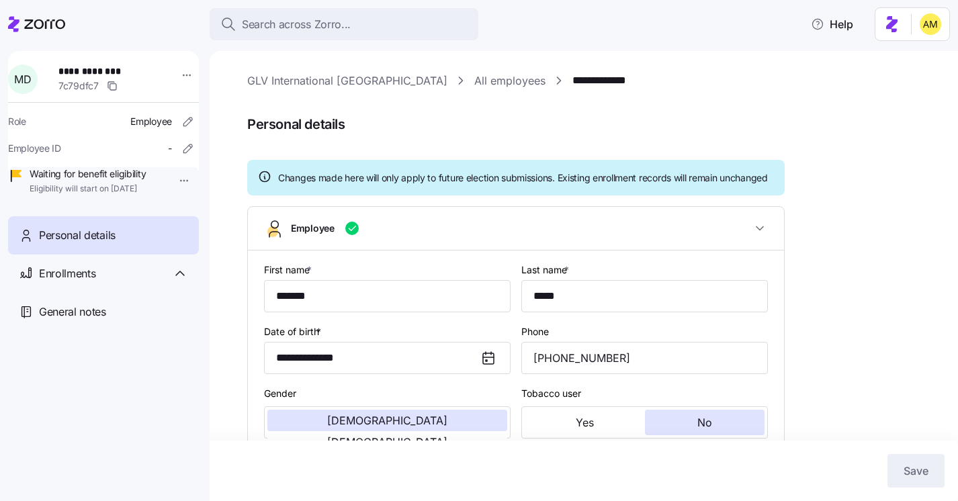
type input "All Employees"
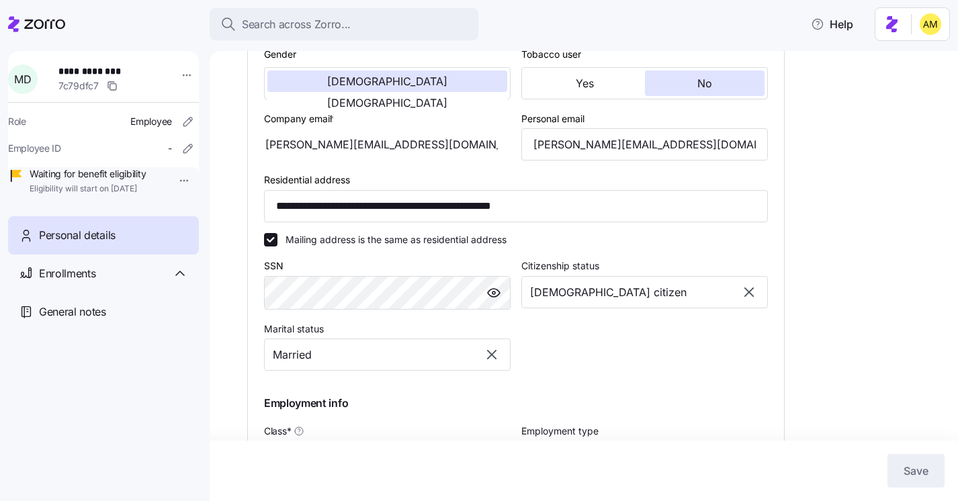
scroll to position [340, 0]
drag, startPoint x: 425, startPoint y: 154, endPoint x: 269, endPoint y: 152, distance: 156.5
click at [269, 152] on div "malcolm.dyson89@gmail.com" at bounding box center [387, 144] width 246 height 32
drag, startPoint x: 702, startPoint y: 157, endPoint x: 516, endPoint y: 152, distance: 186.8
click at [516, 152] on div "Personal email malcolm.dyson89@gmail.com" at bounding box center [644, 135] width 257 height 62
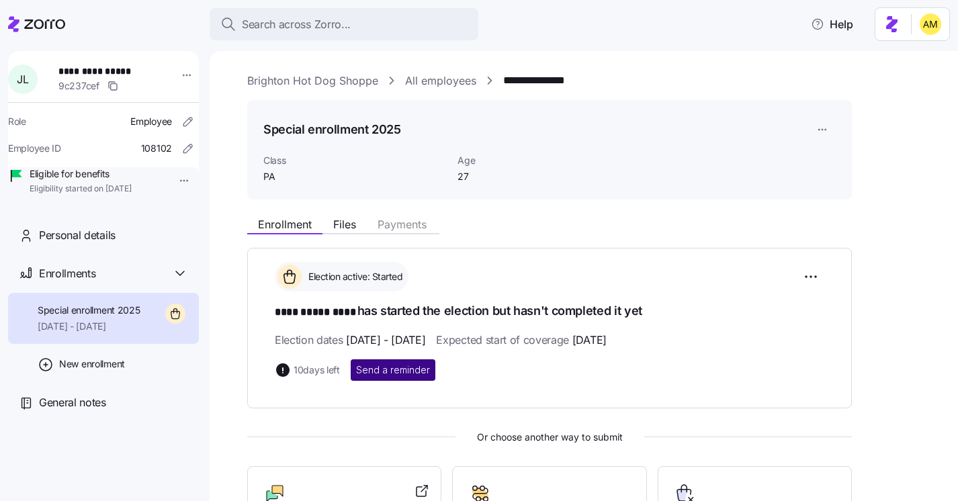
click at [390, 372] on span "Send a reminder" at bounding box center [393, 369] width 74 height 13
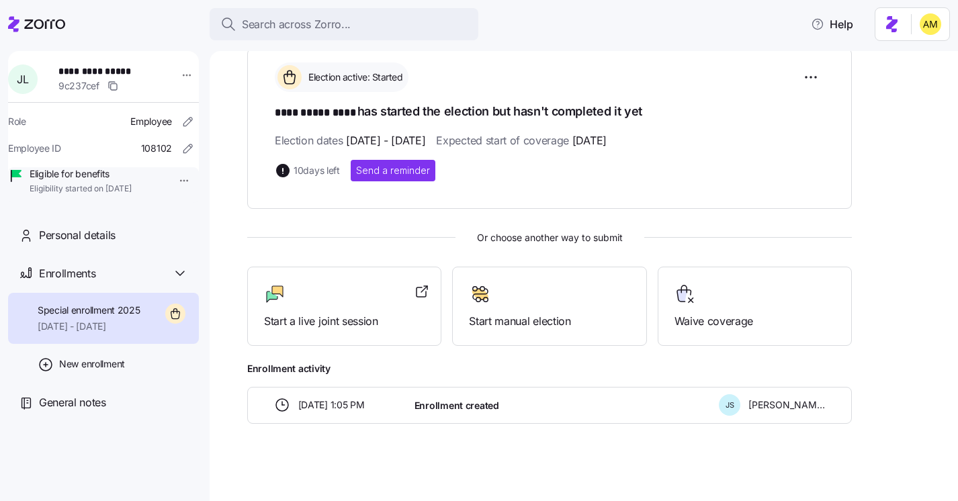
scroll to position [201, 0]
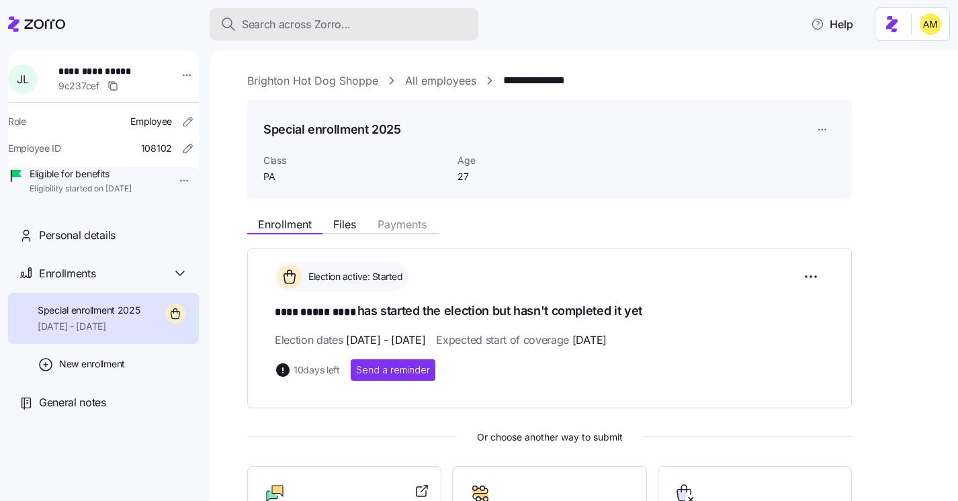
scroll to position [201, 0]
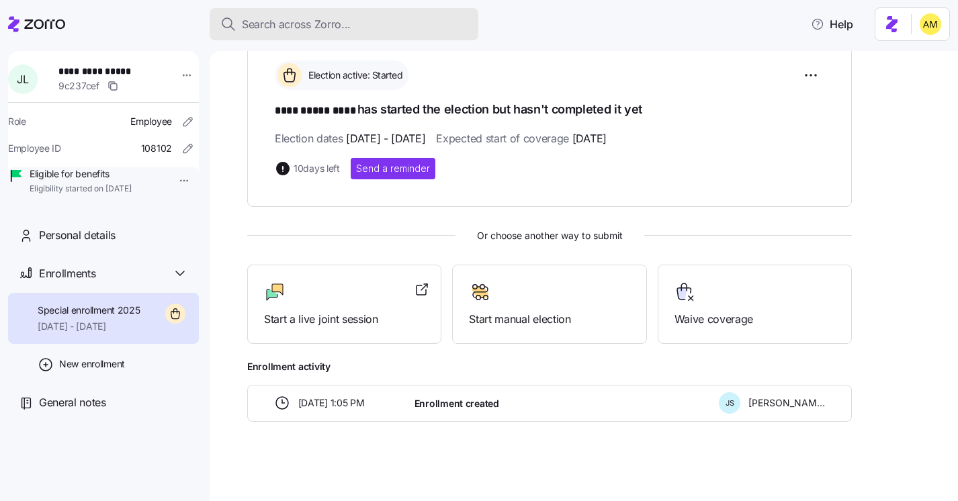
click at [291, 23] on span "Search across Zorro..." at bounding box center [296, 24] width 109 height 17
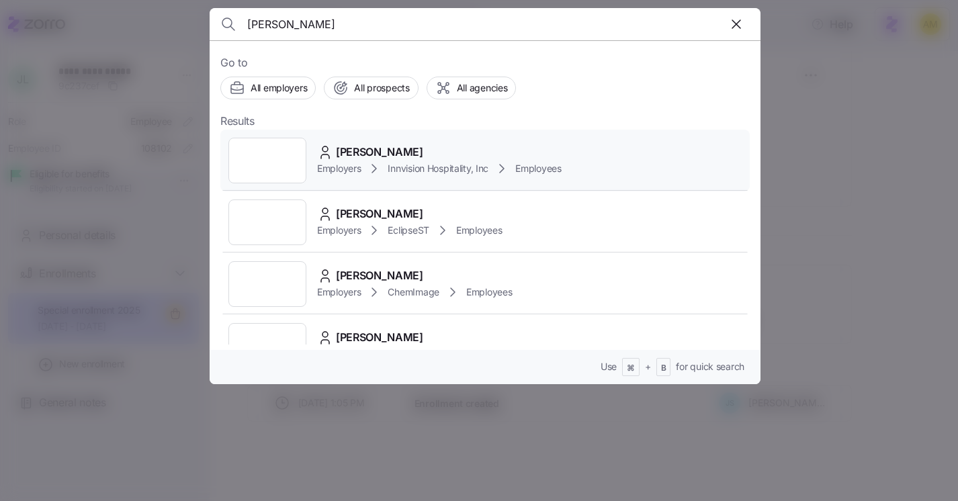
type input "[PERSON_NAME]"
click at [353, 154] on span "[PERSON_NAME]" at bounding box center [379, 152] width 87 height 17
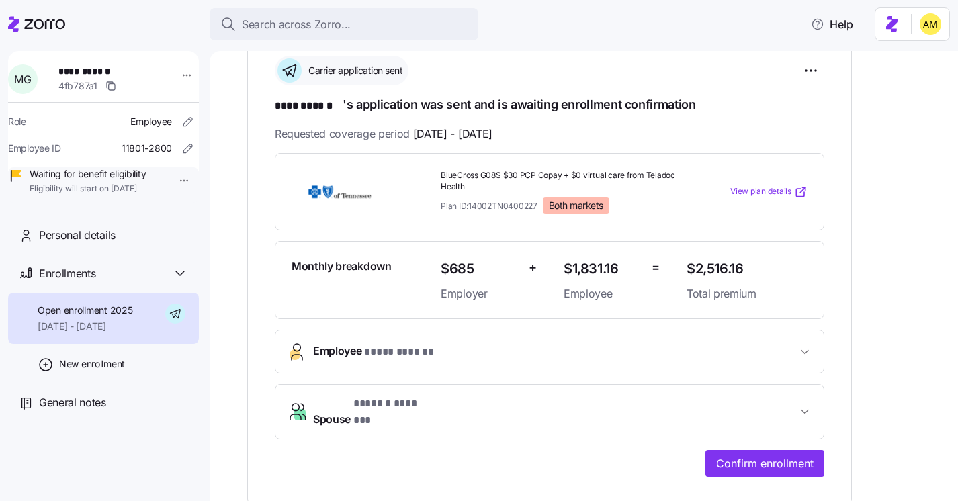
scroll to position [289, 0]
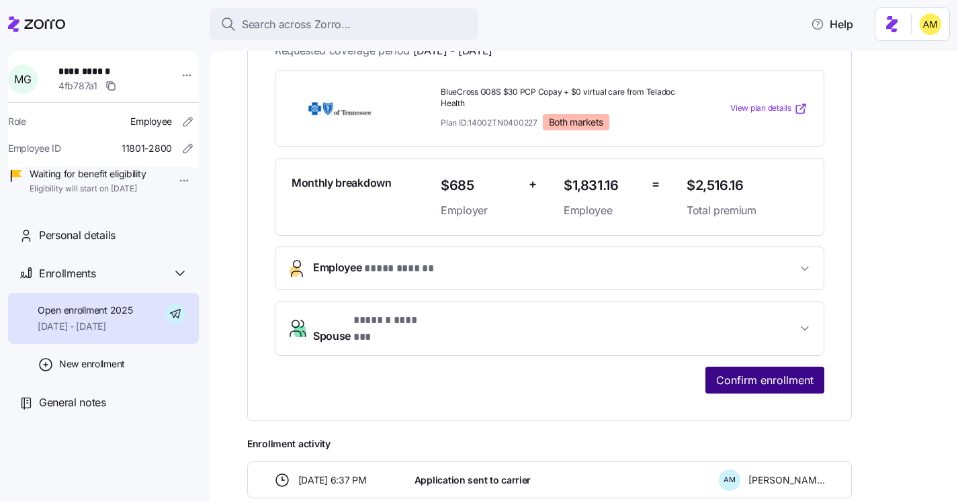
click at [778, 372] on span "Confirm enrollment" at bounding box center [764, 380] width 97 height 16
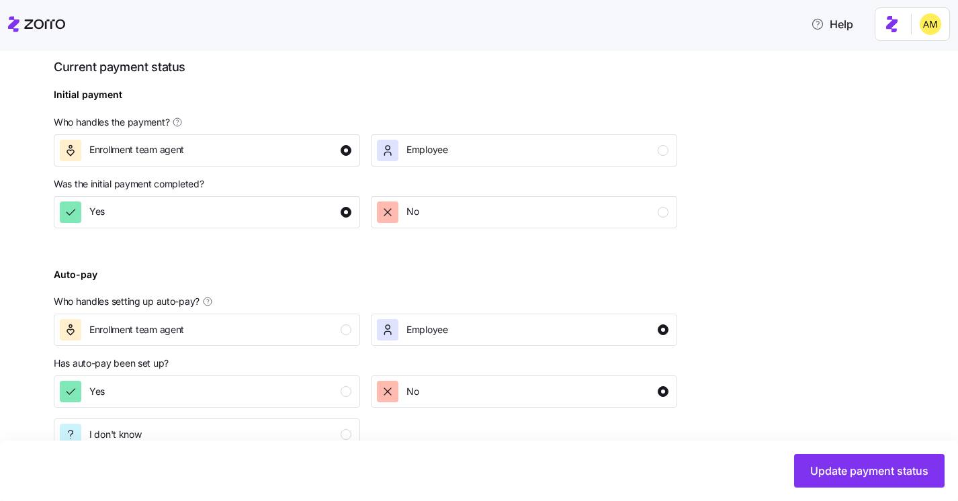
scroll to position [518, 0]
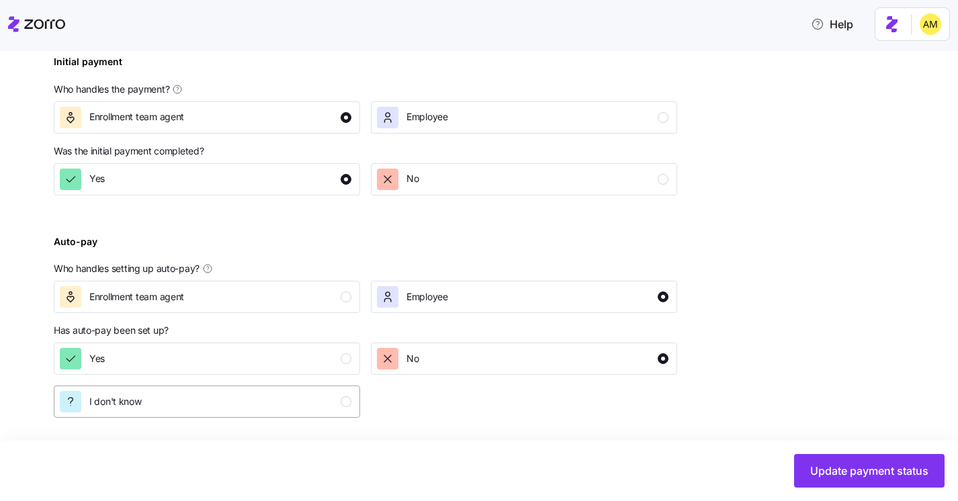
click at [339, 399] on div "I don't know" at bounding box center [205, 401] width 291 height 21
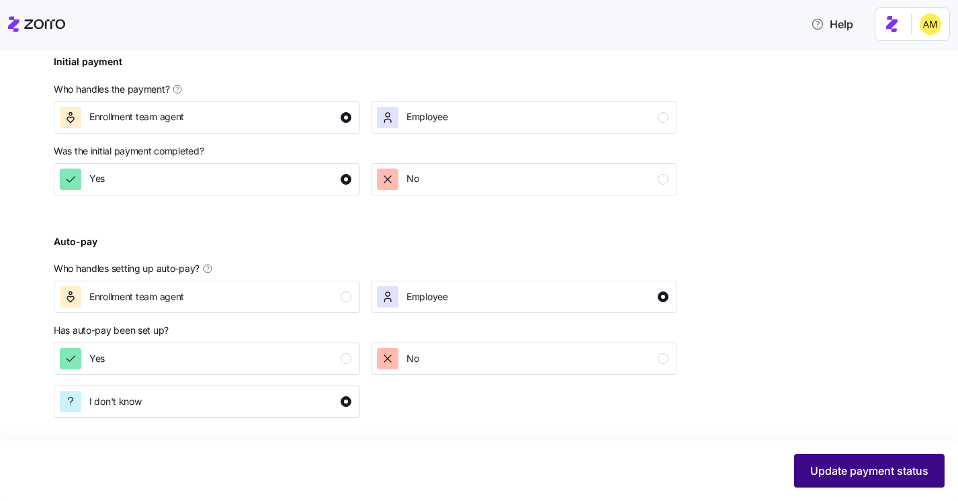
click at [827, 474] on span "Update payment status" at bounding box center [869, 471] width 118 height 16
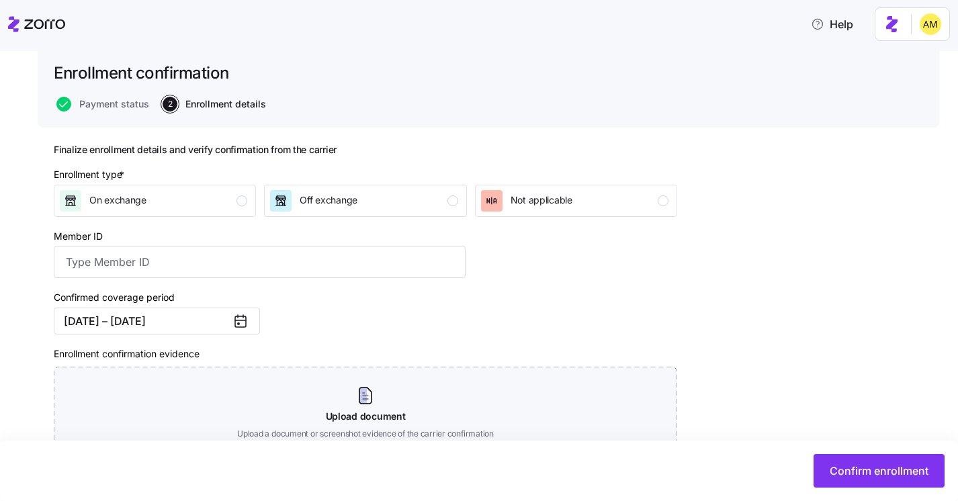
scroll to position [87, 0]
click at [205, 199] on div "On exchange" at bounding box center [153, 199] width 187 height 21
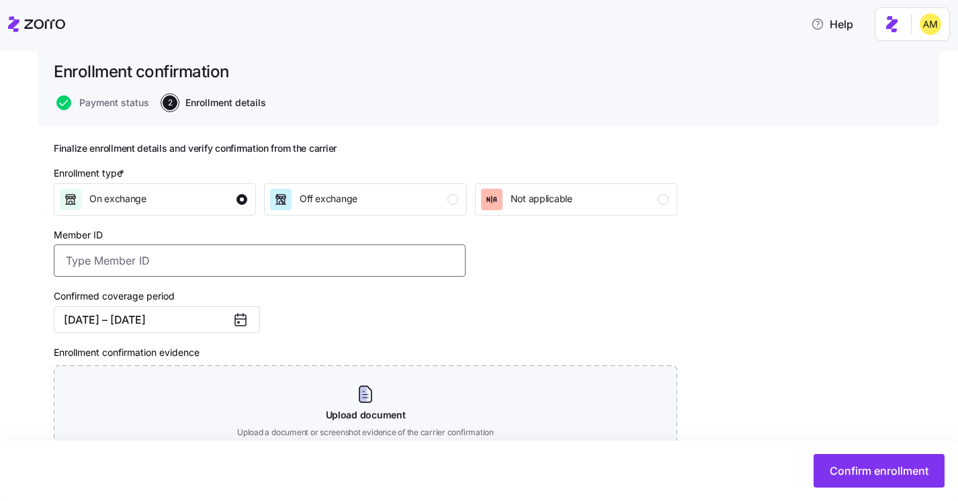
click at [181, 266] on input "Member ID" at bounding box center [260, 260] width 412 height 32
click at [152, 257] on input "Member ID" at bounding box center [260, 260] width 412 height 32
paste input "0005984744"
click at [89, 263] on input "0005984744" at bounding box center [260, 260] width 412 height 32
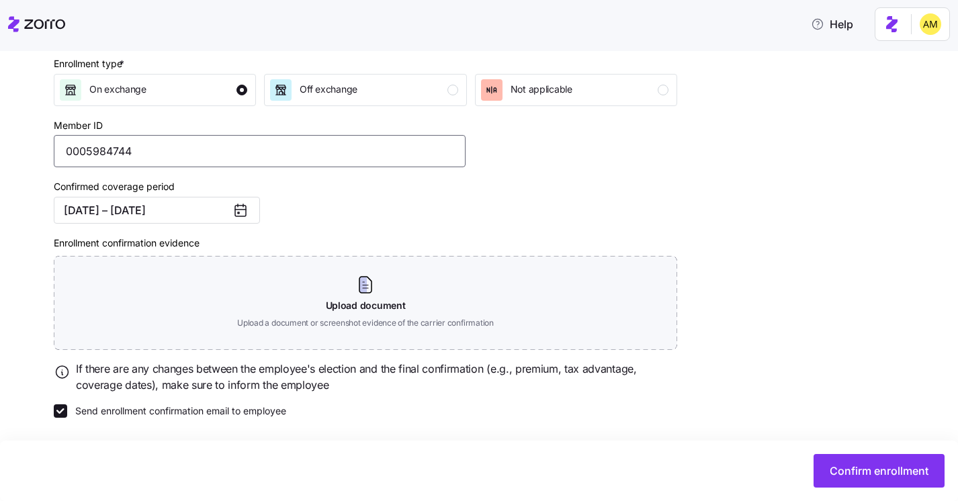
type input "0005984744"
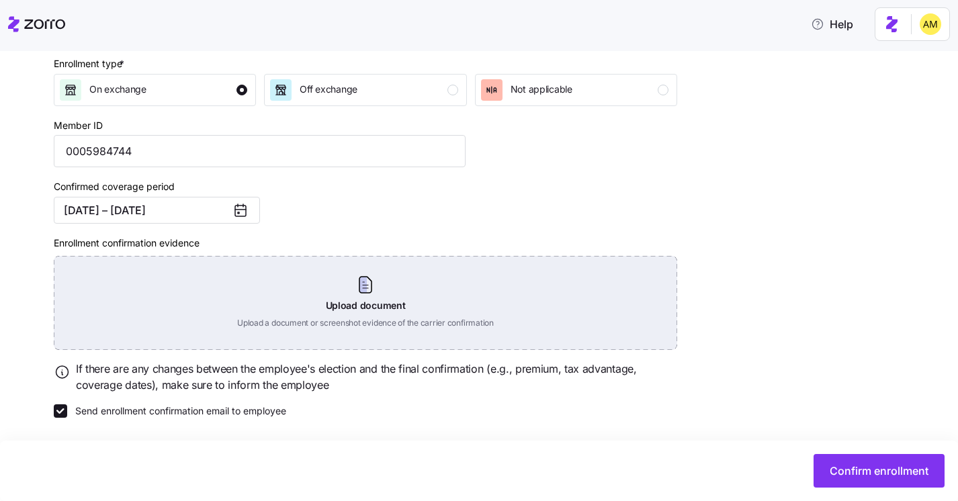
click at [346, 301] on div "Upload document Upload a document or screenshot evidence of the carrier confirm…" at bounding box center [365, 303] width 623 height 94
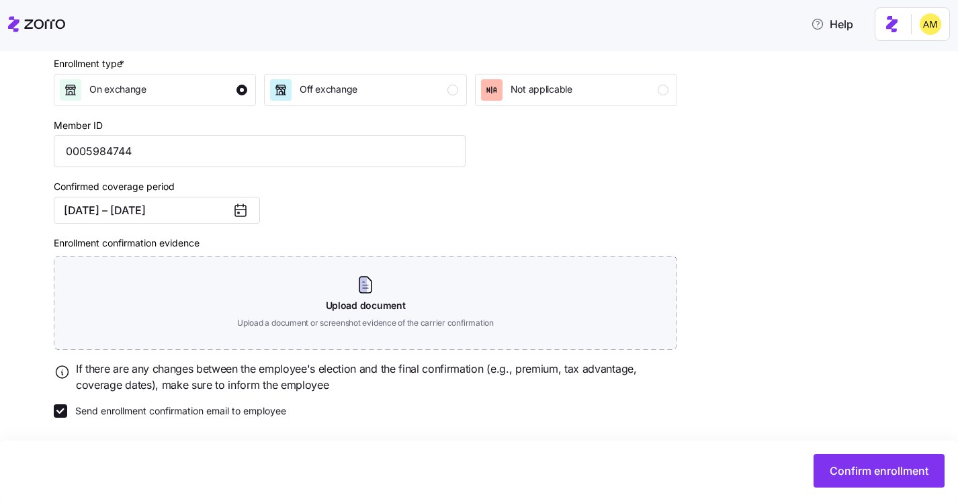
scroll to position [137, 0]
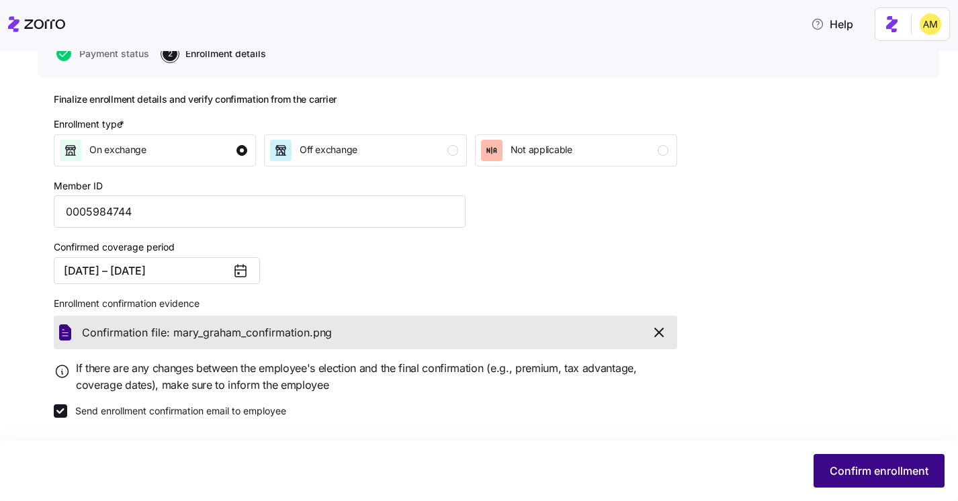
click at [853, 471] on span "Confirm enrollment" at bounding box center [878, 471] width 99 height 16
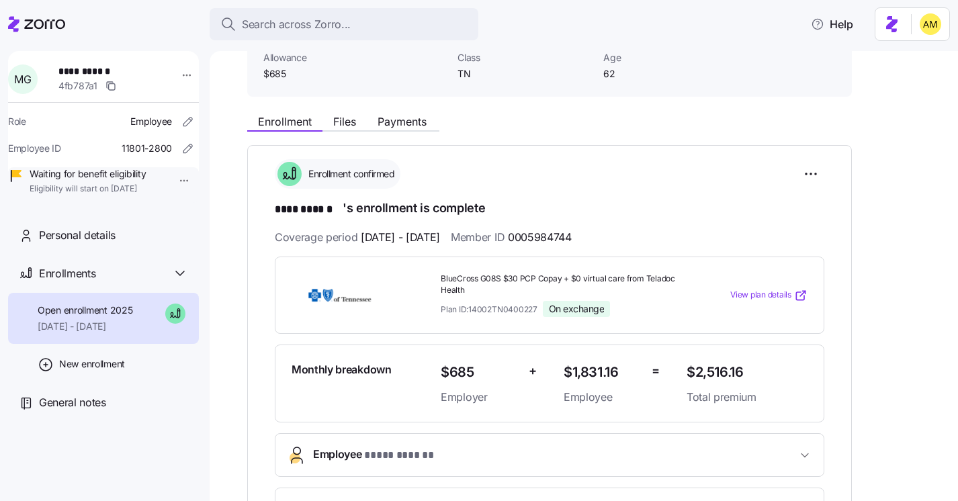
scroll to position [344, 0]
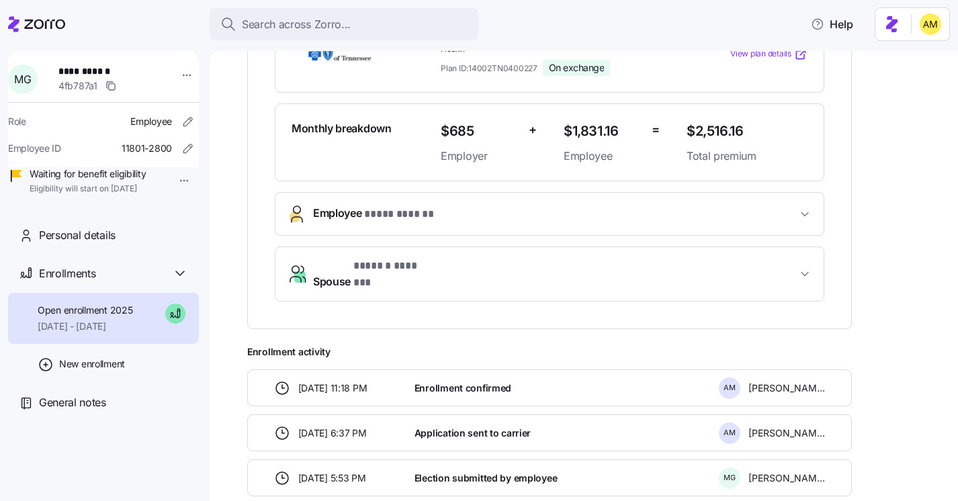
click at [445, 216] on span "Employee * **** ****** *" at bounding box center [555, 214] width 484 height 18
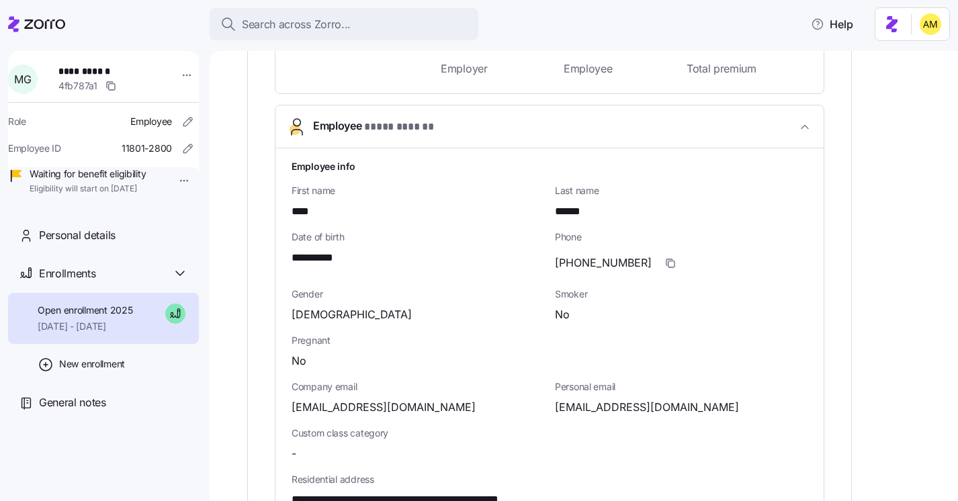
scroll to position [441, 0]
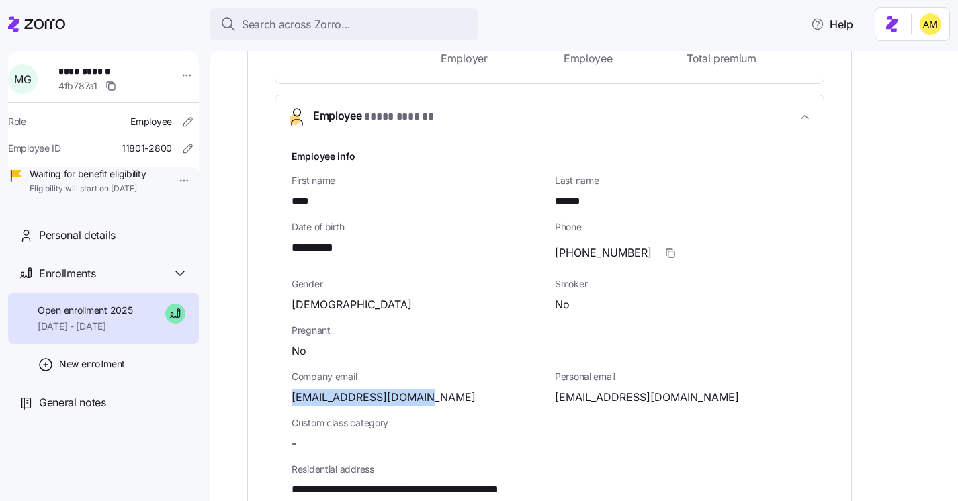
drag, startPoint x: 422, startPoint y: 394, endPoint x: 286, endPoint y: 392, distance: 135.7
click at [286, 392] on div "**********" at bounding box center [549, 480] width 548 height 684
copy span "[EMAIL_ADDRESS][DOMAIN_NAME]"
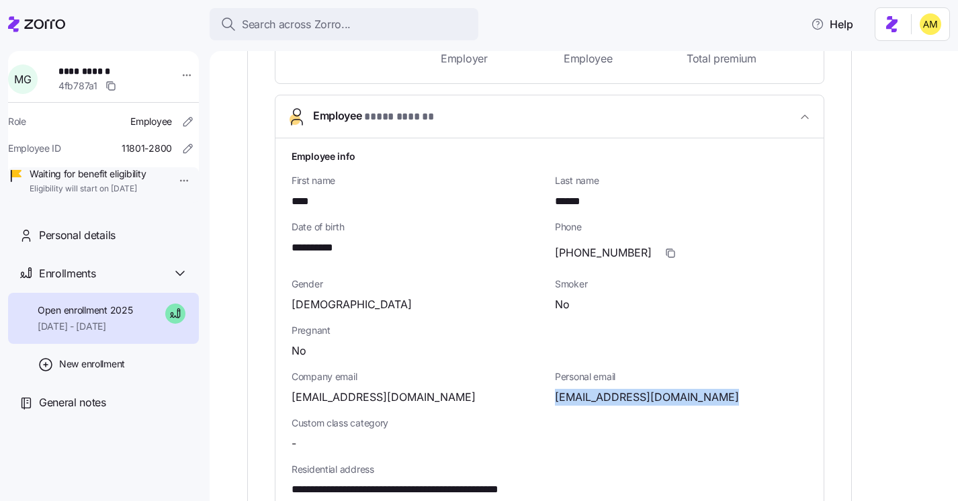
drag, startPoint x: 555, startPoint y: 396, endPoint x: 729, endPoint y: 396, distance: 173.9
click at [729, 396] on div "[EMAIL_ADDRESS][DOMAIN_NAME]" at bounding box center [681, 397] width 253 height 17
copy span "[EMAIL_ADDRESS][DOMAIN_NAME]"
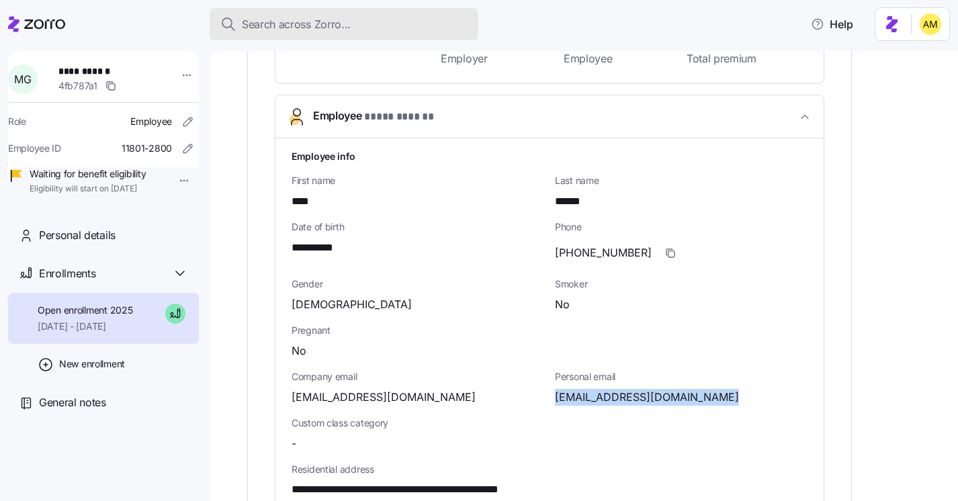
click at [321, 27] on span "Search across Zorro..." at bounding box center [296, 24] width 109 height 17
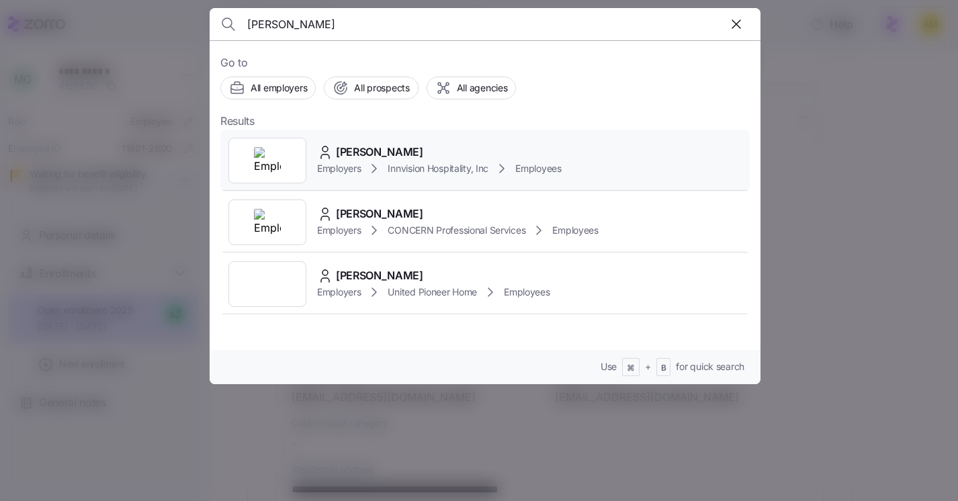
type input "[PERSON_NAME]"
click at [361, 154] on span "[PERSON_NAME]" at bounding box center [379, 152] width 87 height 17
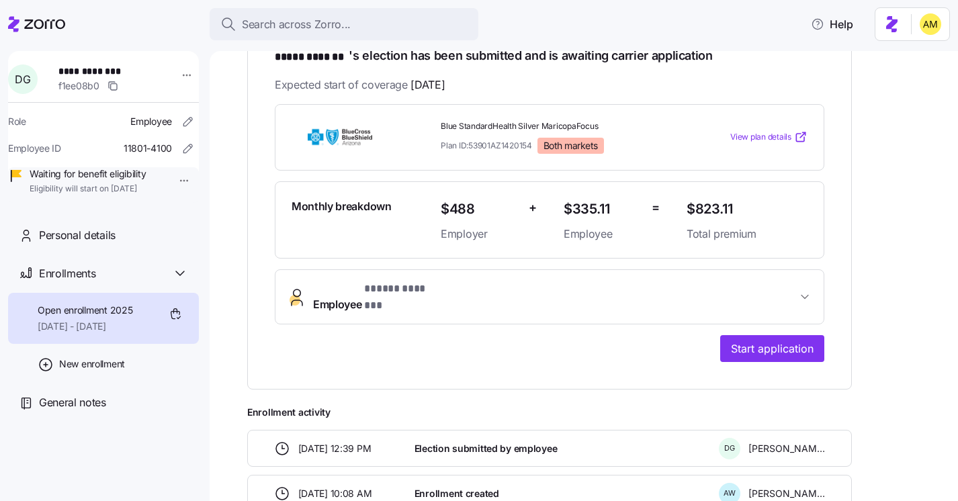
scroll to position [261, 0]
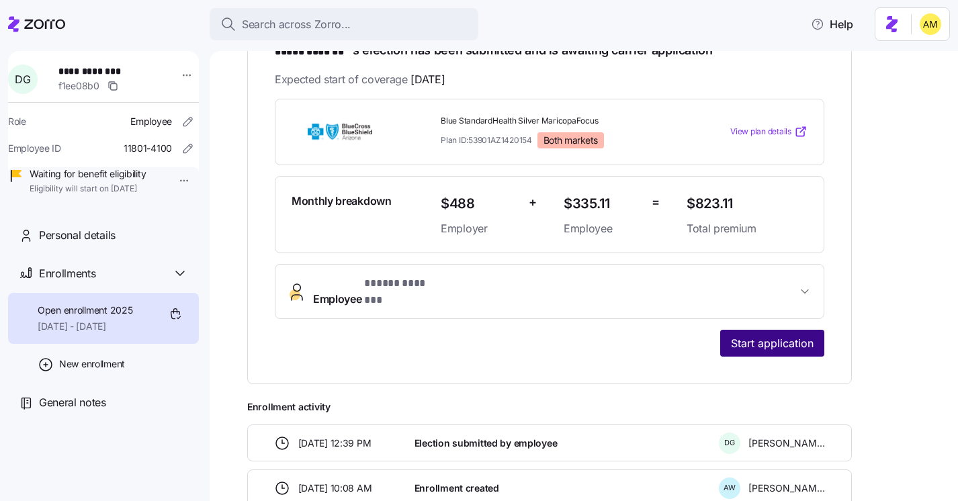
click at [777, 335] on span "Start application" at bounding box center [772, 343] width 83 height 16
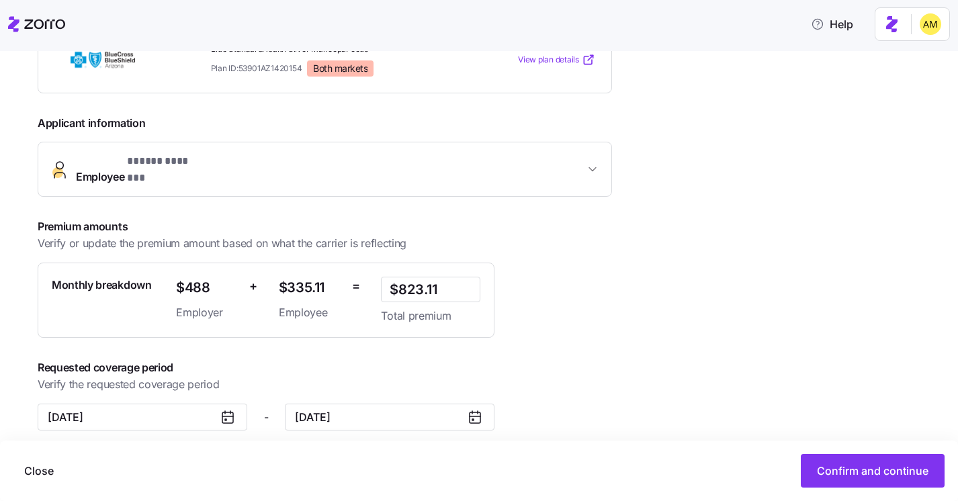
scroll to position [253, 0]
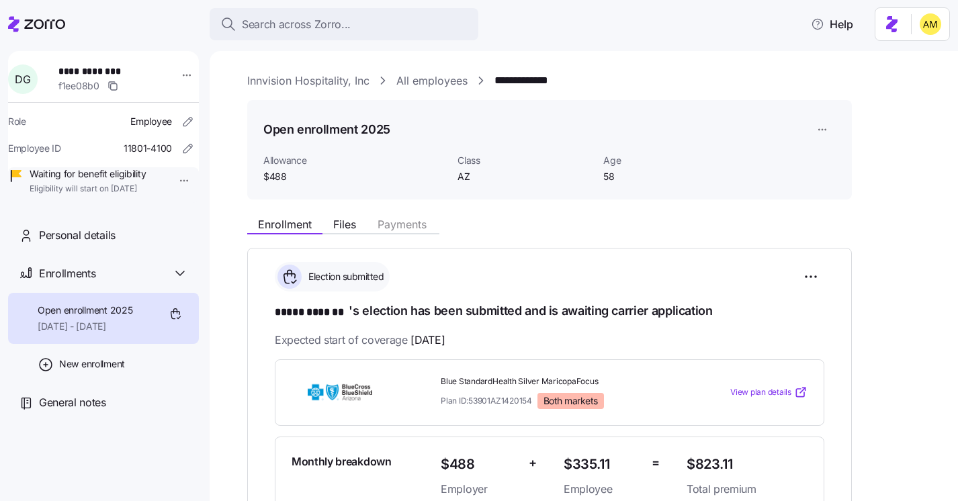
click at [257, 148] on div "Open enrollment 2025 Allowance $488 Class AZ Age [DEMOGRAPHIC_DATA]" at bounding box center [549, 150] width 604 height 100
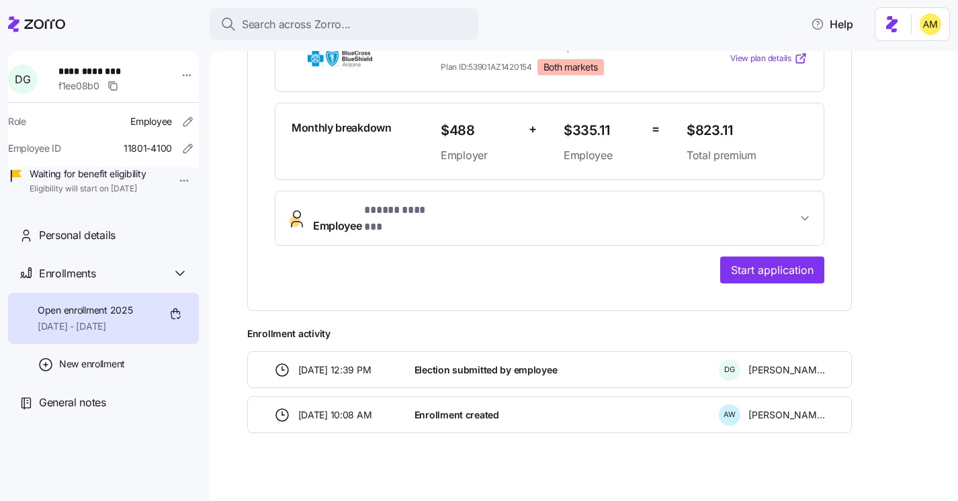
scroll to position [334, 0]
click at [394, 224] on button "Employee * ***** ******* *" at bounding box center [549, 218] width 548 height 54
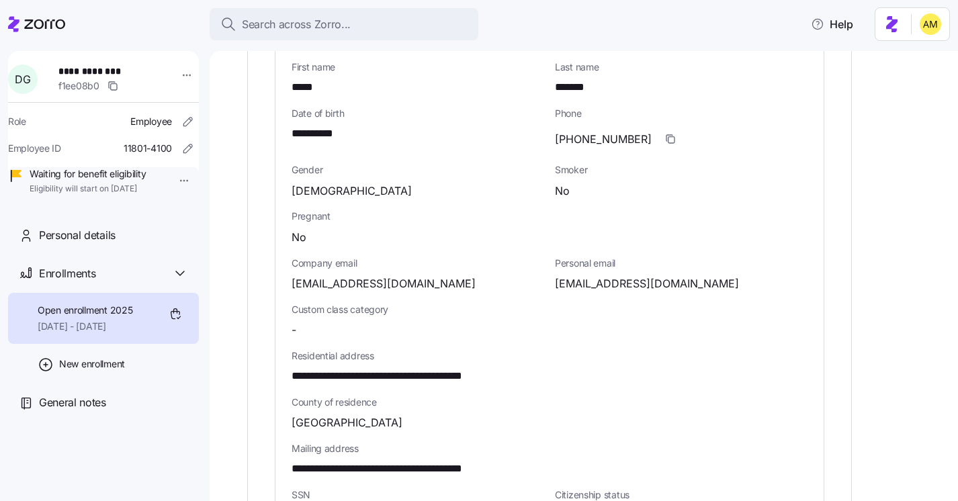
scroll to position [557, 0]
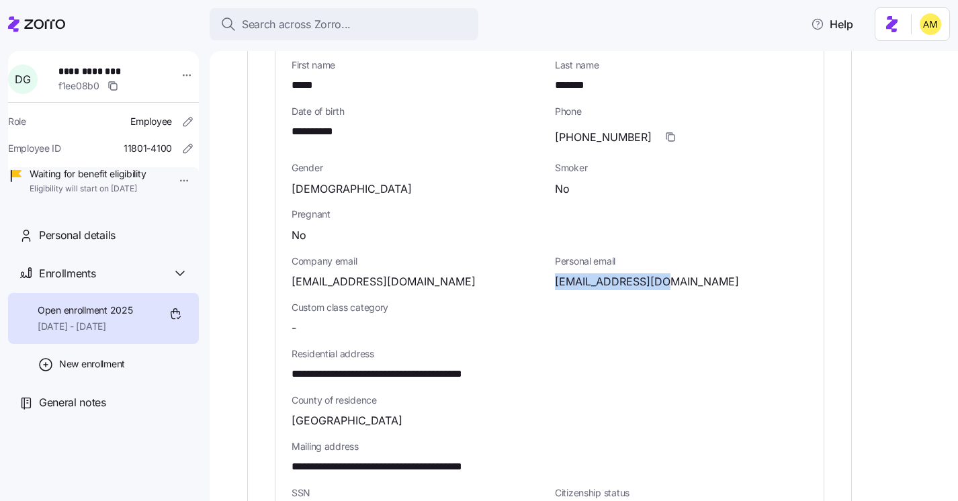
drag, startPoint x: 668, startPoint y: 269, endPoint x: 553, endPoint y: 273, distance: 114.9
click at [553, 273] on div "Personal email [PERSON_NAME][EMAIL_ADDRESS][DOMAIN_NAME]" at bounding box center [680, 272] width 263 height 46
copy span "[EMAIL_ADDRESS][DOMAIN_NAME]"
drag, startPoint x: 416, startPoint y: 268, endPoint x: 291, endPoint y: 269, distance: 125.6
click at [291, 273] on div "[EMAIL_ADDRESS][DOMAIN_NAME]" at bounding box center [417, 281] width 253 height 17
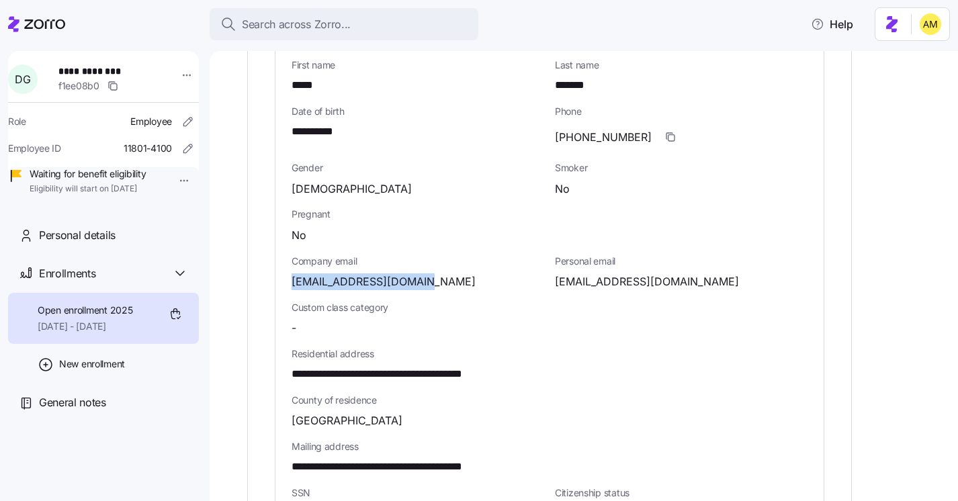
copy span "[EMAIL_ADDRESS][DOMAIN_NAME]"
drag, startPoint x: 601, startPoint y: 75, endPoint x: 547, endPoint y: 73, distance: 54.4
click at [547, 74] on div "**********" at bounding box center [549, 364] width 527 height 673
click at [627, 77] on div "*******" at bounding box center [681, 85] width 253 height 17
drag, startPoint x: 594, startPoint y: 76, endPoint x: 553, endPoint y: 75, distance: 41.0
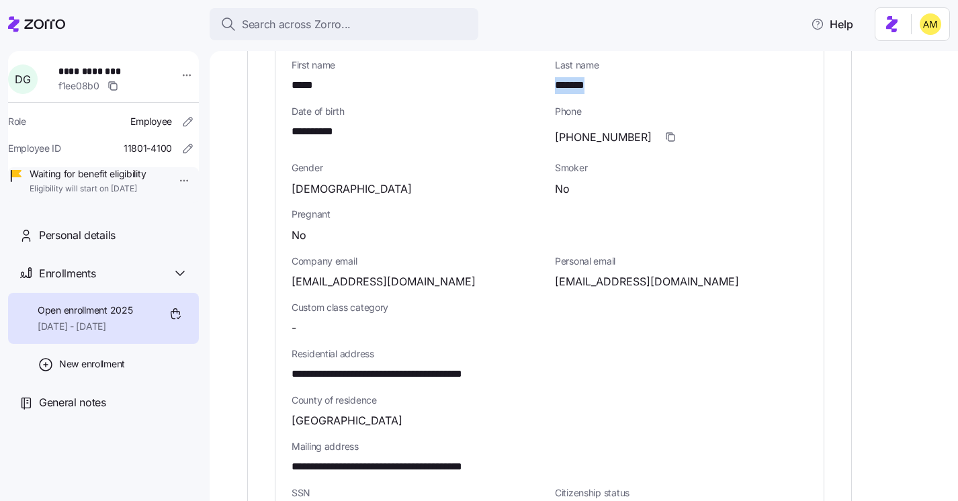
click at [553, 75] on div "Last name *******" at bounding box center [680, 76] width 263 height 46
copy span "*******"
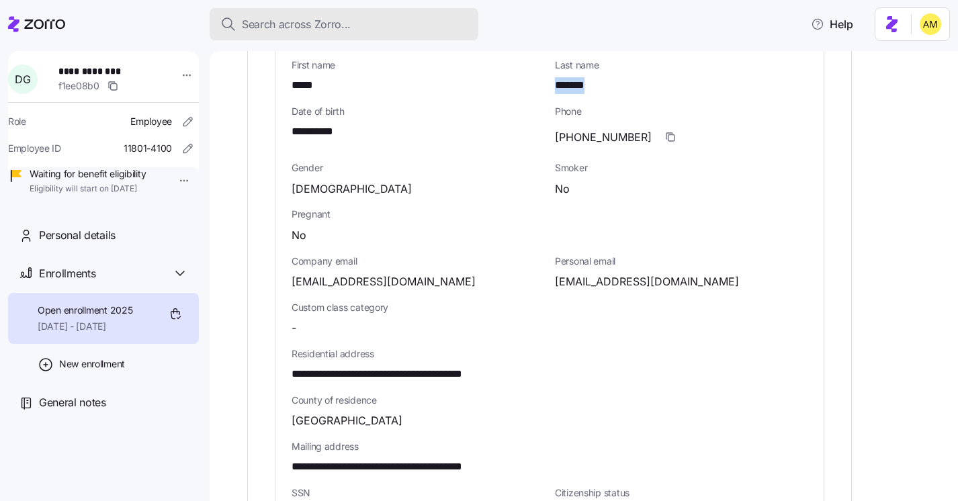
click at [338, 17] on span "Search across Zorro..." at bounding box center [296, 24] width 109 height 17
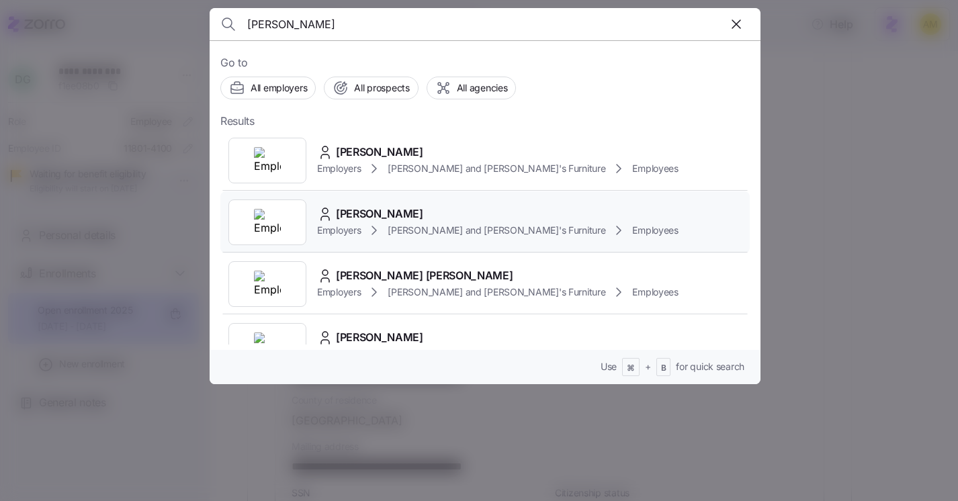
type input "[PERSON_NAME]"
click at [404, 222] on div "Employers [PERSON_NAME] and [PERSON_NAME]'s Furniture Employees" at bounding box center [497, 230] width 361 height 16
